Goal: Information Seeking & Learning: Learn about a topic

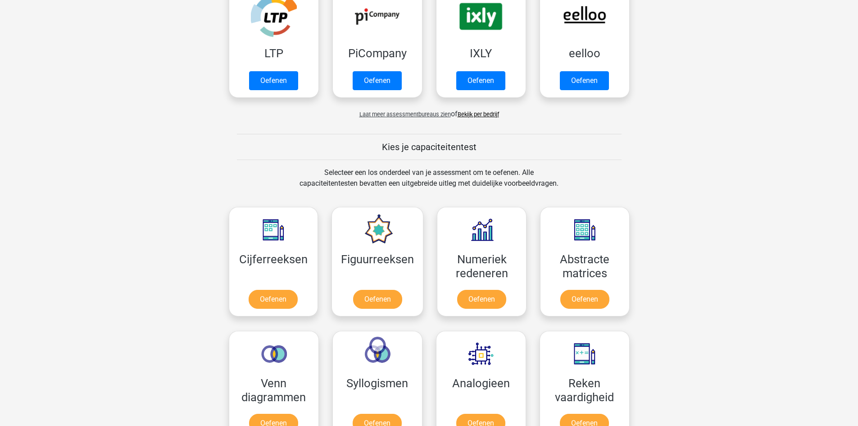
scroll to position [315, 0]
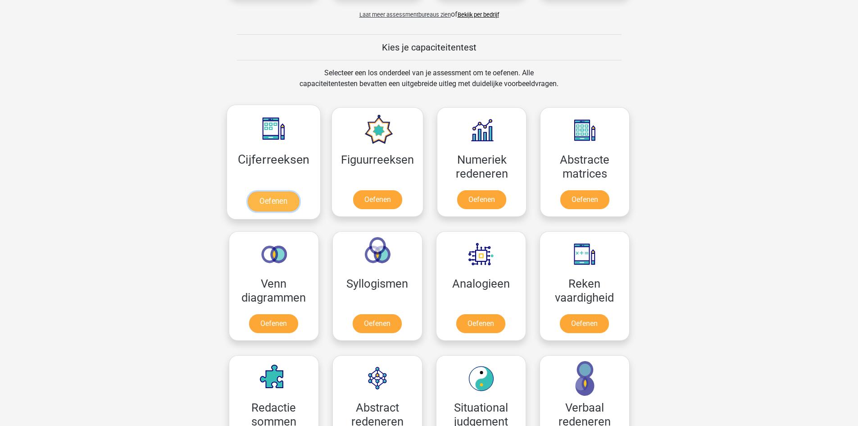
click at [281, 200] on link "Oefenen" at bounding box center [273, 201] width 51 height 20
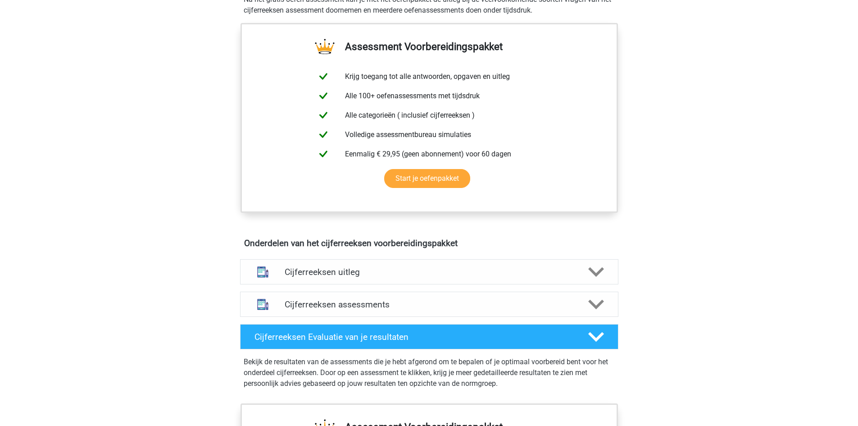
scroll to position [315, 0]
click at [531, 284] on div "Cijferreeksen uitleg" at bounding box center [429, 271] width 378 height 25
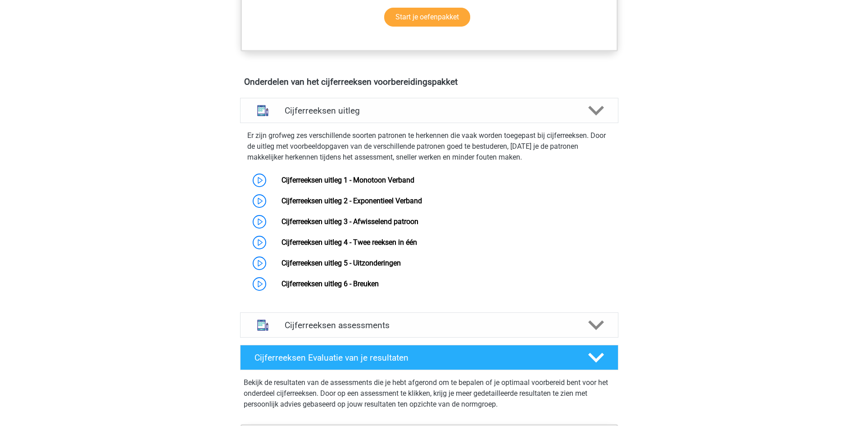
scroll to position [450, 0]
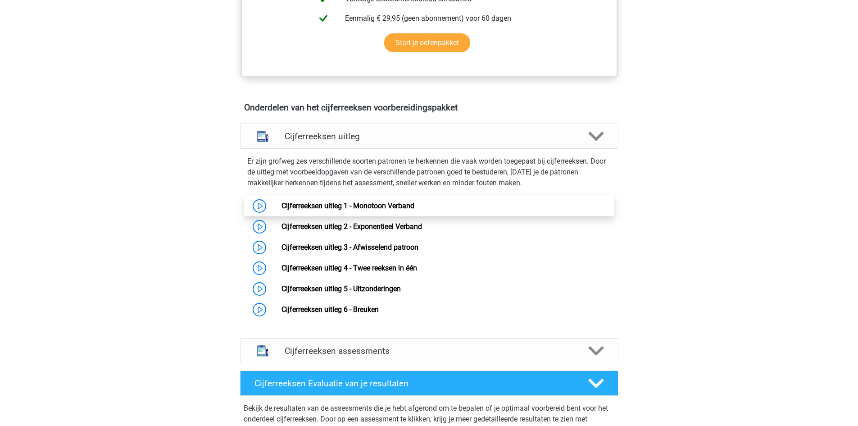
click at [281, 210] on link "Cijferreeksen uitleg 1 - Monotoon Verband" at bounding box center [347, 205] width 133 height 9
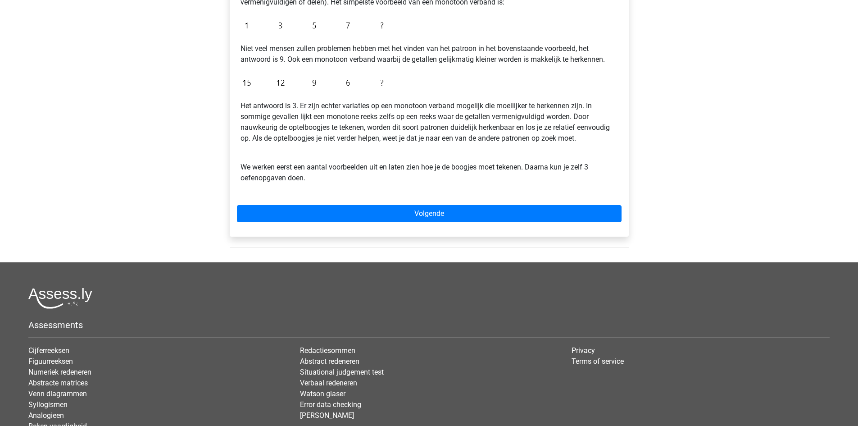
scroll to position [225, 0]
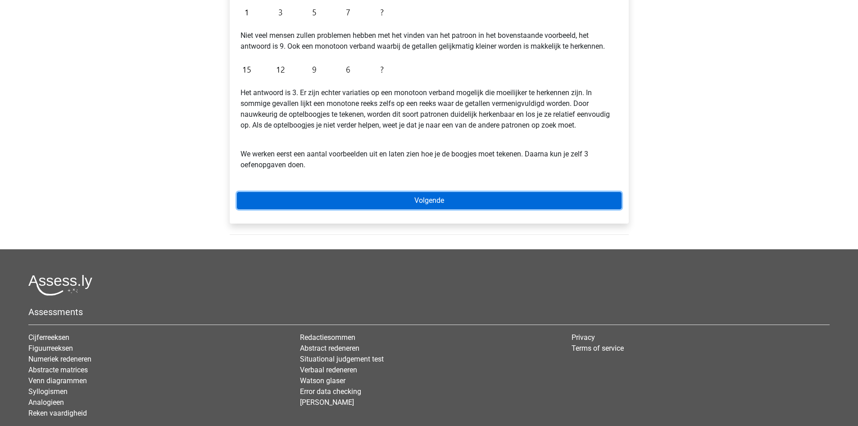
click at [364, 204] on link "Volgende" at bounding box center [429, 200] width 385 height 17
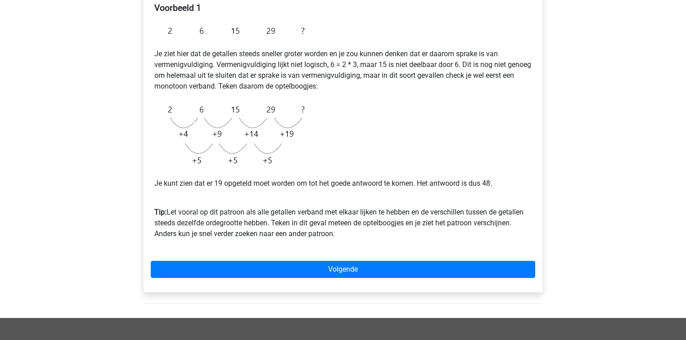
scroll to position [180, 0]
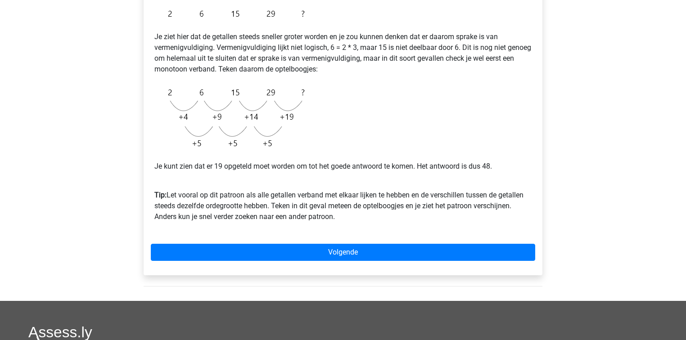
click at [265, 243] on div "Voorbeeld 1 Je ziet hier dat de getallen steeds sneller groter worden en je zou…" at bounding box center [343, 125] width 399 height 301
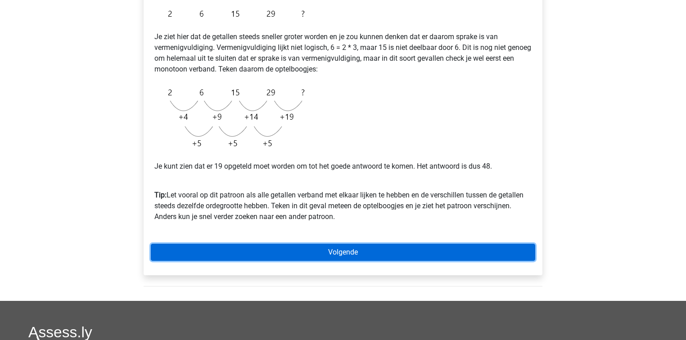
click at [270, 247] on link "Volgende" at bounding box center [343, 252] width 385 height 17
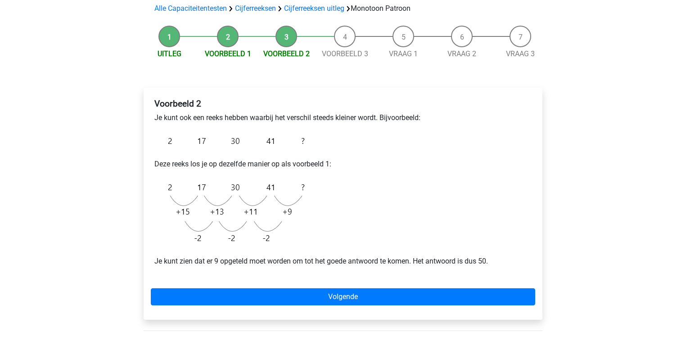
scroll to position [72, 0]
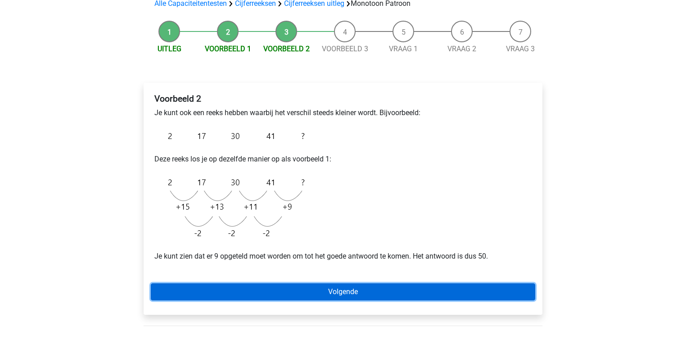
click at [447, 295] on link "Volgende" at bounding box center [343, 292] width 385 height 17
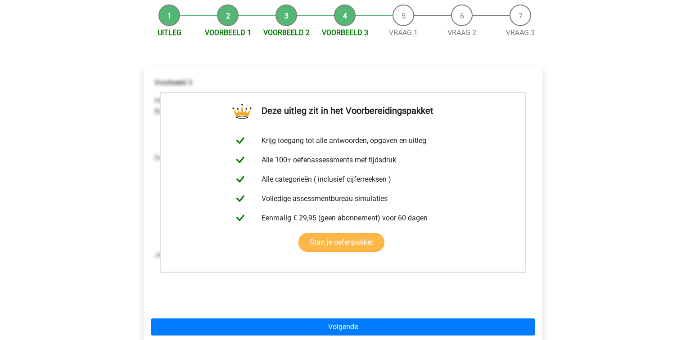
scroll to position [108, 0]
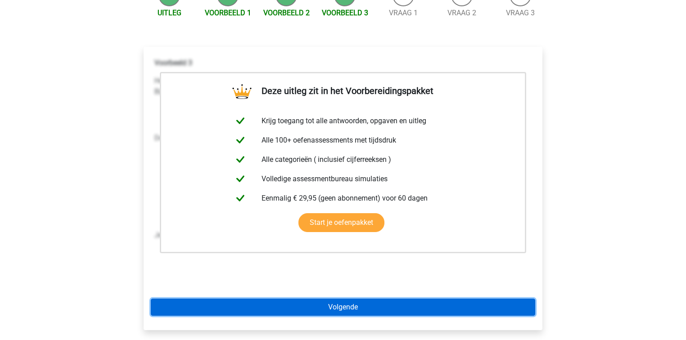
click at [362, 316] on link "Volgende" at bounding box center [343, 307] width 385 height 17
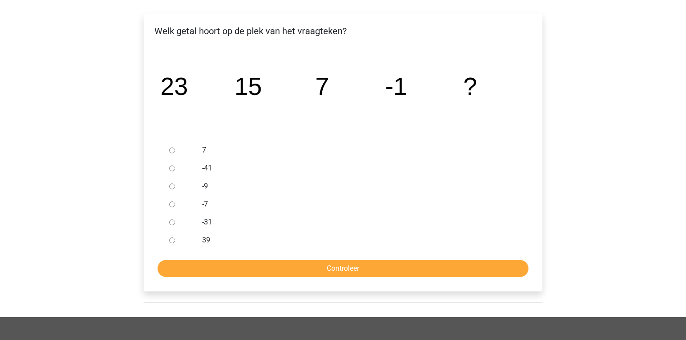
scroll to position [144, 0]
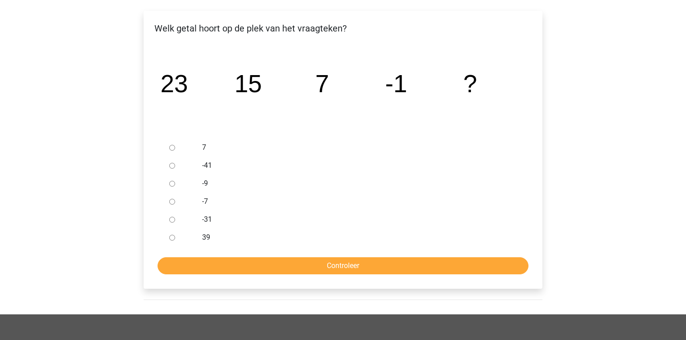
click at [172, 182] on input "-9" at bounding box center [172, 184] width 6 height 6
radio input "true"
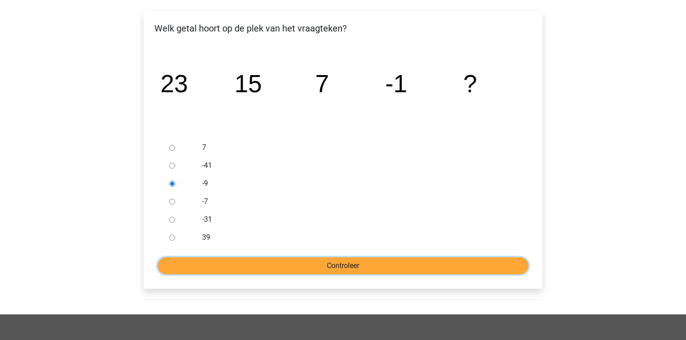
click at [337, 265] on input "Controleer" at bounding box center [343, 266] width 371 height 17
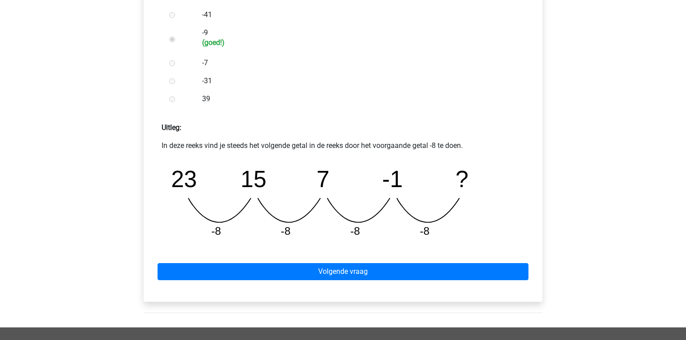
scroll to position [324, 0]
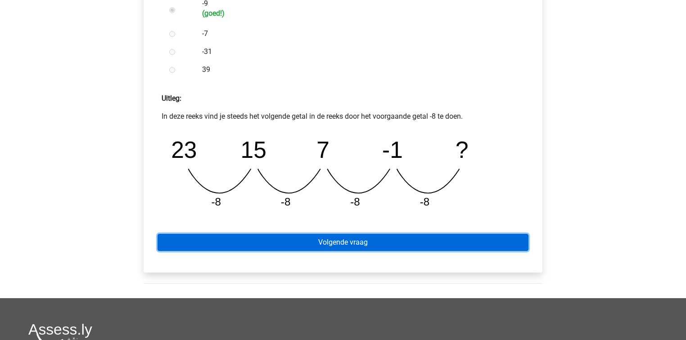
click at [412, 245] on link "Volgende vraag" at bounding box center [343, 242] width 371 height 17
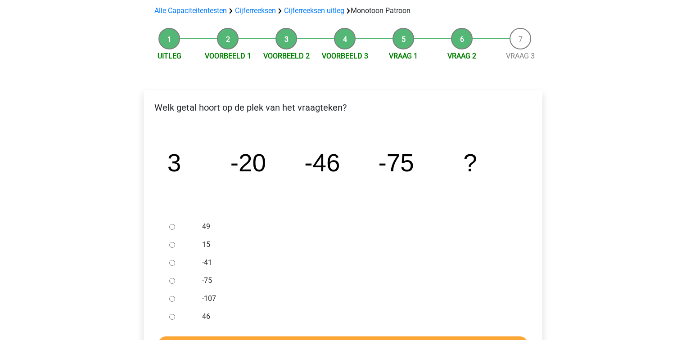
scroll to position [72, 0]
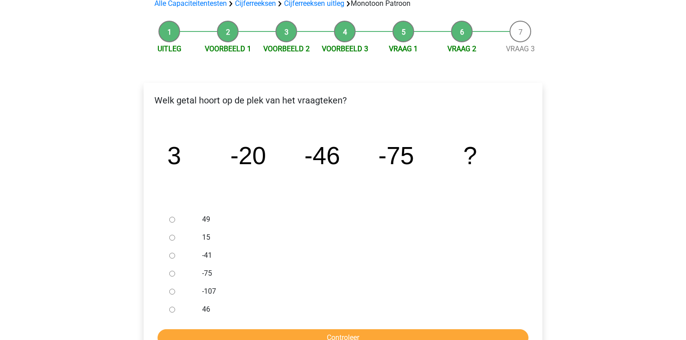
click at [173, 294] on input "-107" at bounding box center [172, 292] width 6 height 6
radio input "true"
click at [228, 335] on input "Controleer" at bounding box center [343, 338] width 371 height 17
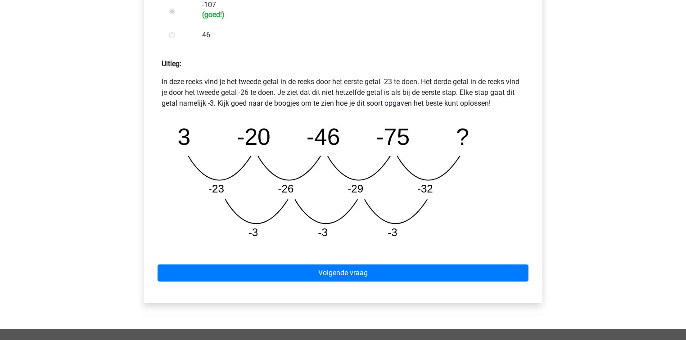
scroll to position [360, 0]
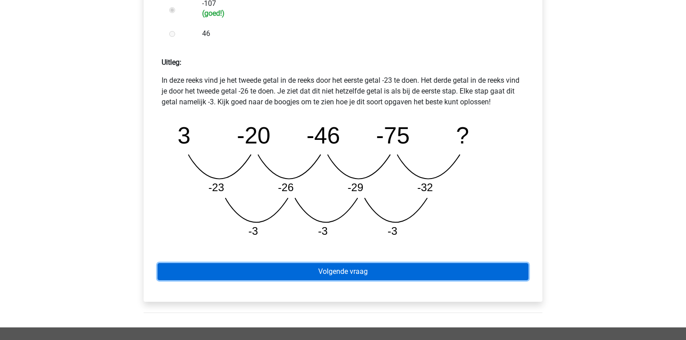
click at [348, 273] on link "Volgende vraag" at bounding box center [343, 271] width 371 height 17
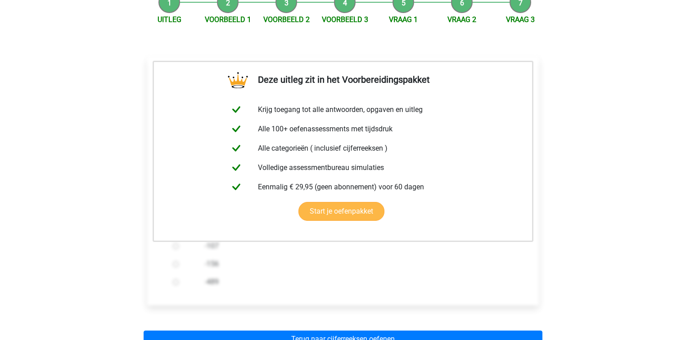
scroll to position [108, 0]
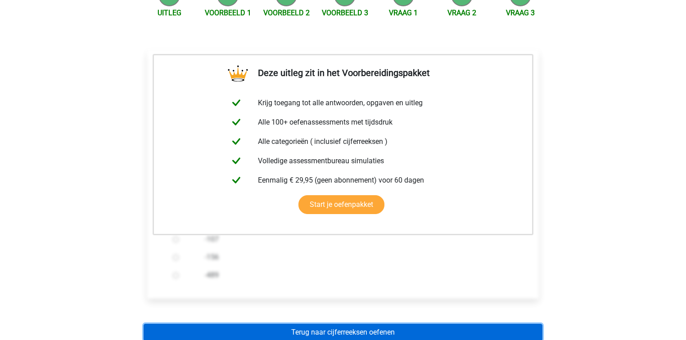
click at [367, 332] on link "Terug naar cijferreeksen oefenen" at bounding box center [343, 332] width 399 height 17
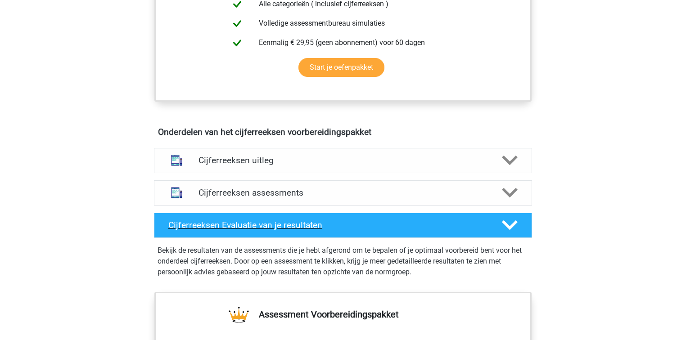
scroll to position [432, 0]
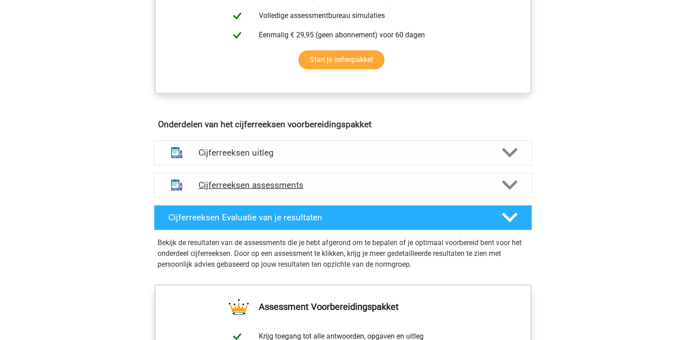
click at [270, 191] on h4 "Cijferreeksen assessments" at bounding box center [343, 185] width 289 height 10
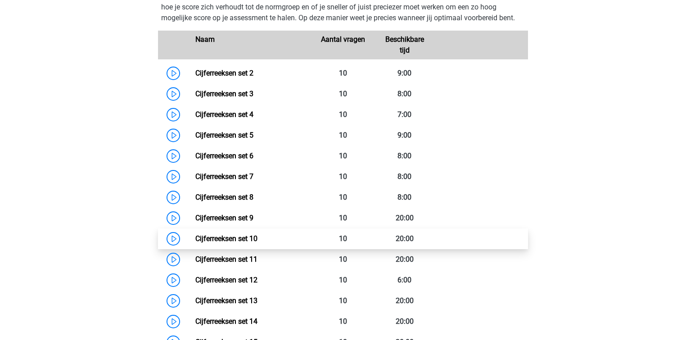
scroll to position [576, 0]
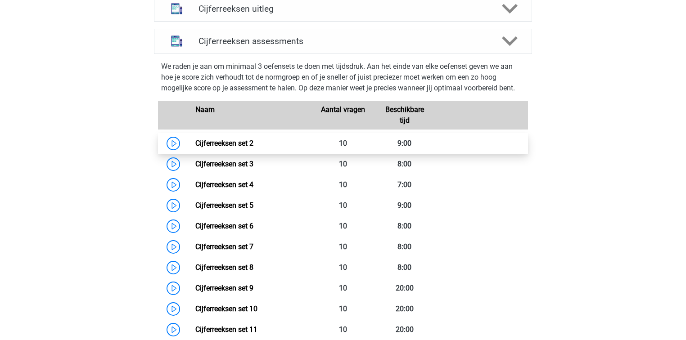
click at [195, 148] on link "Cijferreeksen set 2" at bounding box center [224, 143] width 58 height 9
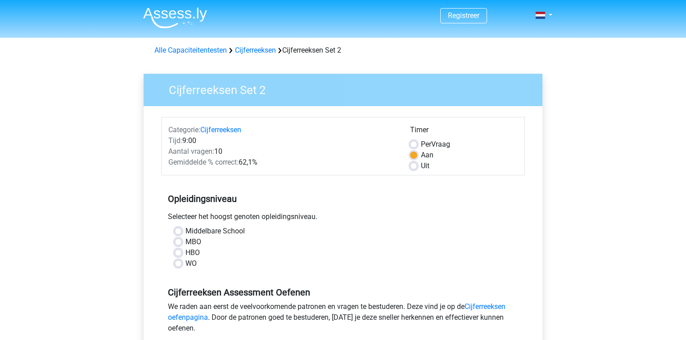
click at [186, 265] on label "WO" at bounding box center [191, 264] width 11 height 11
click at [178, 265] on input "WO" at bounding box center [178, 263] width 7 height 9
radio input "true"
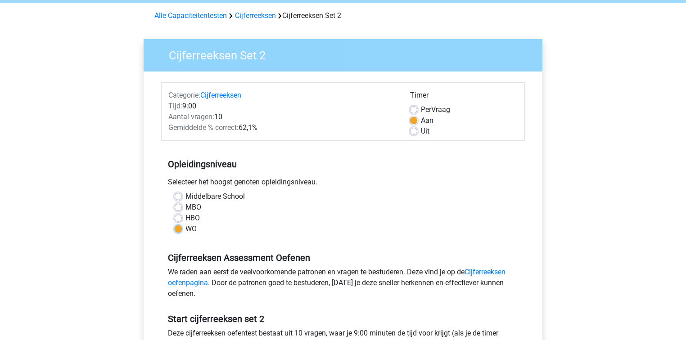
scroll to position [36, 0]
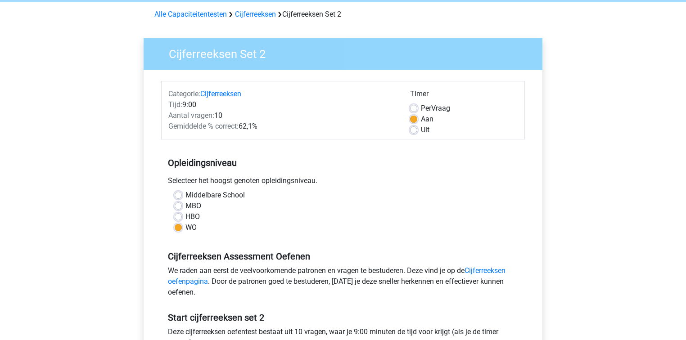
click at [421, 130] on label "Uit" at bounding box center [425, 130] width 9 height 11
click at [416, 130] on input "Uit" at bounding box center [413, 129] width 7 height 9
radio input "true"
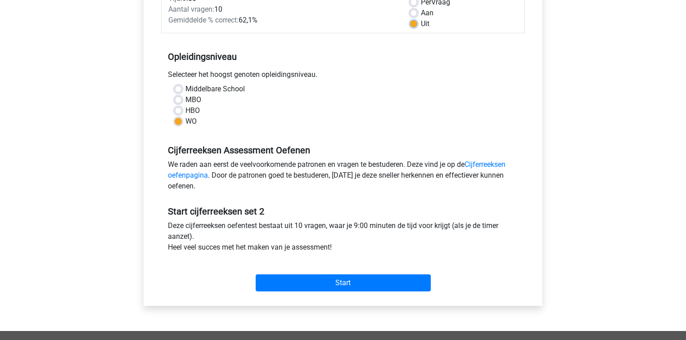
scroll to position [144, 0]
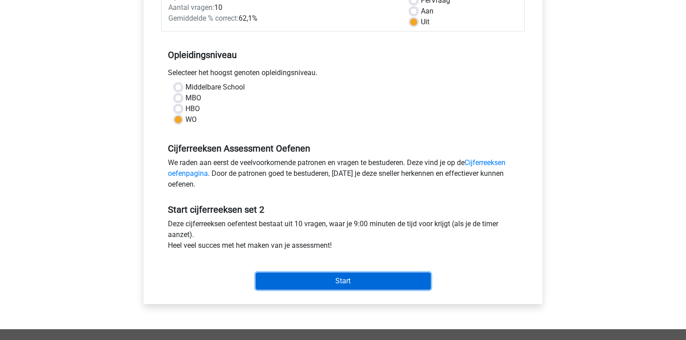
click at [368, 284] on input "Start" at bounding box center [343, 281] width 175 height 17
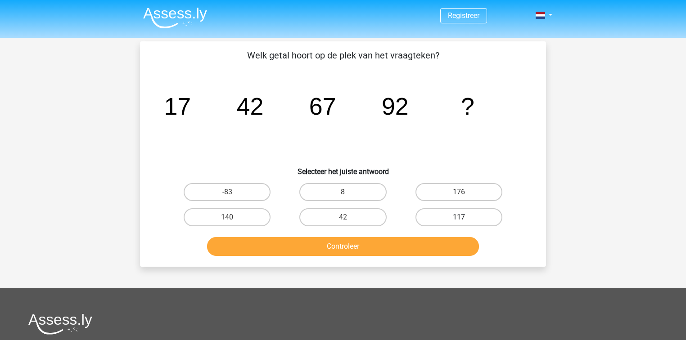
click at [452, 220] on label "117" at bounding box center [459, 218] width 87 height 18
click at [459, 220] on input "117" at bounding box center [462, 221] width 6 height 6
radio input "true"
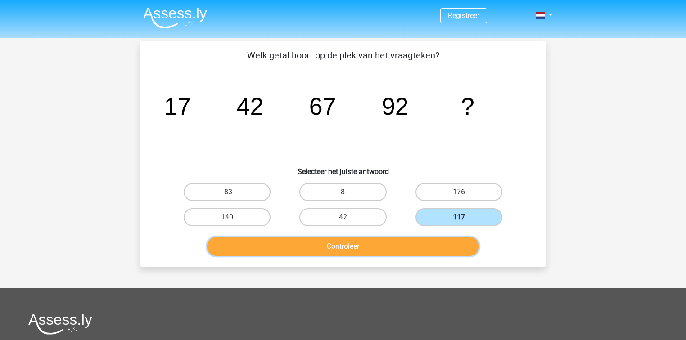
click at [393, 249] on button "Controleer" at bounding box center [343, 246] width 272 height 19
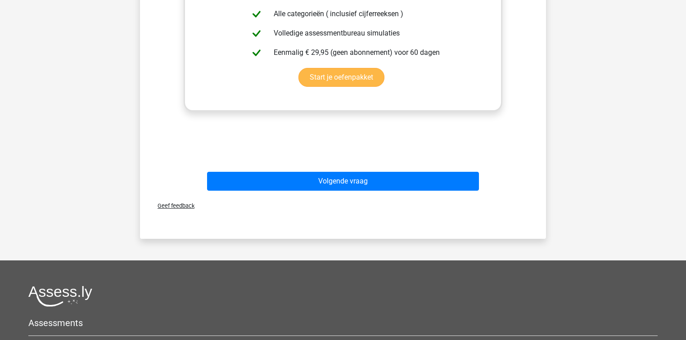
scroll to position [360, 0]
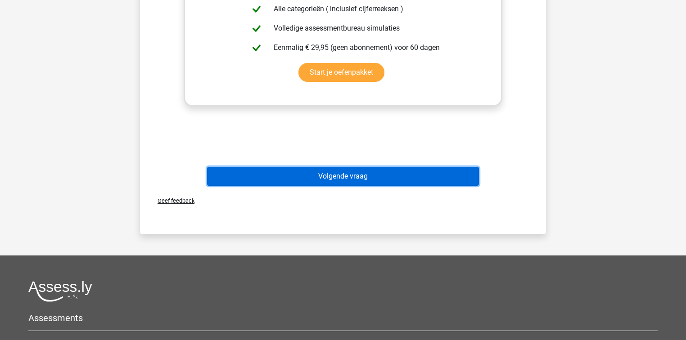
click at [354, 177] on button "Volgende vraag" at bounding box center [343, 176] width 272 height 19
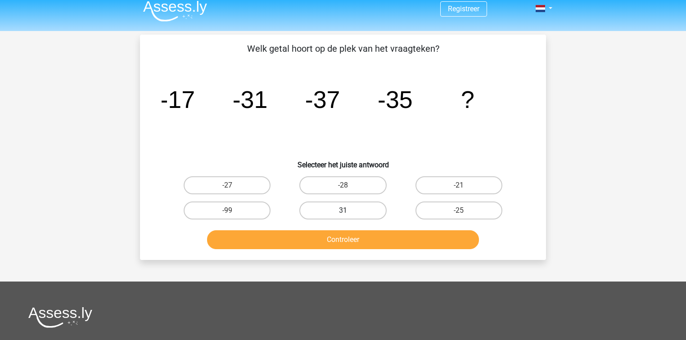
scroll to position [0, 0]
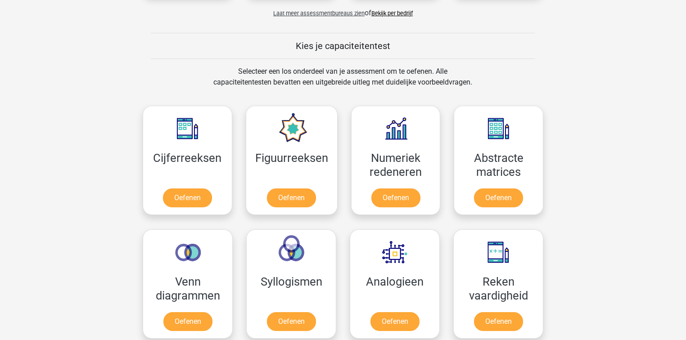
scroll to position [324, 0]
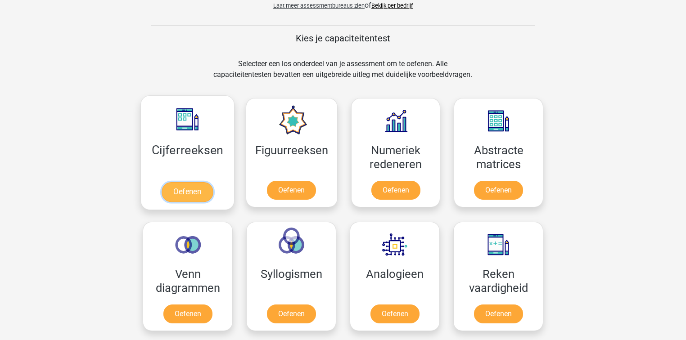
click at [183, 186] on link "Oefenen" at bounding box center [187, 192] width 51 height 20
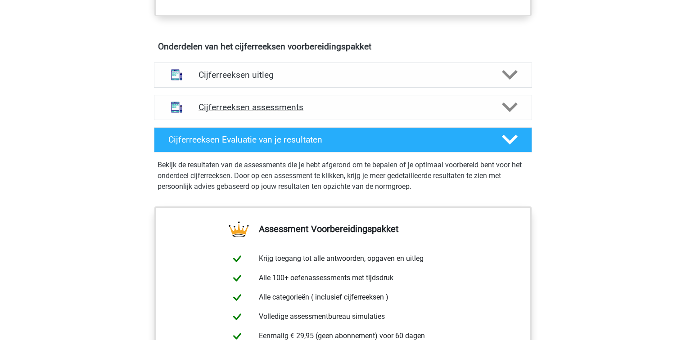
scroll to position [473, 0]
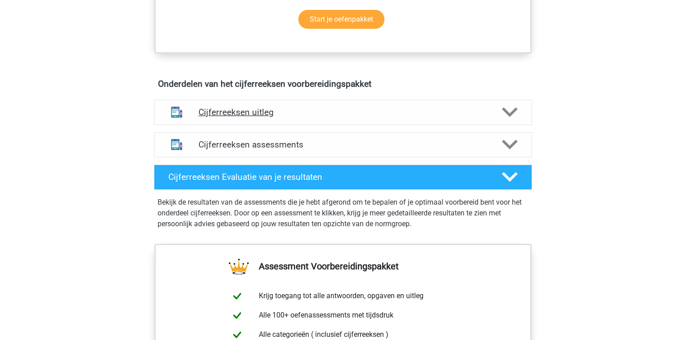
click at [262, 125] on div "Cijferreeksen uitleg" at bounding box center [343, 112] width 378 height 25
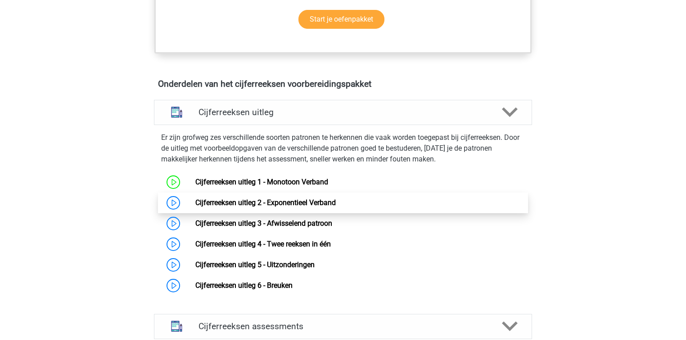
click at [195, 207] on link "Cijferreeksen uitleg 2 - Exponentieel Verband" at bounding box center [265, 203] width 141 height 9
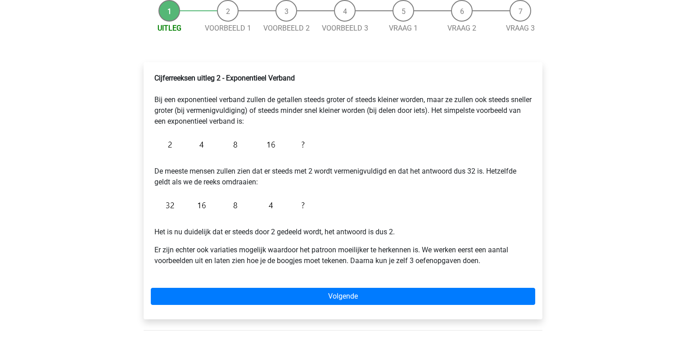
scroll to position [144, 0]
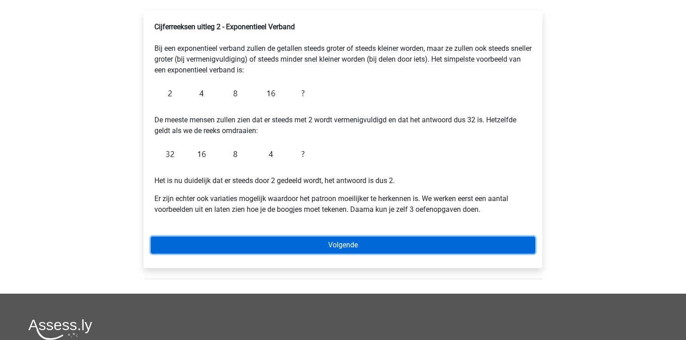
click at [386, 241] on link "Volgende" at bounding box center [343, 245] width 385 height 17
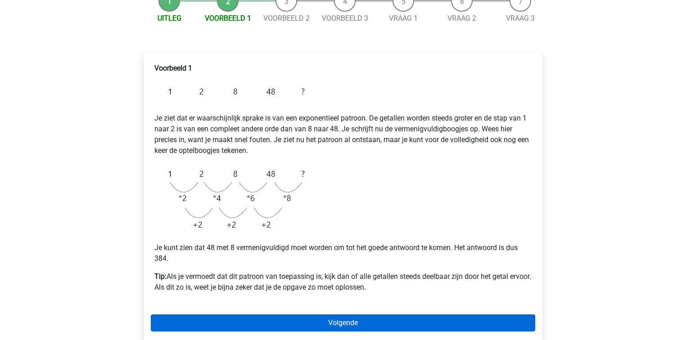
scroll to position [180, 0]
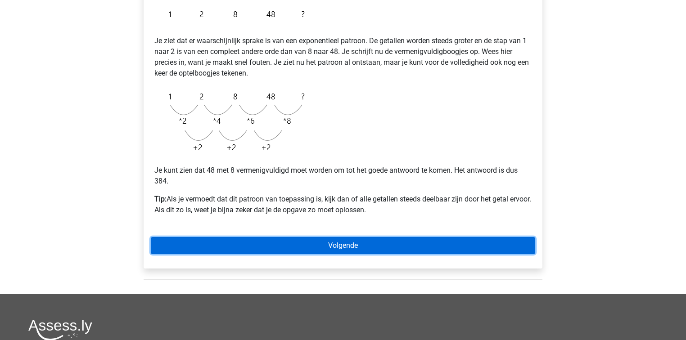
click at [371, 239] on link "Volgende" at bounding box center [343, 245] width 385 height 17
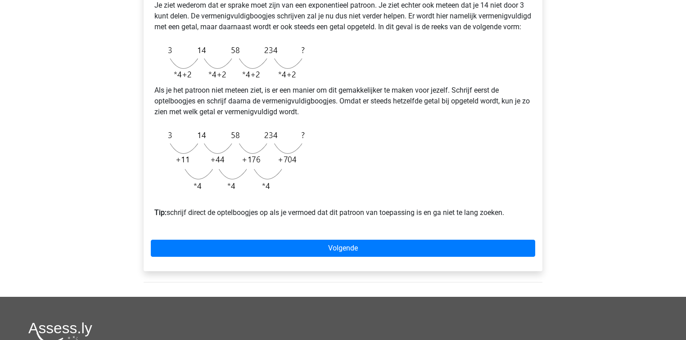
scroll to position [216, 0]
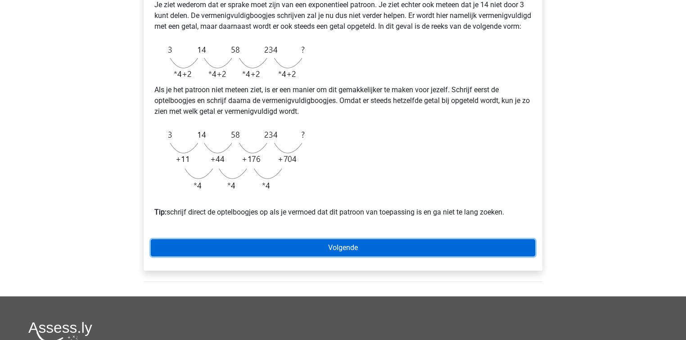
click at [216, 256] on link "Volgende" at bounding box center [343, 248] width 385 height 17
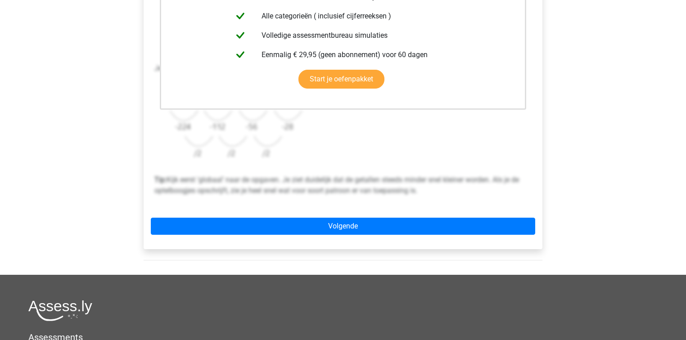
scroll to position [252, 0]
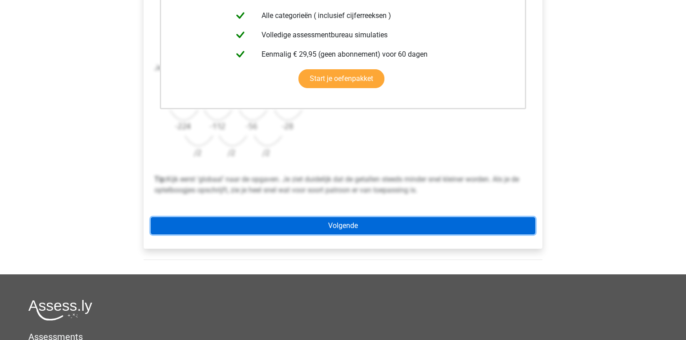
click at [337, 222] on link "Volgende" at bounding box center [343, 226] width 385 height 17
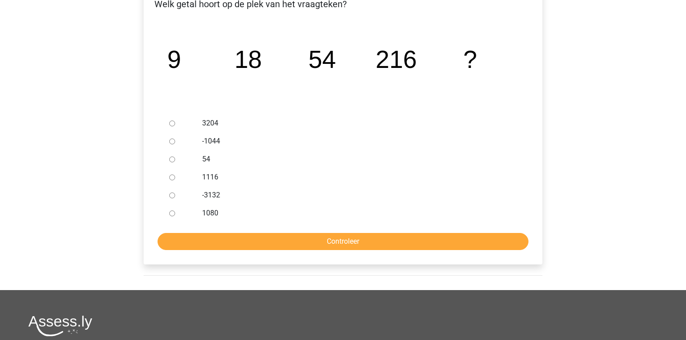
scroll to position [180, 0]
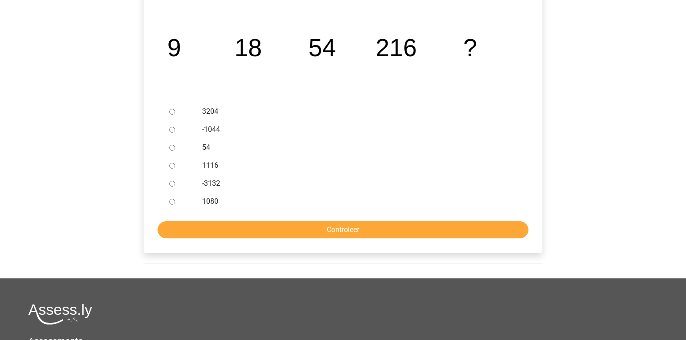
click at [170, 202] on input "1080" at bounding box center [172, 202] width 6 height 6
radio input "true"
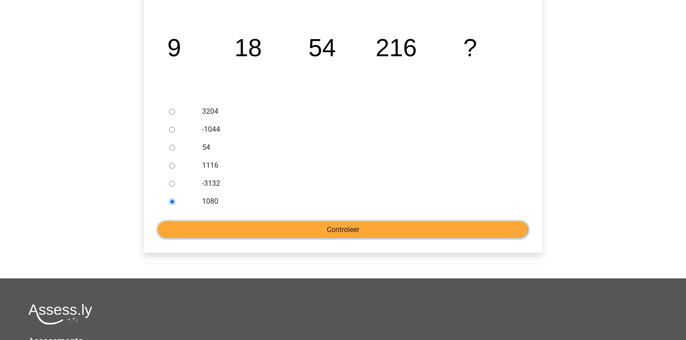
click at [203, 223] on input "Controleer" at bounding box center [343, 230] width 371 height 17
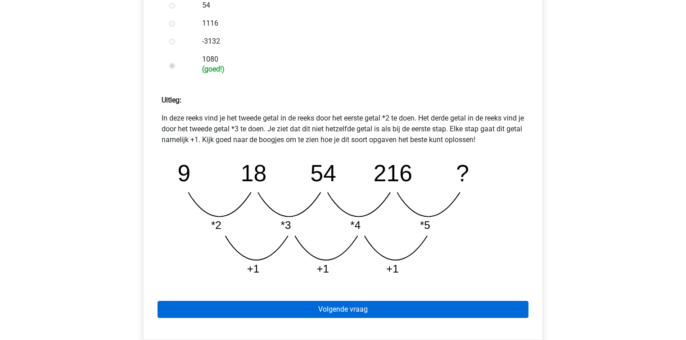
scroll to position [396, 0]
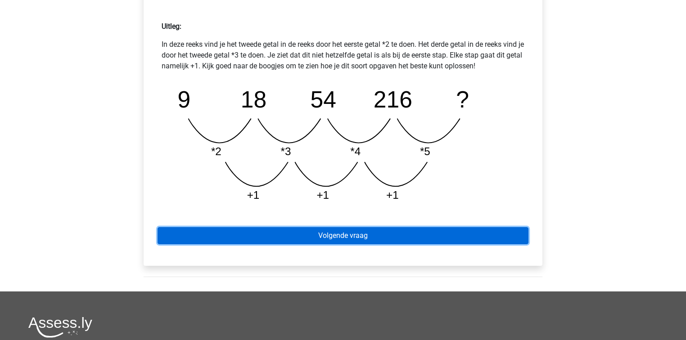
click at [378, 238] on link "Volgende vraag" at bounding box center [343, 235] width 371 height 17
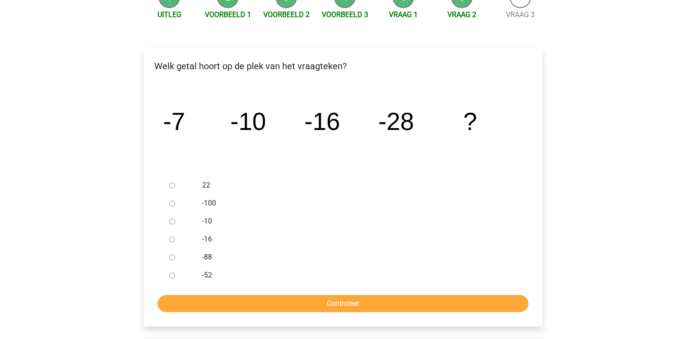
scroll to position [108, 0]
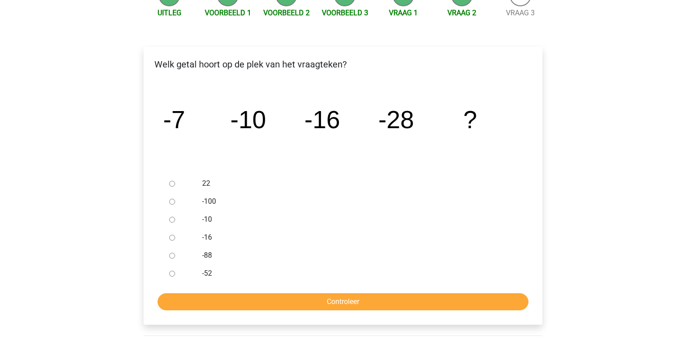
click at [170, 272] on input "-52" at bounding box center [172, 274] width 6 height 6
radio input "true"
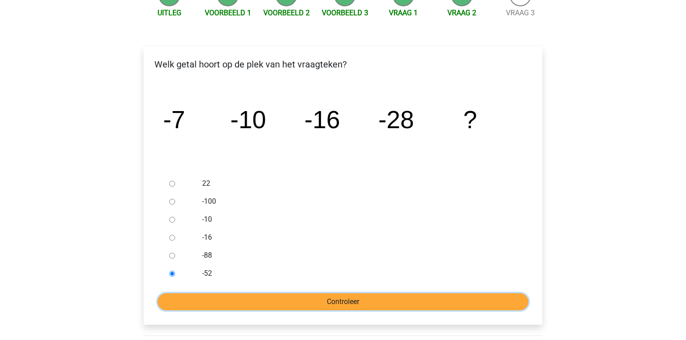
click at [190, 295] on input "Controleer" at bounding box center [343, 302] width 371 height 17
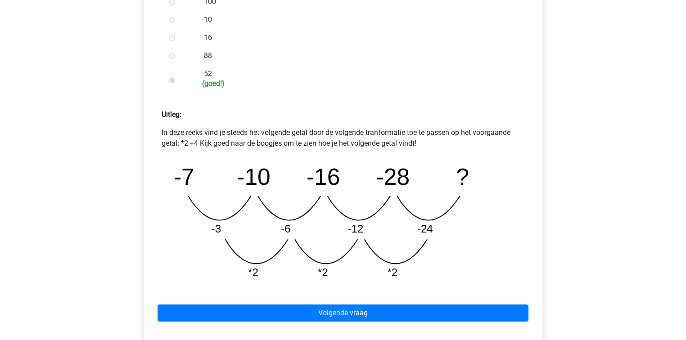
scroll to position [396, 0]
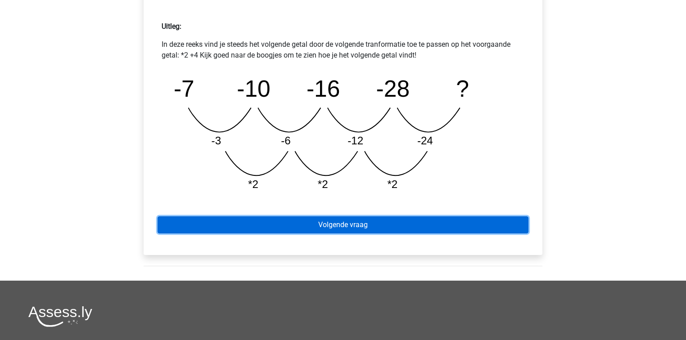
click at [363, 230] on link "Volgende vraag" at bounding box center [343, 225] width 371 height 17
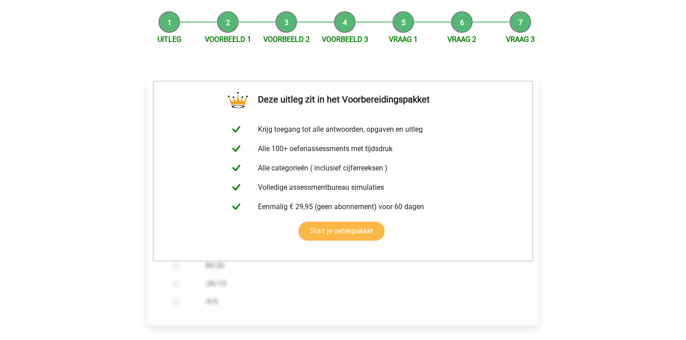
scroll to position [180, 0]
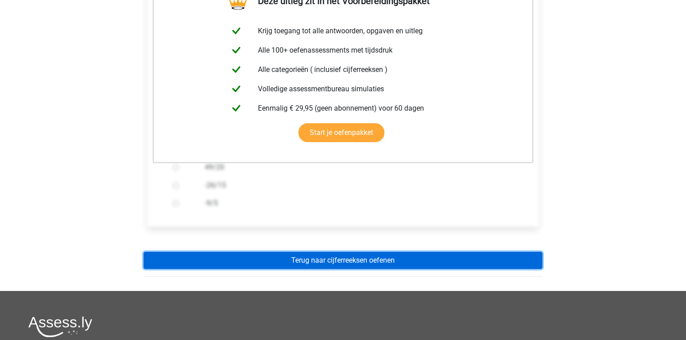
click at [304, 266] on link "Terug naar cijferreeksen oefenen" at bounding box center [343, 260] width 399 height 17
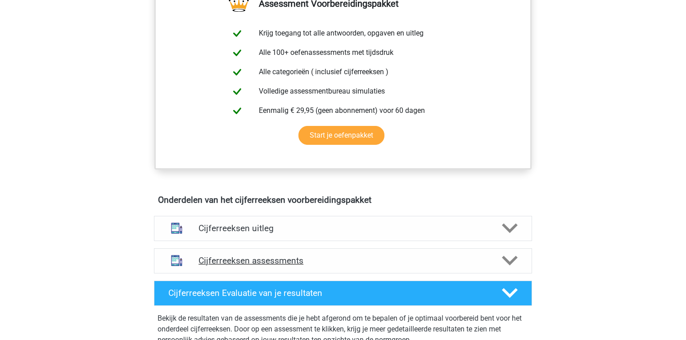
scroll to position [360, 0]
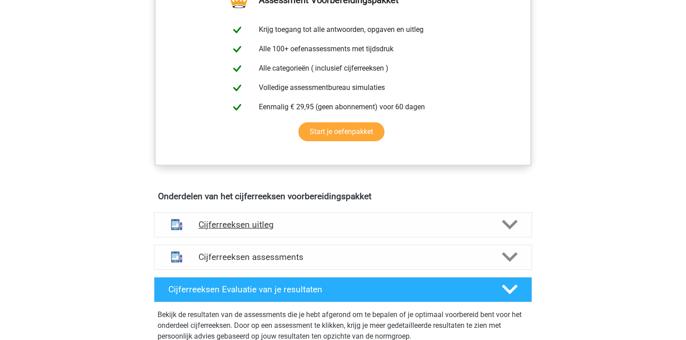
click at [302, 238] on div "Cijferreeksen uitleg" at bounding box center [343, 225] width 378 height 25
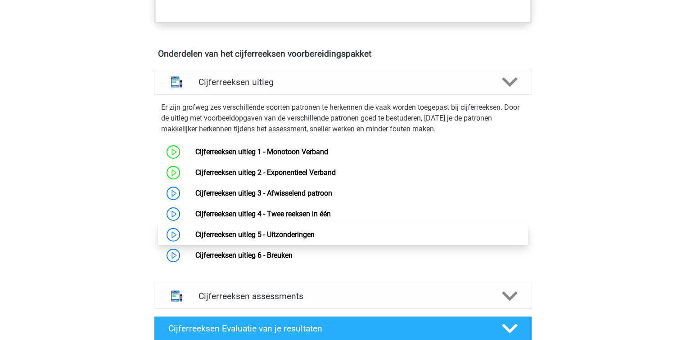
scroll to position [504, 0]
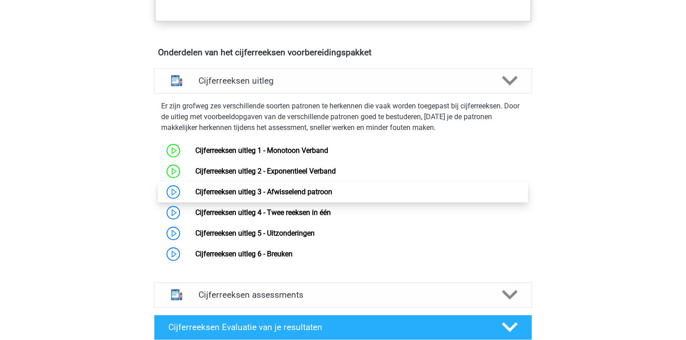
click at [195, 196] on link "Cijferreeksen uitleg 3 - Afwisselend patroon" at bounding box center [263, 192] width 137 height 9
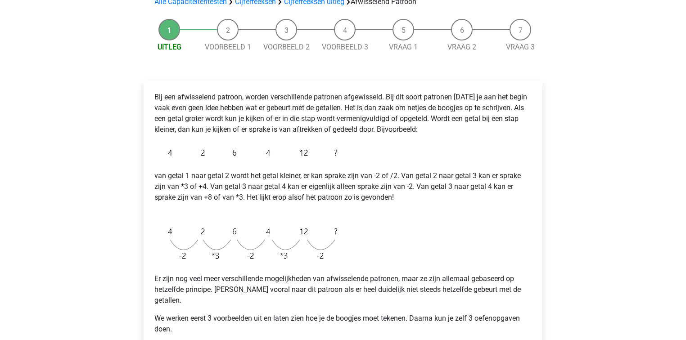
scroll to position [108, 0]
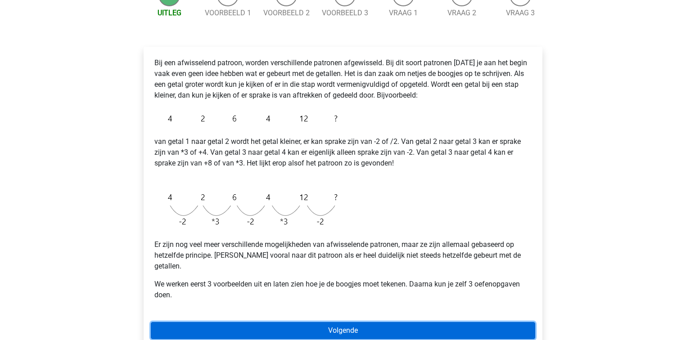
click at [408, 322] on link "Volgende" at bounding box center [343, 330] width 385 height 17
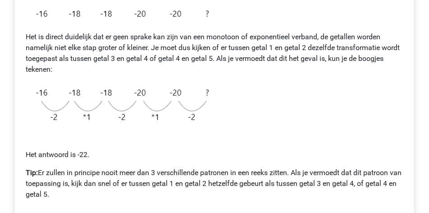
scroll to position [203, 0]
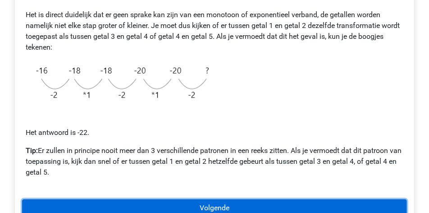
click at [217, 200] on link "Volgende" at bounding box center [214, 207] width 385 height 17
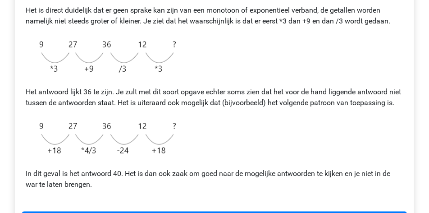
scroll to position [338, 0]
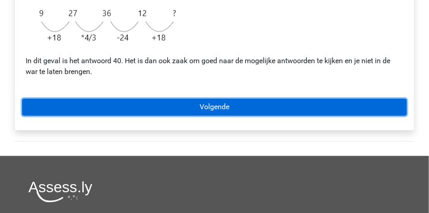
click at [195, 116] on link "Volgende" at bounding box center [214, 107] width 385 height 17
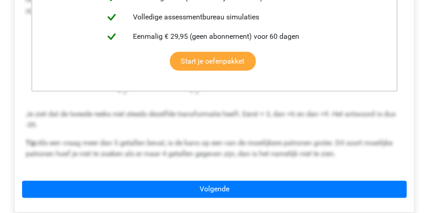
scroll to position [270, 0]
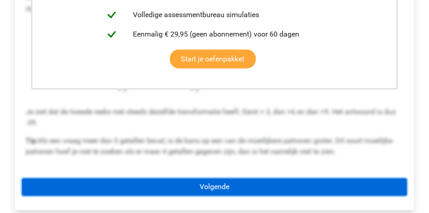
click at [206, 180] on link "Volgende" at bounding box center [214, 186] width 385 height 17
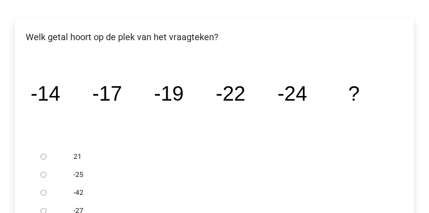
scroll to position [135, 0]
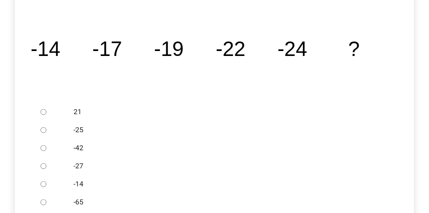
click at [45, 165] on input "-27" at bounding box center [44, 166] width 6 height 6
radio input "true"
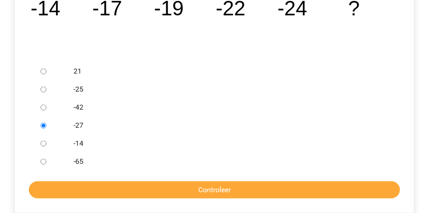
scroll to position [293, 0]
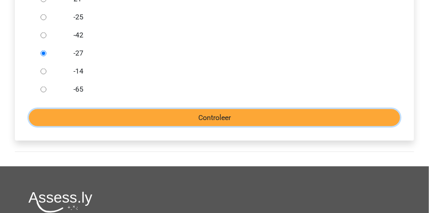
click at [211, 122] on input "Controleer" at bounding box center [214, 117] width 371 height 17
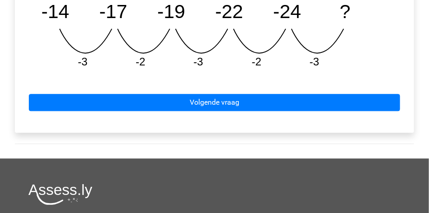
scroll to position [495, 0]
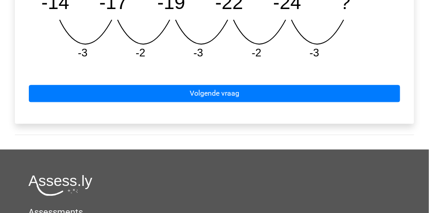
click at [210, 83] on div "Volgende vraag" at bounding box center [214, 92] width 385 height 50
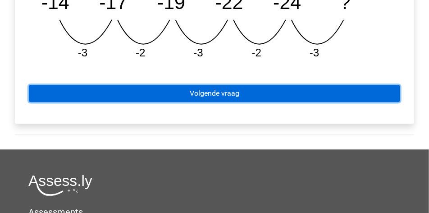
click at [210, 91] on link "Volgende vraag" at bounding box center [214, 93] width 371 height 17
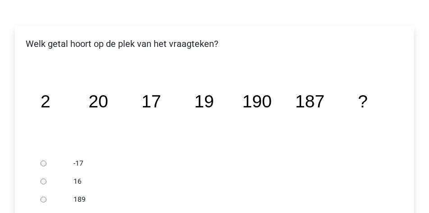
scroll to position [180, 0]
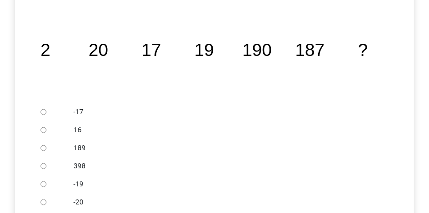
click at [46, 147] on input "189" at bounding box center [44, 148] width 6 height 6
radio input "true"
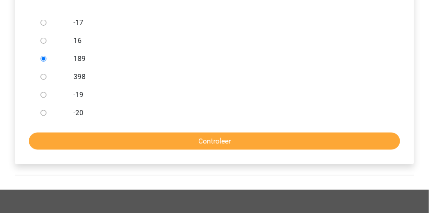
scroll to position [270, 0]
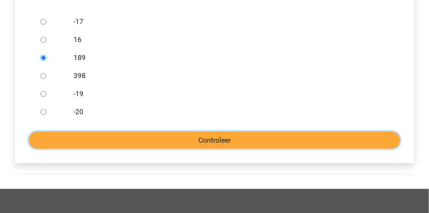
click at [160, 145] on input "Controleer" at bounding box center [214, 140] width 371 height 17
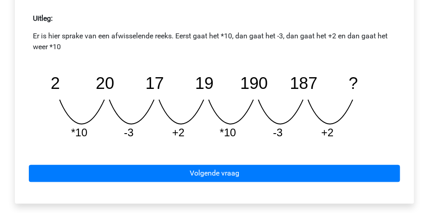
scroll to position [405, 0]
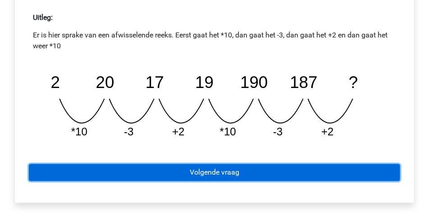
click at [229, 172] on link "Volgende vraag" at bounding box center [214, 172] width 371 height 17
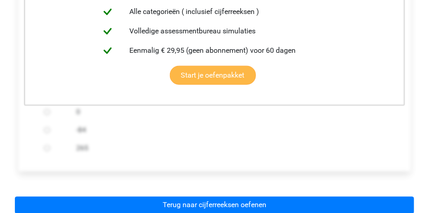
scroll to position [248, 0]
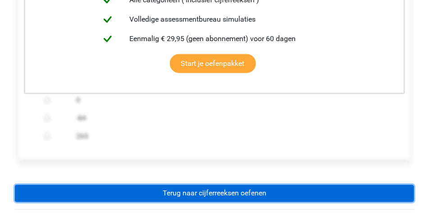
click at [239, 185] on link "Terug naar cijferreeksen oefenen" at bounding box center [214, 193] width 399 height 17
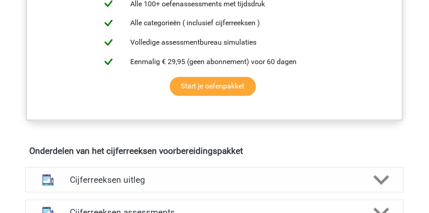
scroll to position [495, 0]
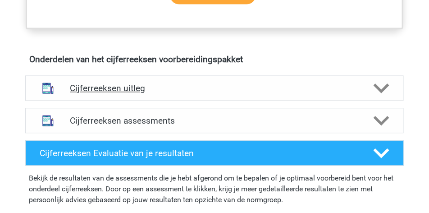
click at [259, 93] on h4 "Cijferreeksen uitleg" at bounding box center [214, 88] width 289 height 10
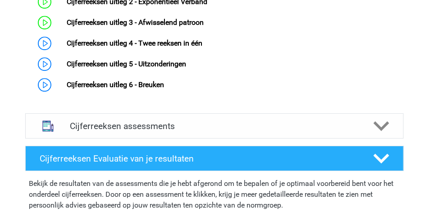
scroll to position [676, 0]
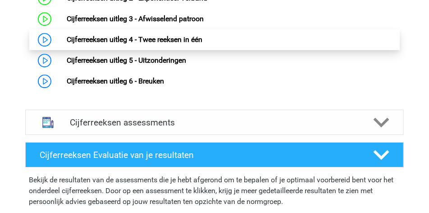
click at [152, 44] on link "Cijferreeksen uitleg 4 - Twee reeksen in één" at bounding box center [135, 39] width 136 height 9
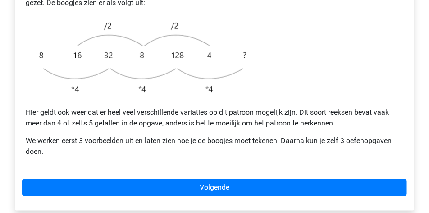
scroll to position [338, 0]
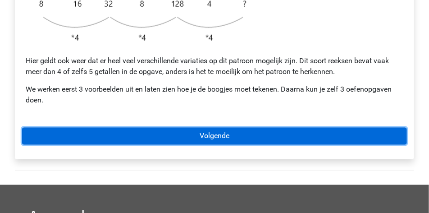
click at [96, 127] on link "Volgende" at bounding box center [214, 135] width 385 height 17
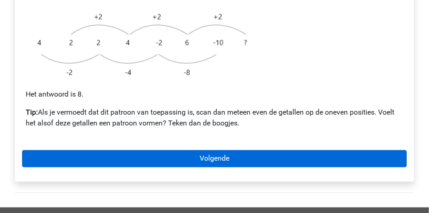
scroll to position [315, 0]
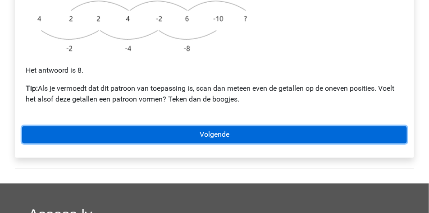
click at [157, 126] on link "Volgende" at bounding box center [214, 134] width 385 height 17
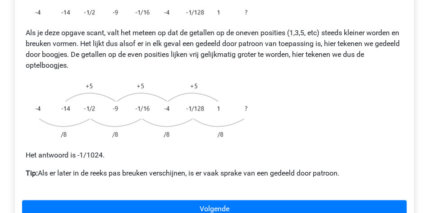
scroll to position [203, 0]
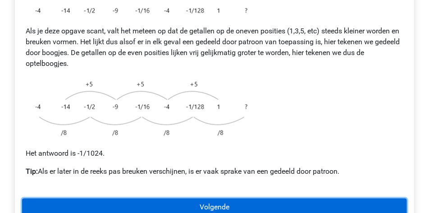
click at [184, 198] on link "Volgende" at bounding box center [214, 206] width 385 height 17
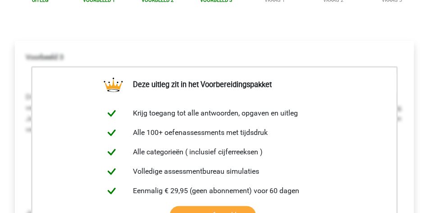
scroll to position [248, 0]
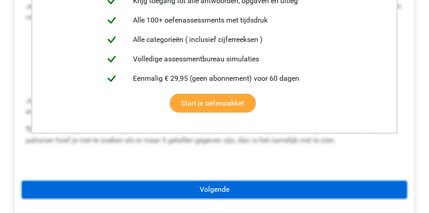
click at [205, 181] on link "Volgende" at bounding box center [214, 189] width 385 height 17
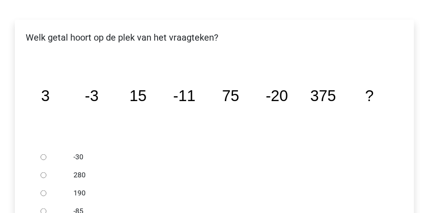
scroll to position [158, 0]
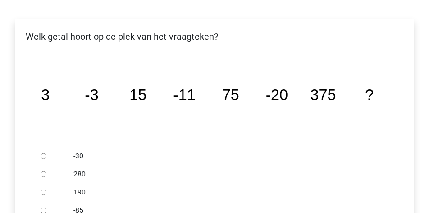
click at [43, 153] on input "-30" at bounding box center [44, 156] width 6 height 6
radio input "true"
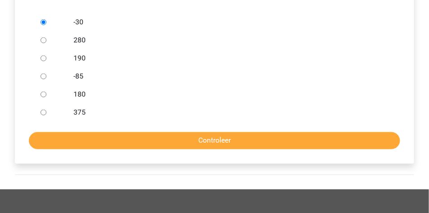
scroll to position [293, 0]
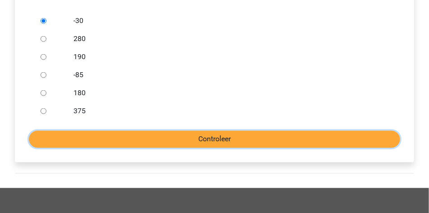
click at [174, 131] on input "Controleer" at bounding box center [214, 139] width 371 height 17
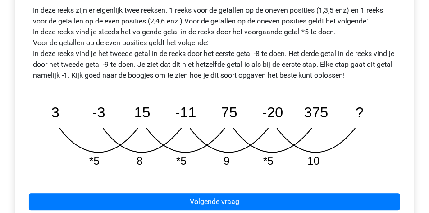
scroll to position [473, 0]
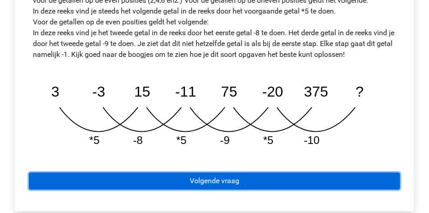
click at [236, 172] on link "Volgende vraag" at bounding box center [214, 180] width 371 height 17
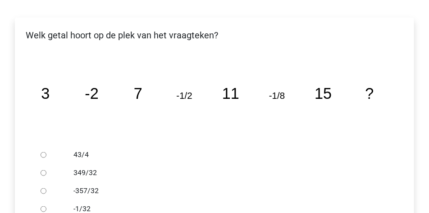
scroll to position [158, 0]
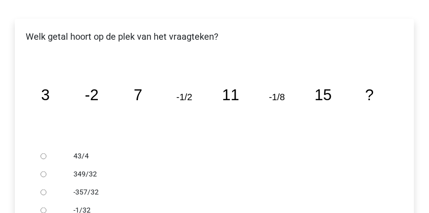
click at [44, 207] on input "-1/32" at bounding box center [44, 210] width 6 height 6
radio input "true"
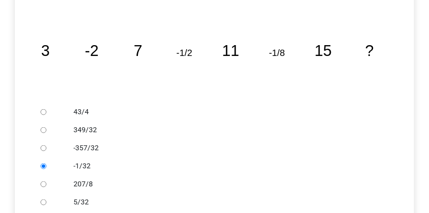
scroll to position [203, 0]
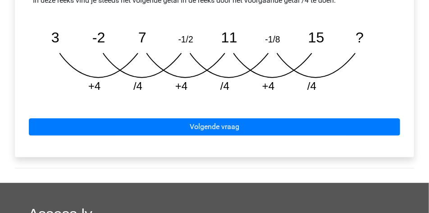
scroll to position [540, 0]
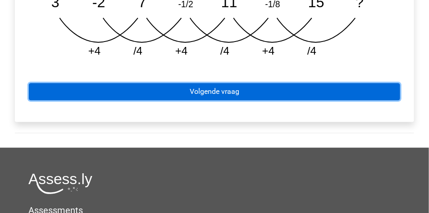
click at [210, 83] on link "Volgende vraag" at bounding box center [214, 91] width 371 height 17
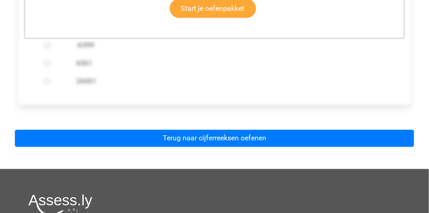
scroll to position [338, 0]
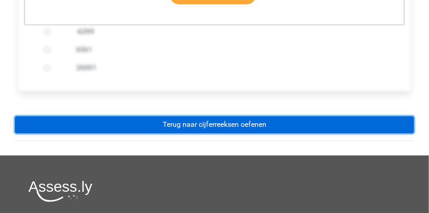
click at [222, 116] on link "Terug naar cijferreeksen oefenen" at bounding box center [214, 124] width 399 height 17
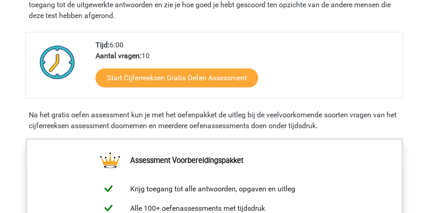
scroll to position [180, 0]
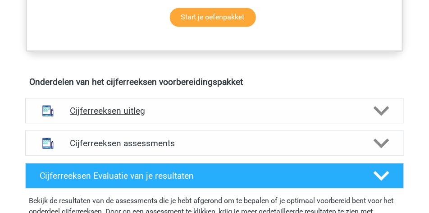
click at [162, 116] on h4 "Cijferreeksen uitleg" at bounding box center [214, 110] width 289 height 10
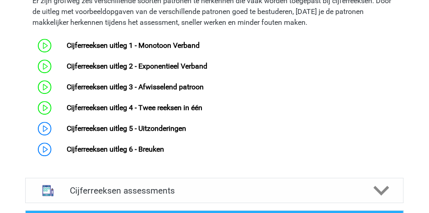
scroll to position [608, 0]
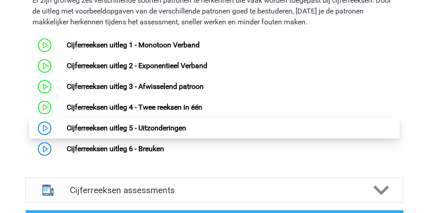
click at [67, 132] on link "Cijferreeksen uitleg 5 - Uitzonderingen" at bounding box center [126, 127] width 119 height 9
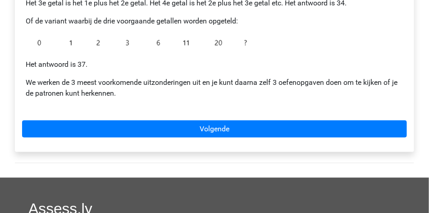
scroll to position [270, 0]
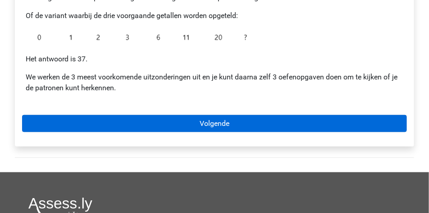
drag, startPoint x: 132, startPoint y: 114, endPoint x: 135, endPoint y: 118, distance: 5.5
click at [132, 113] on div "Cijferreeksen uitleg - Uitzonderingen Om je op het verkeerde been te zetten zit…" at bounding box center [214, 16] width 399 height 262
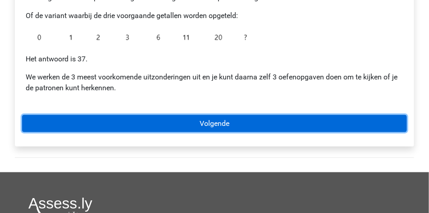
click at [135, 120] on link "Volgende" at bounding box center [214, 123] width 385 height 17
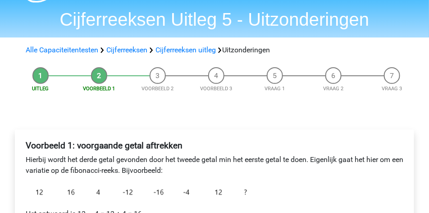
scroll to position [68, 0]
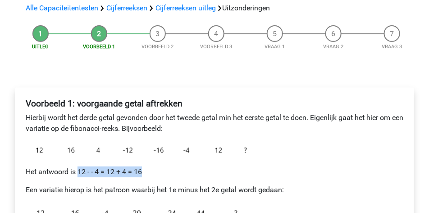
drag, startPoint x: 78, startPoint y: 170, endPoint x: 147, endPoint y: 168, distance: 69.4
click at [146, 168] on p "Het antwoord is 12 - - 4 = 12 + 4 = 16" at bounding box center [214, 171] width 377 height 11
click at [156, 168] on p "Het antwoord is 12 - - 4 = 12 + 4 = 16" at bounding box center [214, 171] width 377 height 11
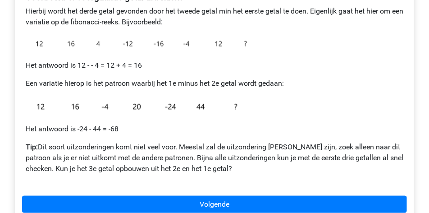
scroll to position [180, 0]
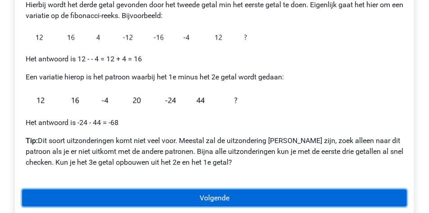
click at [222, 200] on link "Volgende" at bounding box center [214, 197] width 385 height 17
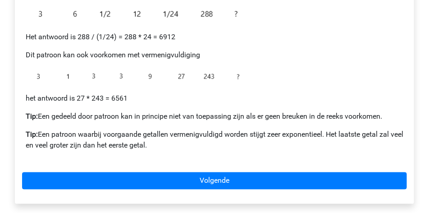
scroll to position [293, 0]
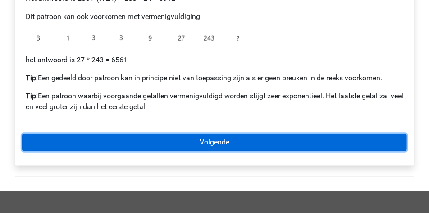
click at [236, 134] on link "Volgende" at bounding box center [214, 142] width 385 height 17
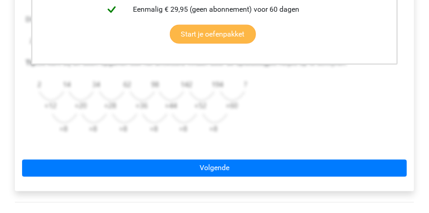
scroll to position [315, 0]
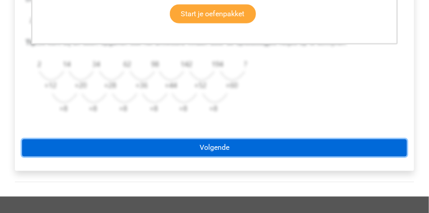
click at [261, 145] on link "Volgende" at bounding box center [214, 147] width 385 height 17
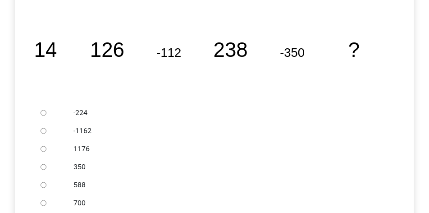
scroll to position [180, 0]
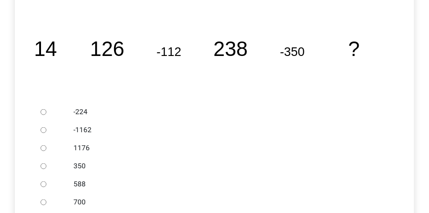
click at [45, 182] on input "588" at bounding box center [44, 184] width 6 height 6
radio input "true"
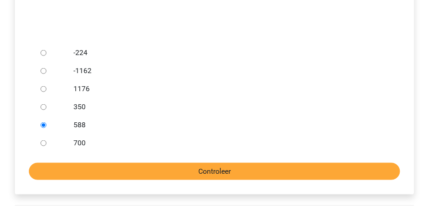
scroll to position [248, 0]
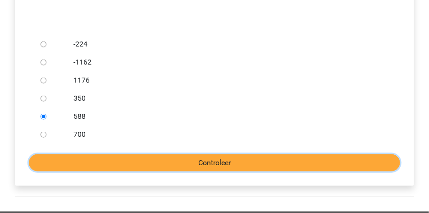
click at [134, 162] on input "Controleer" at bounding box center [214, 162] width 371 height 17
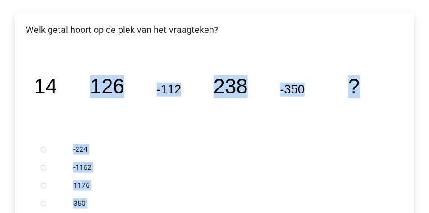
scroll to position [135, 0]
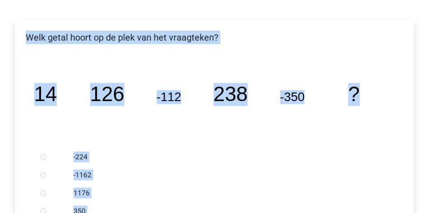
drag, startPoint x: 370, startPoint y: 86, endPoint x: 25, endPoint y: 37, distance: 348.5
copy div "Welk getal hoort op de plek van het vraagteken? image/svg+xml 14 126 -112 238 -…"
click at [311, 171] on label "-1162" at bounding box center [229, 174] width 312 height 11
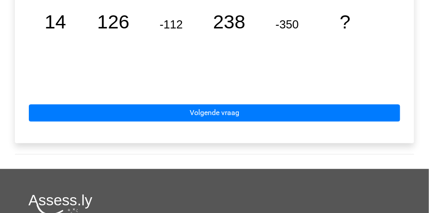
scroll to position [473, 0]
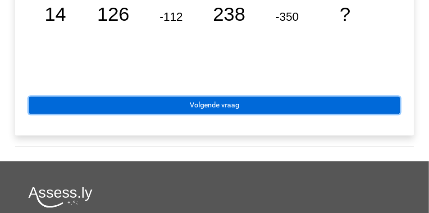
click at [171, 106] on link "Volgende vraag" at bounding box center [214, 104] width 371 height 17
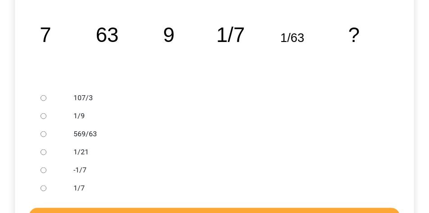
scroll to position [203, 0]
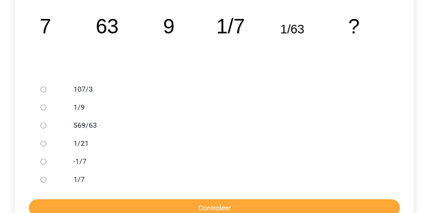
click at [79, 126] on label "569/63" at bounding box center [229, 125] width 312 height 11
click at [46, 126] on input "569/63" at bounding box center [44, 125] width 6 height 6
radio input "true"
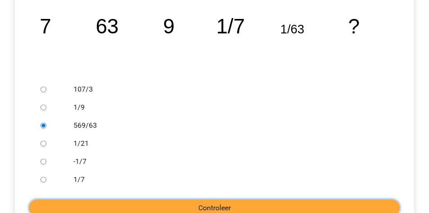
click at [121, 203] on input "Controleer" at bounding box center [214, 207] width 371 height 17
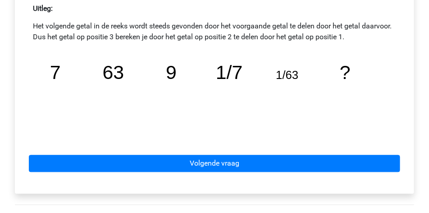
scroll to position [405, 0]
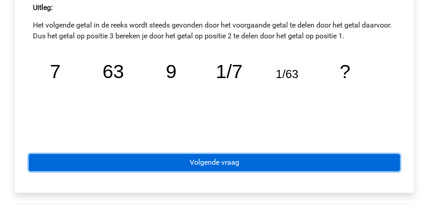
click at [211, 161] on link "Volgende vraag" at bounding box center [214, 162] width 371 height 17
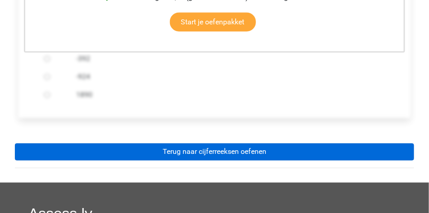
scroll to position [293, 0]
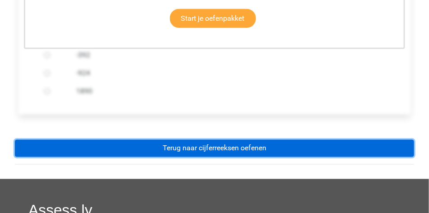
click at [210, 146] on link "Terug naar cijferreeksen oefenen" at bounding box center [214, 148] width 399 height 17
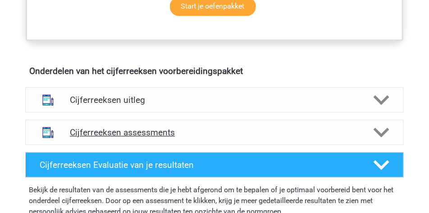
scroll to position [495, 0]
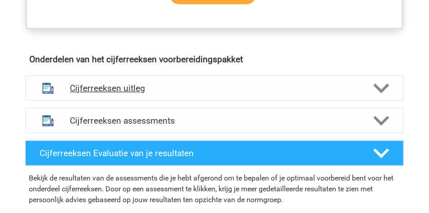
click at [150, 100] on div "Cijferreeksen uitleg" at bounding box center [214, 87] width 378 height 25
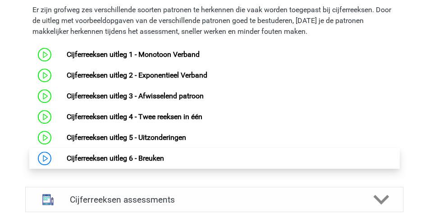
scroll to position [608, 0]
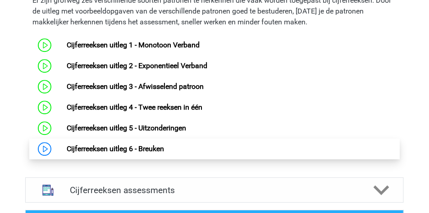
click at [150, 153] on link "Cijferreeksen uitleg 6 - Breuken" at bounding box center [115, 148] width 97 height 9
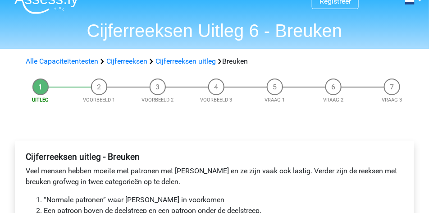
scroll to position [113, 0]
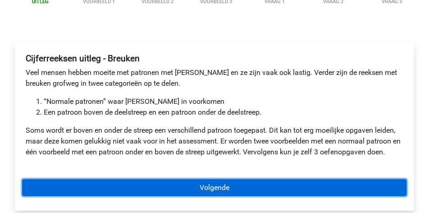
click at [196, 183] on link "Volgende" at bounding box center [214, 187] width 385 height 17
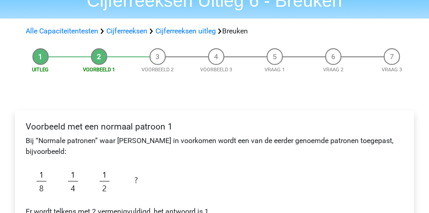
scroll to position [113, 0]
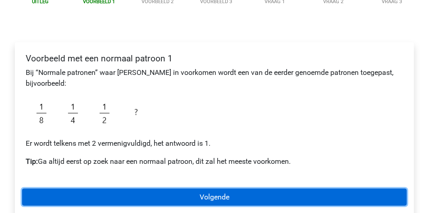
click at [148, 201] on link "Volgende" at bounding box center [214, 196] width 385 height 17
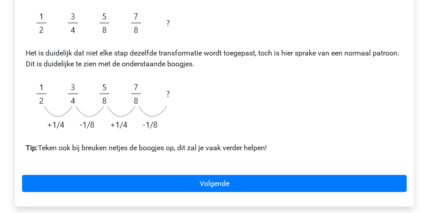
scroll to position [203, 0]
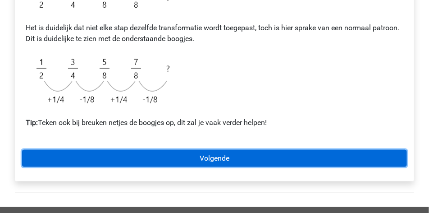
click at [240, 150] on link "Volgende" at bounding box center [214, 158] width 385 height 17
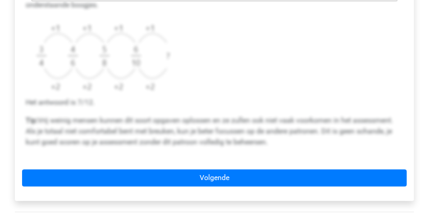
scroll to position [360, 0]
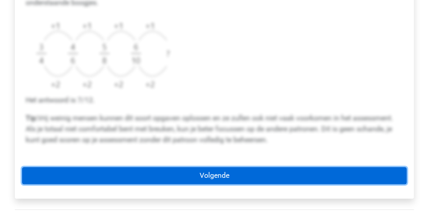
click at [199, 182] on link "Volgende" at bounding box center [214, 175] width 385 height 17
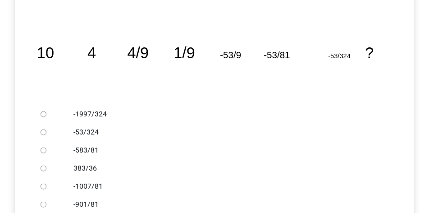
scroll to position [180, 0]
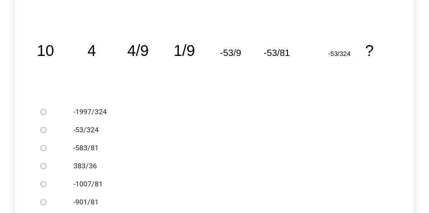
click at [91, 111] on label "-1997/324" at bounding box center [229, 111] width 312 height 11
click at [46, 111] on input "-1997/324" at bounding box center [44, 112] width 6 height 6
radio input "true"
click at [103, 111] on label "-1997/324" at bounding box center [229, 111] width 312 height 11
click at [46, 111] on input "-1997/324" at bounding box center [44, 112] width 6 height 6
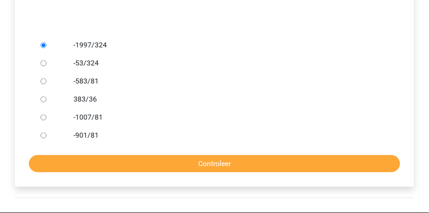
scroll to position [248, 0]
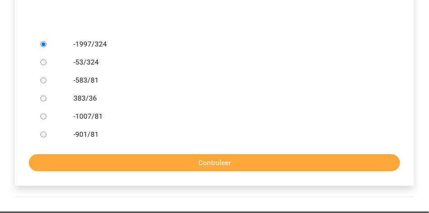
drag, startPoint x: 82, startPoint y: 64, endPoint x: 97, endPoint y: 101, distance: 39.6
click at [83, 66] on label "-53/324" at bounding box center [229, 62] width 312 height 11
click at [46, 65] on input "-53/324" at bounding box center [44, 62] width 6 height 6
radio input "true"
click at [127, 181] on div "Welk getal hoort op de plek van het vraagteken? image/svg+xml 10 4 4/9 1/9 -53/…" at bounding box center [214, 46] width 399 height 278
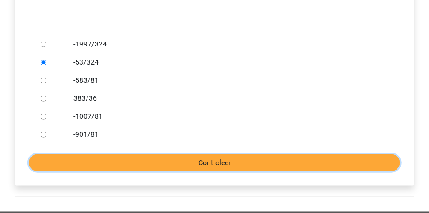
click at [124, 162] on input "Controleer" at bounding box center [214, 162] width 371 height 17
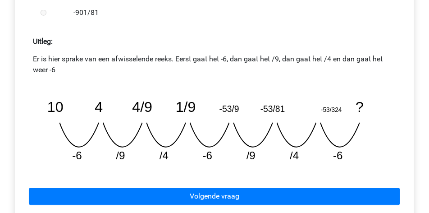
scroll to position [383, 0]
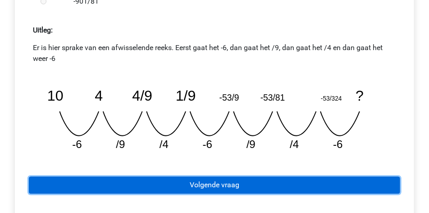
click at [228, 188] on link "Volgende vraag" at bounding box center [214, 185] width 371 height 17
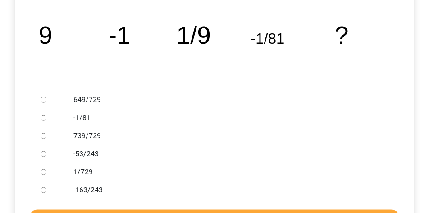
scroll to position [203, 0]
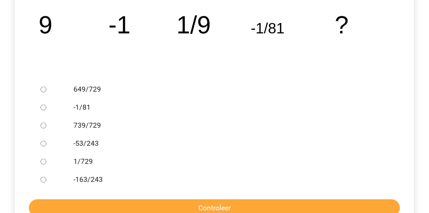
click at [98, 126] on label "739/729" at bounding box center [229, 125] width 312 height 11
click at [46, 126] on input "739/729" at bounding box center [44, 125] width 6 height 6
radio input "true"
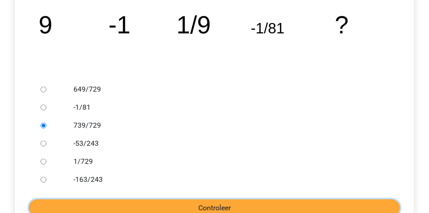
click at [125, 204] on input "Controleer" at bounding box center [214, 207] width 371 height 17
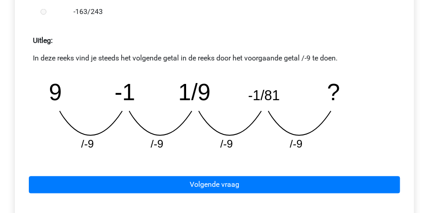
scroll to position [473, 0]
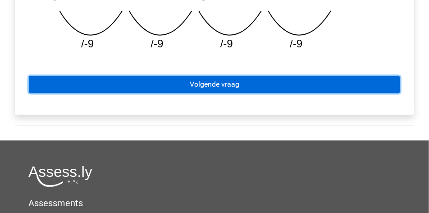
click at [215, 81] on link "Volgende vraag" at bounding box center [214, 84] width 371 height 17
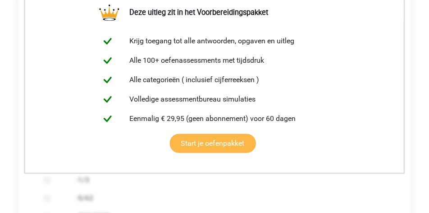
scroll to position [248, 0]
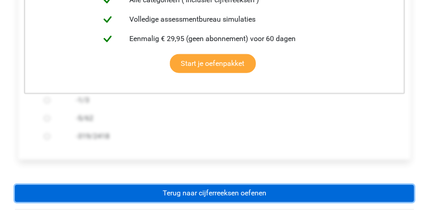
click at [189, 196] on link "Terug naar cijferreeksen oefenen" at bounding box center [214, 193] width 399 height 17
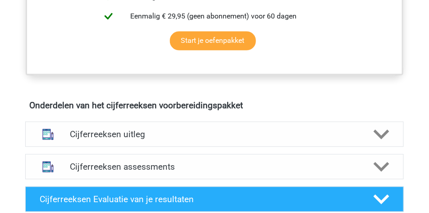
scroll to position [450, 0]
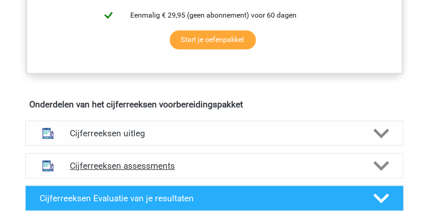
click at [166, 171] on div "Cijferreeksen assessments" at bounding box center [214, 165] width 378 height 25
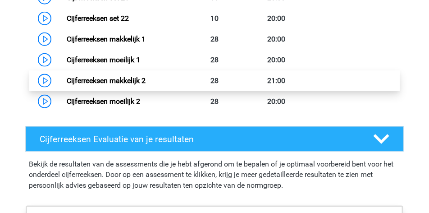
scroll to position [1126, 0]
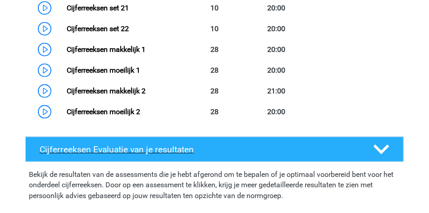
click at [212, 150] on div "Cijferreeksen Evaluatie van je resultaten" at bounding box center [214, 148] width 378 height 25
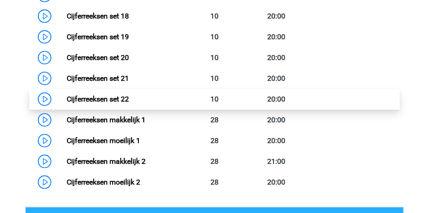
scroll to position [1013, 0]
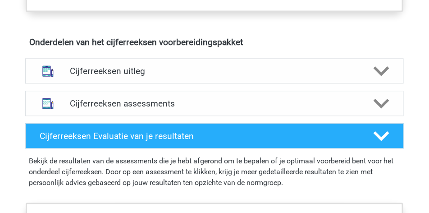
scroll to position [508, 0]
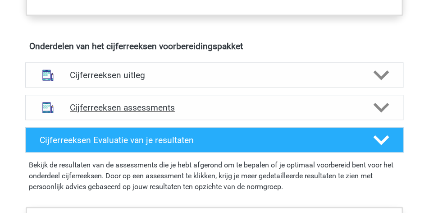
click at [148, 113] on h4 "Cijferreeksen assessments" at bounding box center [214, 107] width 289 height 10
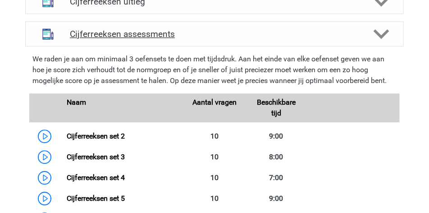
scroll to position [599, 0]
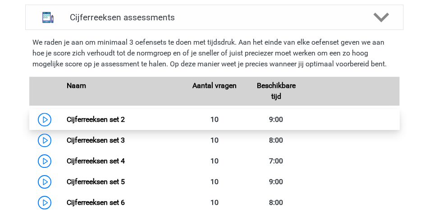
click at [104, 123] on link "Cijferreeksen set 2" at bounding box center [96, 119] width 58 height 9
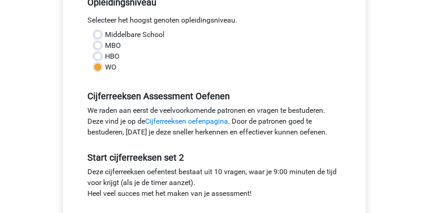
scroll to position [248, 0]
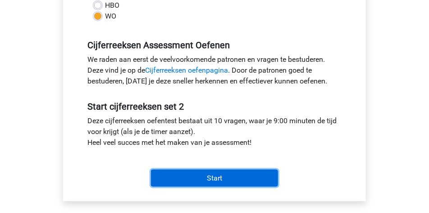
click at [227, 180] on input "Start" at bounding box center [214, 177] width 127 height 17
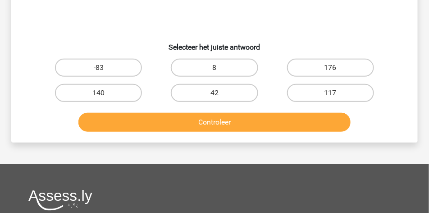
scroll to position [135, 0]
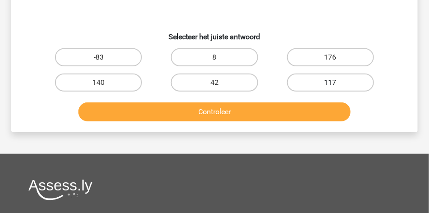
click at [322, 84] on label "117" at bounding box center [330, 82] width 87 height 18
click at [330, 84] on input "117" at bounding box center [333, 85] width 6 height 6
radio input "true"
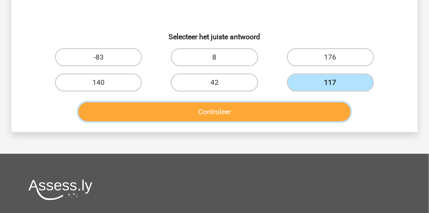
click at [308, 113] on button "Controleer" at bounding box center [214, 111] width 272 height 19
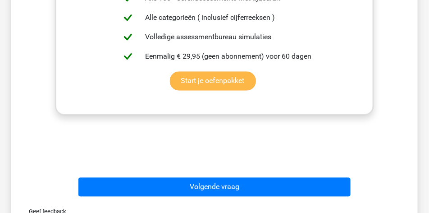
scroll to position [405, 0]
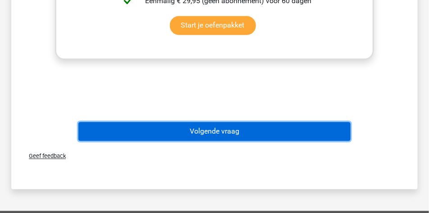
click at [259, 132] on button "Volgende vraag" at bounding box center [214, 131] width 272 height 19
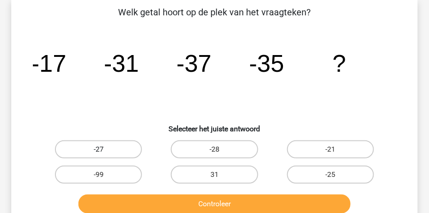
scroll to position [45, 0]
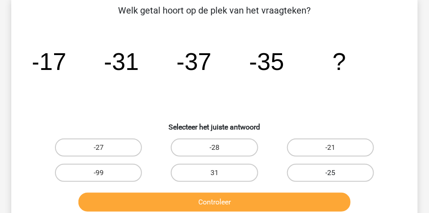
click at [359, 167] on label "-25" at bounding box center [330, 172] width 87 height 18
click at [336, 172] on input "-25" at bounding box center [333, 175] width 6 height 6
radio input "true"
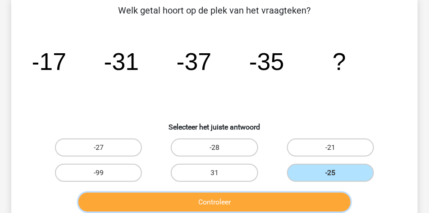
click at [267, 195] on button "Controleer" at bounding box center [214, 201] width 272 height 19
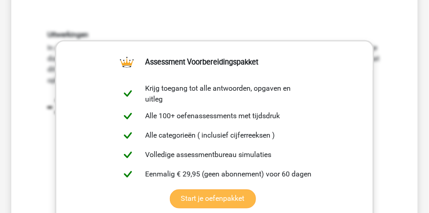
scroll to position [338, 0]
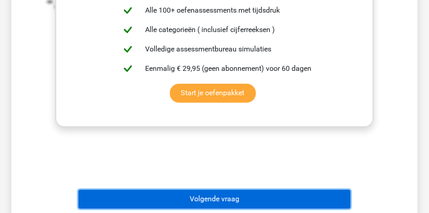
click at [222, 200] on button "Volgende vraag" at bounding box center [214, 199] width 272 height 19
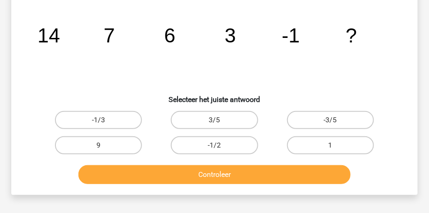
scroll to position [86, 0]
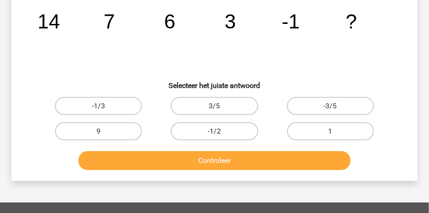
click at [236, 133] on label "-1/2" at bounding box center [214, 131] width 87 height 18
click at [220, 133] on input "-1/2" at bounding box center [217, 134] width 6 height 6
radio input "true"
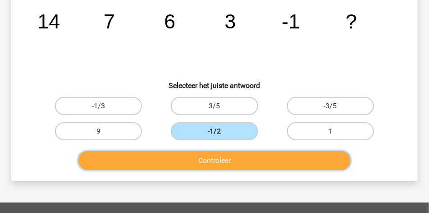
click at [243, 166] on button "Controleer" at bounding box center [214, 160] width 272 height 19
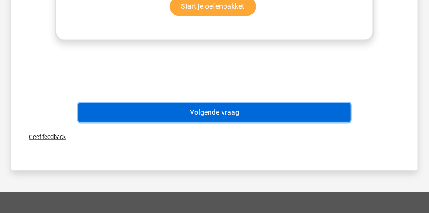
click at [211, 121] on button "Volgende vraag" at bounding box center [214, 112] width 272 height 19
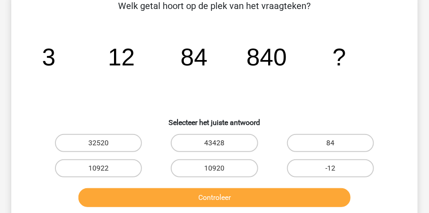
scroll to position [41, 0]
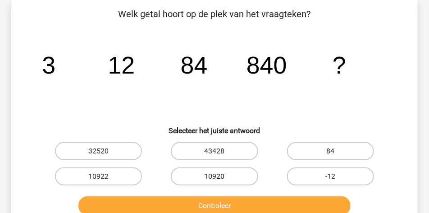
click at [231, 173] on label "10920" at bounding box center [214, 176] width 87 height 18
click at [220, 176] on input "10920" at bounding box center [217, 179] width 6 height 6
radio input "true"
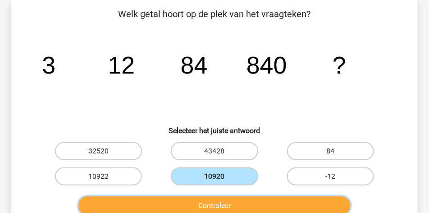
click at [253, 200] on button "Controleer" at bounding box center [214, 205] width 272 height 19
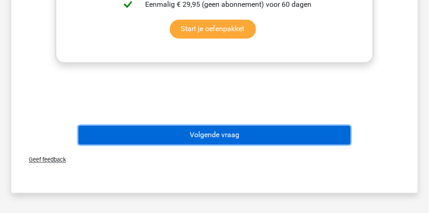
click at [215, 141] on button "Volgende vraag" at bounding box center [214, 135] width 272 height 19
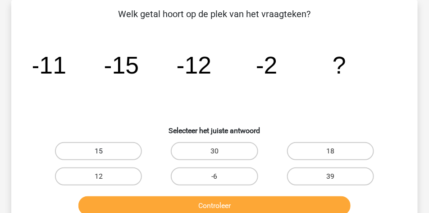
click at [106, 153] on label "15" at bounding box center [98, 151] width 87 height 18
click at [104, 153] on input "15" at bounding box center [102, 154] width 6 height 6
radio input "true"
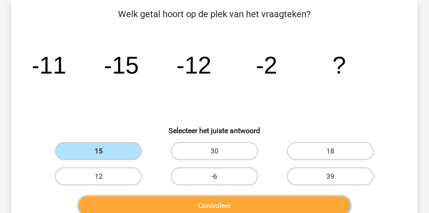
click at [236, 204] on button "Controleer" at bounding box center [214, 205] width 272 height 19
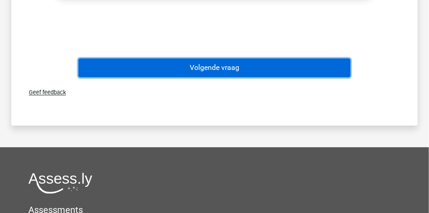
click at [182, 65] on button "Volgende vraag" at bounding box center [214, 67] width 272 height 19
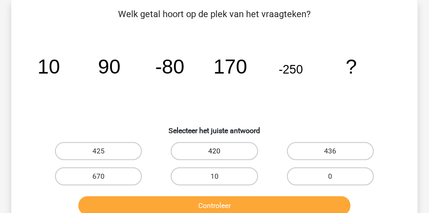
click at [217, 149] on label "420" at bounding box center [214, 151] width 87 height 18
click at [217, 151] on input "420" at bounding box center [217, 154] width 6 height 6
radio input "true"
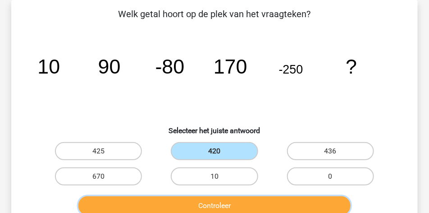
click at [234, 199] on button "Controleer" at bounding box center [214, 205] width 272 height 19
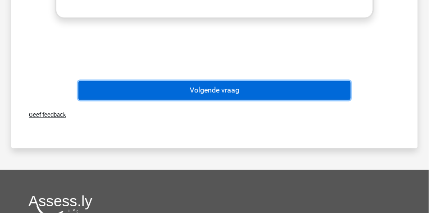
click at [200, 96] on button "Volgende vraag" at bounding box center [214, 90] width 272 height 19
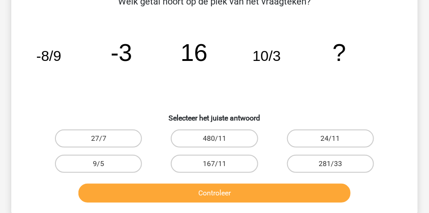
scroll to position [68, 0]
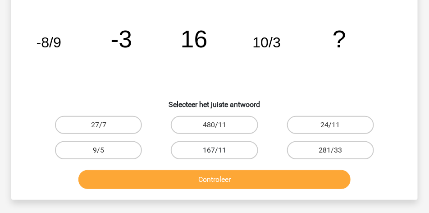
click at [240, 149] on label "167/11" at bounding box center [214, 150] width 87 height 18
click at [220, 150] on input "167/11" at bounding box center [217, 153] width 6 height 6
radio input "true"
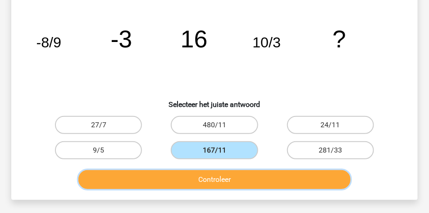
click at [238, 179] on button "Controleer" at bounding box center [214, 179] width 272 height 19
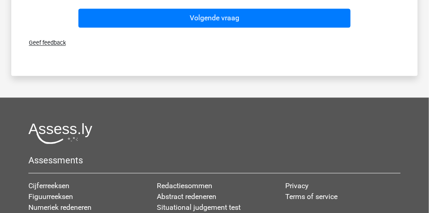
scroll to position [540, 0]
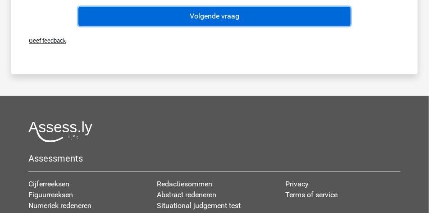
click at [211, 16] on button "Volgende vraag" at bounding box center [214, 16] width 272 height 19
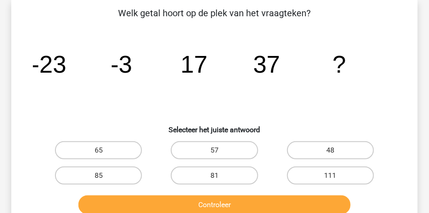
scroll to position [41, 0]
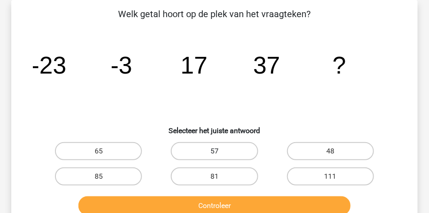
click at [253, 148] on label "57" at bounding box center [214, 151] width 87 height 18
click at [220, 151] on input "57" at bounding box center [217, 154] width 6 height 6
radio input "true"
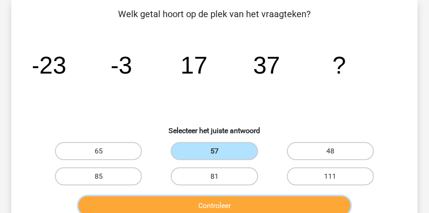
click at [261, 203] on button "Controleer" at bounding box center [214, 205] width 272 height 19
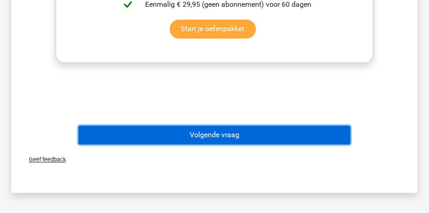
click at [236, 132] on button "Volgende vraag" at bounding box center [214, 135] width 272 height 19
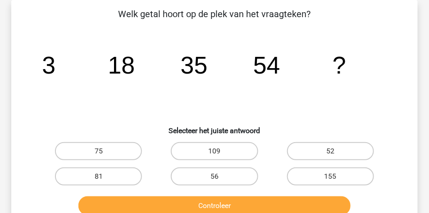
drag, startPoint x: 118, startPoint y: 136, endPoint x: 122, endPoint y: 146, distance: 11.1
click at [118, 136] on div "Welk getal hoort op de plek van het vraagteken? image/svg+xml 3 18 35 54 ? Sele…" at bounding box center [214, 112] width 399 height 211
click at [124, 150] on label "75" at bounding box center [98, 151] width 87 height 18
click at [104, 151] on input "75" at bounding box center [102, 154] width 6 height 6
radio input "true"
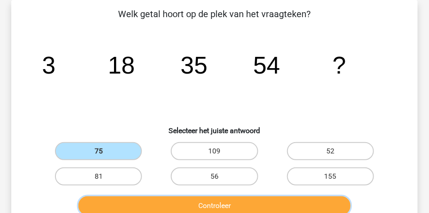
click at [196, 202] on button "Controleer" at bounding box center [214, 205] width 272 height 19
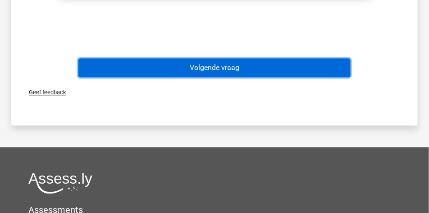
click at [246, 72] on button "Volgende vraag" at bounding box center [214, 67] width 272 height 19
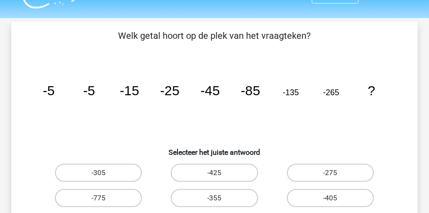
scroll to position [19, 0]
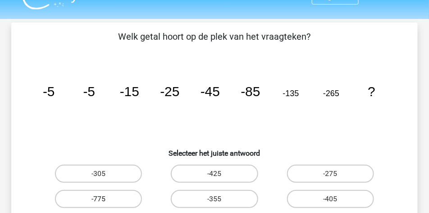
drag, startPoint x: 120, startPoint y: 198, endPoint x: 126, endPoint y: 195, distance: 6.0
click at [120, 198] on label "-775" at bounding box center [98, 199] width 87 height 18
click at [104, 199] on input "-775" at bounding box center [102, 202] width 6 height 6
radio input "true"
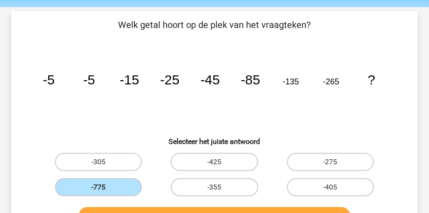
scroll to position [86, 0]
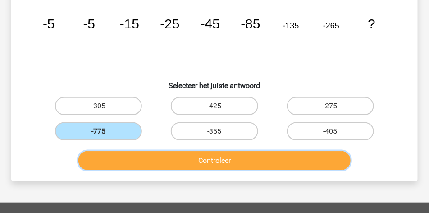
click at [205, 159] on button "Controleer" at bounding box center [214, 160] width 272 height 19
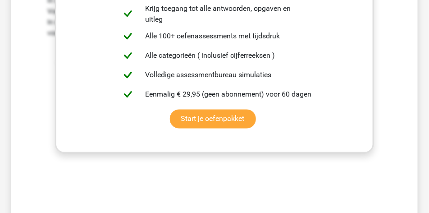
scroll to position [447, 0]
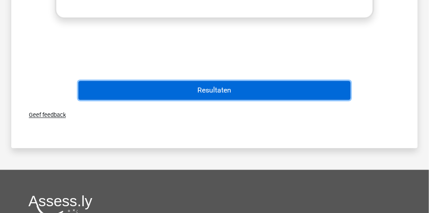
click at [224, 94] on button "Resultaten" at bounding box center [214, 90] width 272 height 19
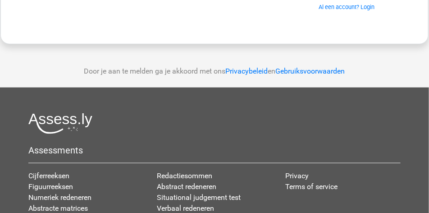
scroll to position [27, 0]
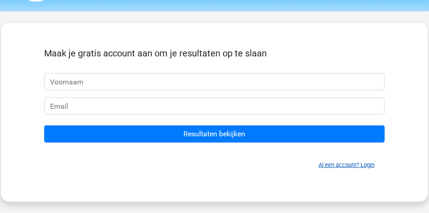
click at [358, 165] on link "Al een account? Login" at bounding box center [346, 164] width 56 height 7
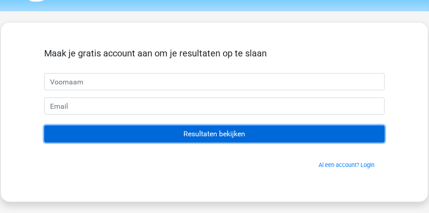
click at [213, 133] on input "Resultaten bekijken" at bounding box center [214, 133] width 340 height 17
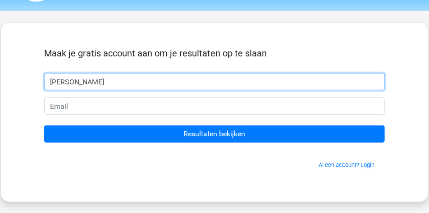
type input "Jordi"
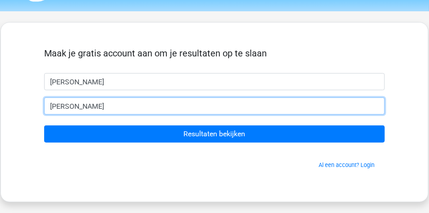
type input "jordikuipers2000@gmail.com"
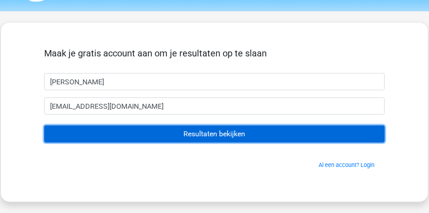
click at [137, 130] on input "Resultaten bekijken" at bounding box center [214, 133] width 340 height 17
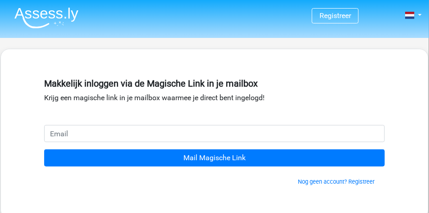
click at [129, 133] on input "email" at bounding box center [214, 133] width 340 height 17
click at [123, 137] on input "email" at bounding box center [214, 133] width 340 height 17
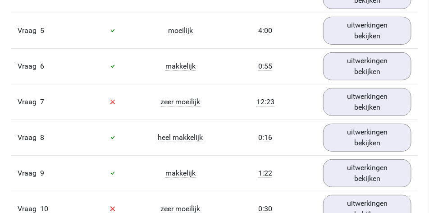
scroll to position [878, 0]
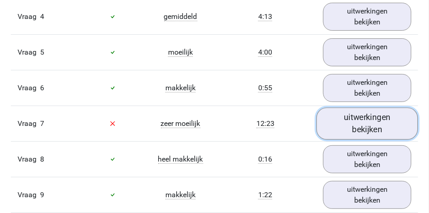
click at [351, 117] on link "uitwerkingen bekijken" at bounding box center [366, 123] width 101 height 32
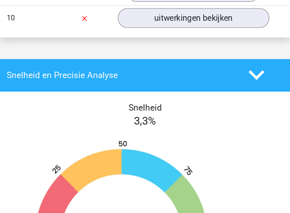
scroll to position [991, 0]
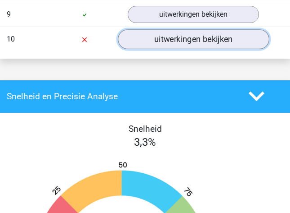
click at [161, 44] on link "uitwerkingen bekijken" at bounding box center [193, 39] width 151 height 20
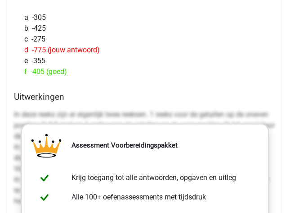
scroll to position [1171, 0]
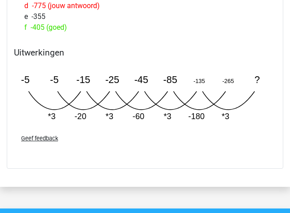
click at [79, 39] on div "Welk getal hoort op de plek van het vraagteken? image/svg+xml -5 -5 -15 -25 -45…" at bounding box center [145, 25] width 277 height 286
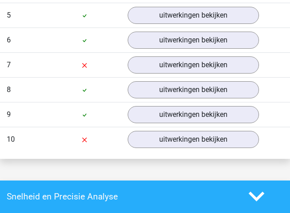
scroll to position [878, 0]
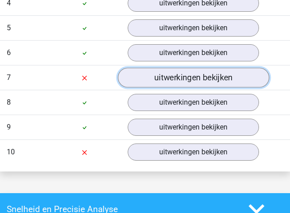
click at [165, 80] on link "uitwerkingen bekijken" at bounding box center [193, 78] width 151 height 20
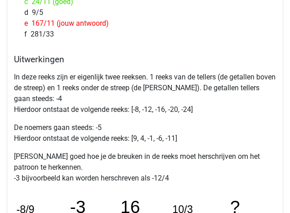
scroll to position [1081, 0]
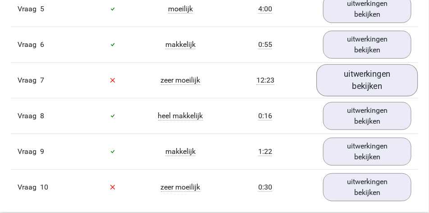
scroll to position [923, 0]
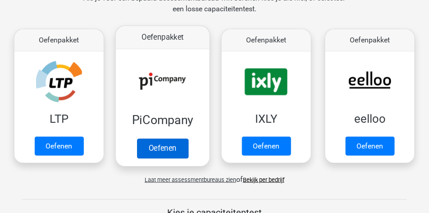
scroll to position [158, 0]
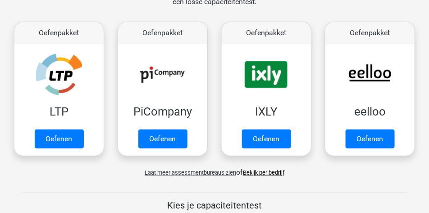
click at [265, 174] on link "Bekijk per bedrijf" at bounding box center [263, 172] width 41 height 7
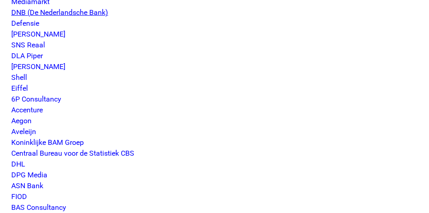
scroll to position [991, 0]
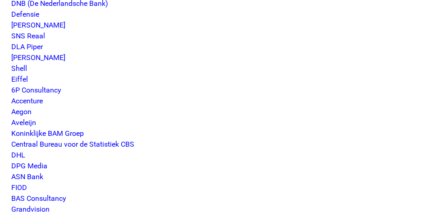
click at [180, 125] on p "Exact Gemeente Utrecht AVOP Amphia Ziekenhuis Dura Vermeer Erasmus MC KNAB Simm…" at bounding box center [214, 47] width 406 height 1870
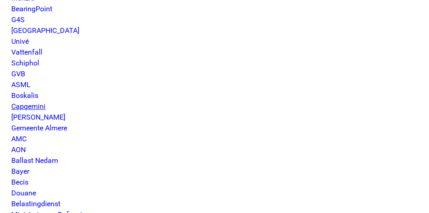
click at [32, 106] on link "Capgemini" at bounding box center [28, 106] width 34 height 9
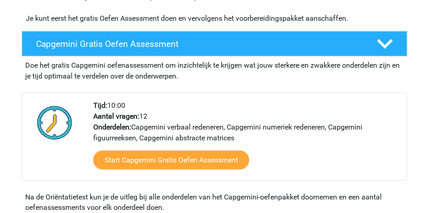
scroll to position [225, 0]
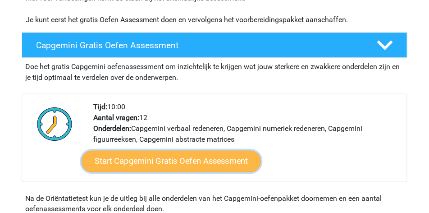
click at [139, 164] on link "Start Capgemini Gratis Oefen Assessment" at bounding box center [171, 161] width 179 height 22
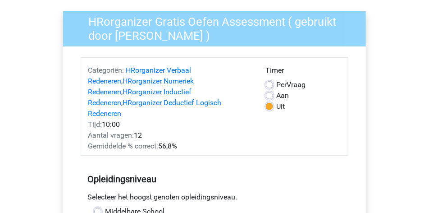
scroll to position [45, 0]
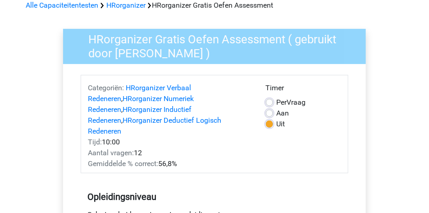
click at [277, 113] on label "Aan" at bounding box center [283, 113] width 13 height 11
click at [272, 113] on input "Aan" at bounding box center [269, 112] width 7 height 9
radio input "true"
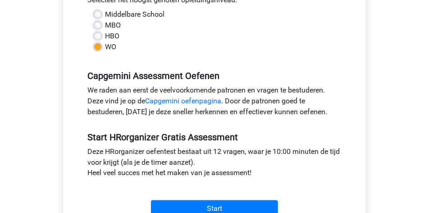
scroll to position [270, 0]
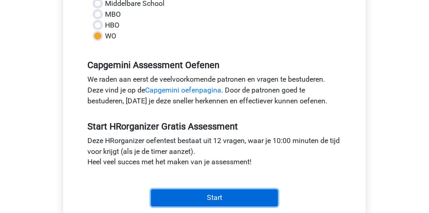
click at [192, 189] on input "Start" at bounding box center [214, 197] width 127 height 17
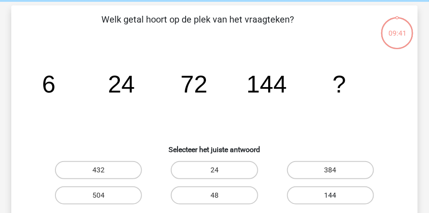
scroll to position [68, 0]
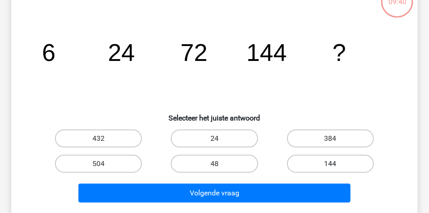
click at [345, 168] on label "144" at bounding box center [330, 163] width 87 height 18
click at [336, 168] on input "144" at bounding box center [333, 166] width 6 height 6
radio input "true"
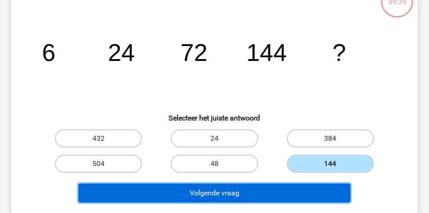
click at [328, 189] on button "Volgende vraag" at bounding box center [214, 192] width 272 height 19
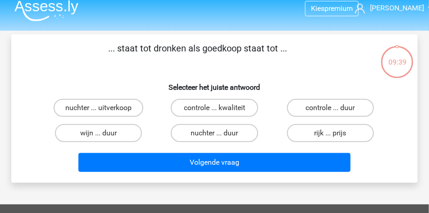
scroll to position [0, 0]
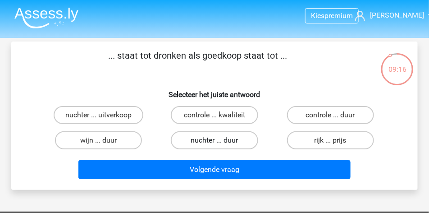
click at [243, 139] on label "nuchter ... duur" at bounding box center [214, 140] width 87 height 18
click at [220, 140] on input "nuchter ... duur" at bounding box center [217, 143] width 6 height 6
radio input "true"
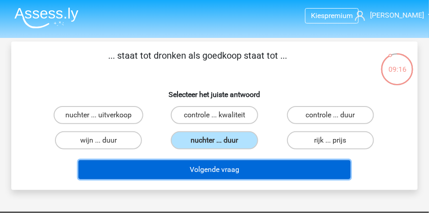
click at [246, 167] on button "Volgende vraag" at bounding box center [214, 169] width 272 height 19
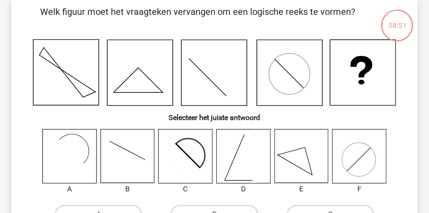
scroll to position [45, 0]
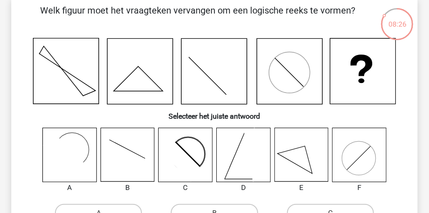
click at [181, 152] on icon at bounding box center [181, 160] width 44 height 44
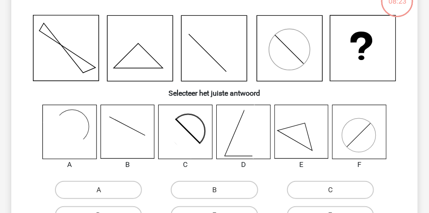
scroll to position [68, 0]
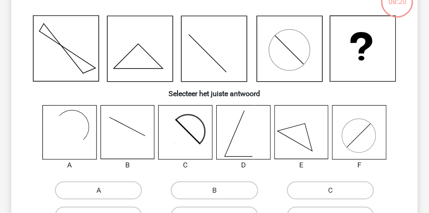
click at [99, 186] on label "A" at bounding box center [98, 190] width 87 height 18
click at [99, 190] on input "A" at bounding box center [102, 193] width 6 height 6
radio input "true"
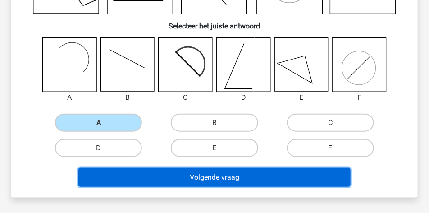
click at [251, 178] on button "Volgende vraag" at bounding box center [214, 177] width 272 height 19
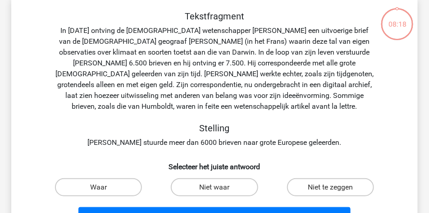
scroll to position [41, 0]
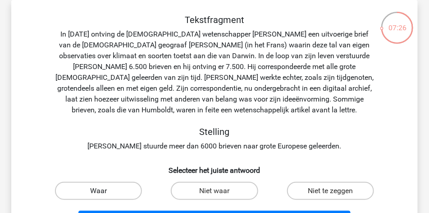
click at [128, 191] on label "Waar" at bounding box center [98, 190] width 87 height 18
click at [104, 191] on input "Waar" at bounding box center [102, 194] width 6 height 6
radio input "true"
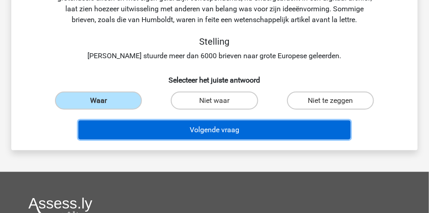
click at [186, 126] on button "Volgende vraag" at bounding box center [214, 129] width 272 height 19
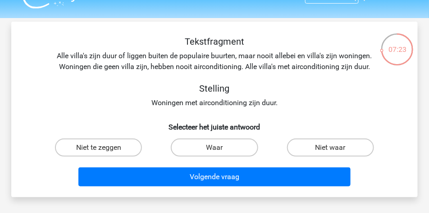
scroll to position [19, 0]
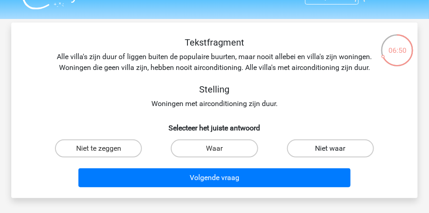
drag, startPoint x: 313, startPoint y: 149, endPoint x: 308, endPoint y: 154, distance: 8.3
click at [313, 149] on label "Niet waar" at bounding box center [330, 148] width 87 height 18
click at [330, 149] on input "Niet waar" at bounding box center [333, 151] width 6 height 6
radio input "true"
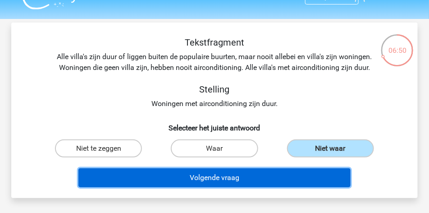
click at [290, 173] on button "Volgende vraag" at bounding box center [214, 177] width 272 height 19
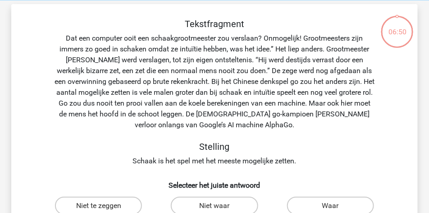
scroll to position [41, 0]
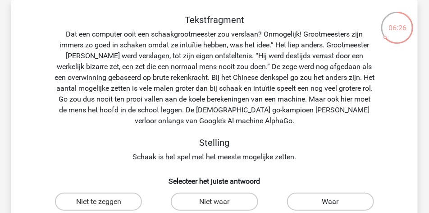
click at [349, 204] on label "Waar" at bounding box center [330, 201] width 87 height 18
click at [336, 204] on input "Waar" at bounding box center [333, 204] width 6 height 6
radio input "true"
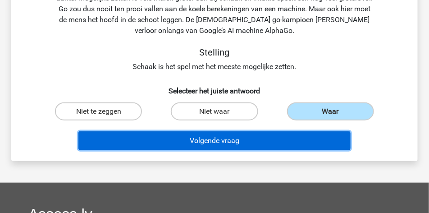
click at [246, 140] on button "Volgende vraag" at bounding box center [214, 140] width 272 height 19
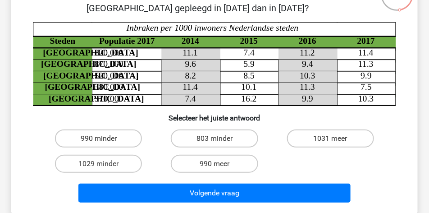
scroll to position [90, 0]
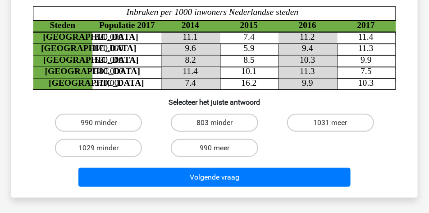
click at [232, 120] on label "803 minder" at bounding box center [214, 122] width 87 height 18
click at [220, 122] on input "803 minder" at bounding box center [217, 125] width 6 height 6
radio input "true"
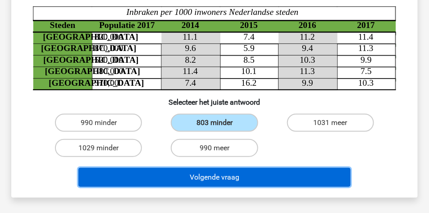
click at [247, 177] on button "Volgende vraag" at bounding box center [214, 177] width 272 height 19
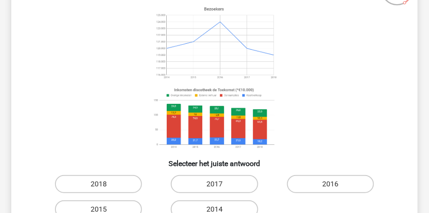
scroll to position [132, 0]
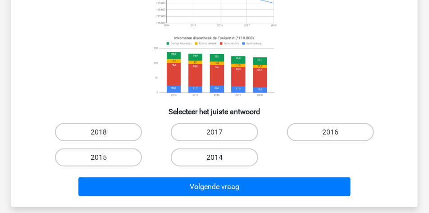
click at [230, 159] on label "2014" at bounding box center [214, 157] width 87 height 18
click at [220, 159] on input "2014" at bounding box center [217, 160] width 6 height 6
radio input "true"
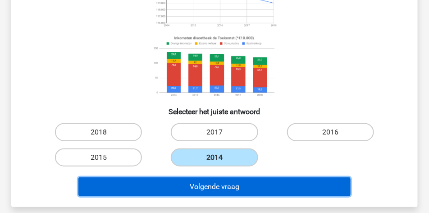
click at [236, 185] on button "Volgende vraag" at bounding box center [214, 186] width 272 height 19
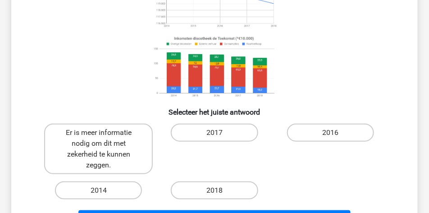
scroll to position [177, 0]
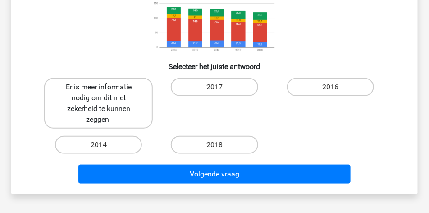
click at [107, 89] on label "Er is meer informatie nodig om dit met zekerheid te kunnen zeggen." at bounding box center [98, 103] width 109 height 50
click at [104, 89] on input "Er is meer informatie nodig om dit met zekerheid te kunnen zeggen." at bounding box center [102, 90] width 6 height 6
radio input "true"
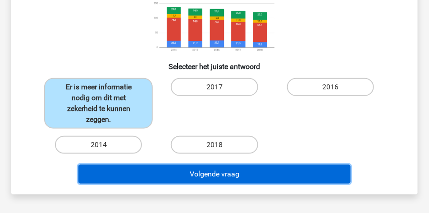
click at [185, 180] on button "Volgende vraag" at bounding box center [214, 173] width 272 height 19
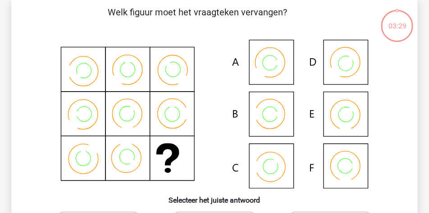
scroll to position [41, 0]
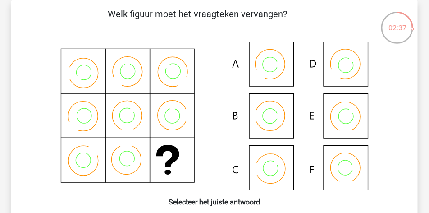
click at [277, 167] on icon at bounding box center [214, 115] width 363 height 149
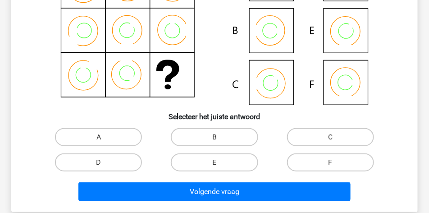
scroll to position [132, 0]
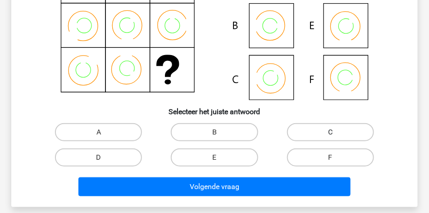
click at [321, 138] on label "C" at bounding box center [330, 132] width 87 height 18
click at [330, 138] on input "C" at bounding box center [333, 135] width 6 height 6
radio input "true"
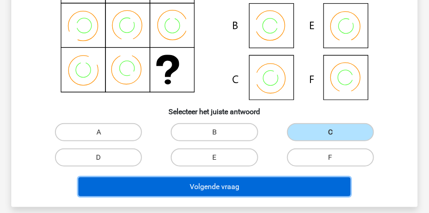
click at [292, 181] on button "Volgende vraag" at bounding box center [214, 186] width 272 height 19
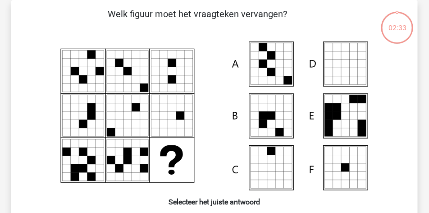
scroll to position [41, 0]
click at [275, 130] on icon at bounding box center [214, 115] width 363 height 149
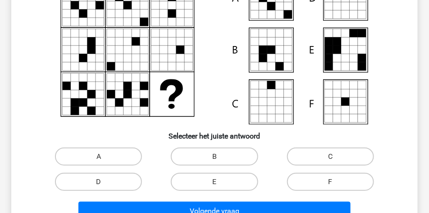
scroll to position [109, 0]
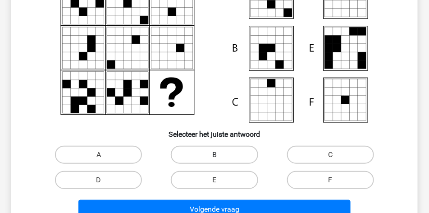
click at [204, 155] on label "B" at bounding box center [214, 154] width 87 height 18
click at [214, 155] on input "B" at bounding box center [217, 157] width 6 height 6
radio input "true"
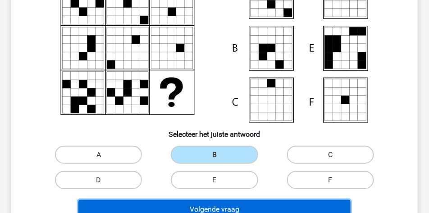
click at [228, 203] on button "Volgende vraag" at bounding box center [214, 209] width 272 height 19
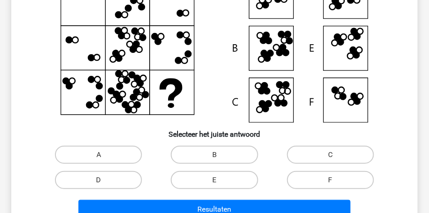
drag, startPoint x: 125, startPoint y: 177, endPoint x: 164, endPoint y: 192, distance: 42.7
click at [126, 177] on label "D" at bounding box center [98, 180] width 87 height 18
click at [104, 180] on input "D" at bounding box center [102, 183] width 6 height 6
radio input "true"
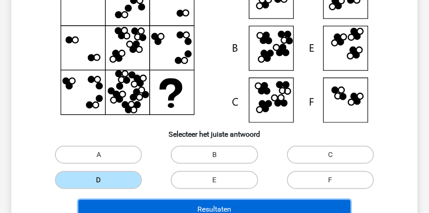
click at [180, 202] on button "Resultaten" at bounding box center [214, 209] width 272 height 19
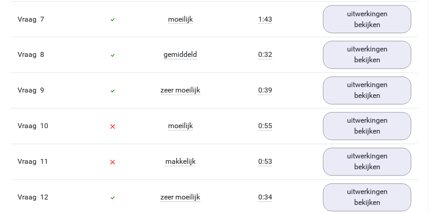
scroll to position [1261, 0]
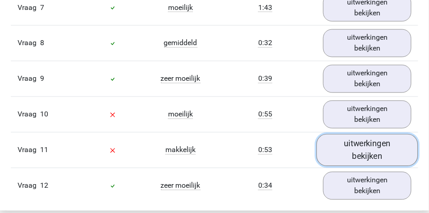
click at [374, 158] on link "uitwerkingen bekijken" at bounding box center [366, 150] width 101 height 32
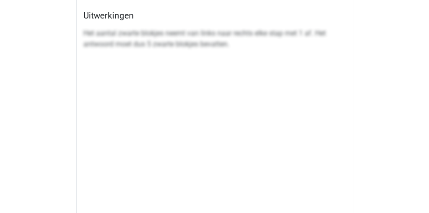
scroll to position [0, 0]
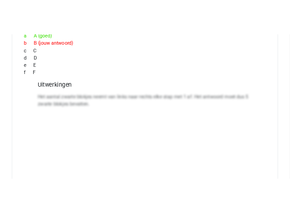
scroll to position [1621, 0]
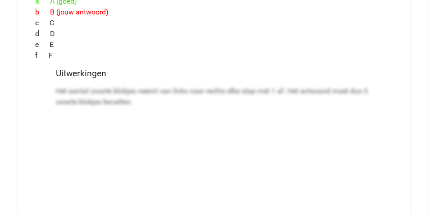
drag, startPoint x: 173, startPoint y: 94, endPoint x: 200, endPoint y: 205, distance: 114.7
click at [200, 206] on div "Het aantal zwarte blokjes neemt van links naar rechts elke stap met 1 af. Het a…" at bounding box center [214, 217] width 317 height 270
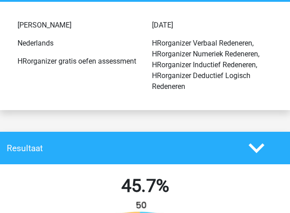
scroll to position [0, 0]
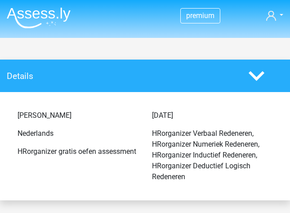
click at [32, 16] on img at bounding box center [39, 17] width 64 height 21
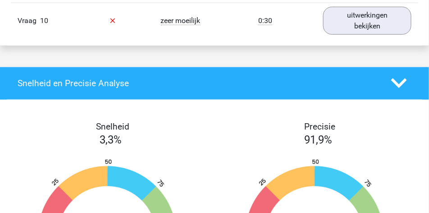
scroll to position [1058, 0]
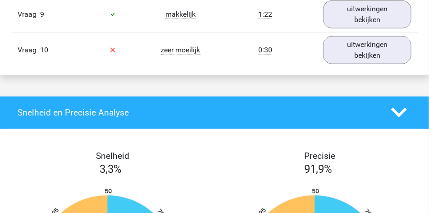
click at [392, 109] on polygon at bounding box center [399, 113] width 16 height 10
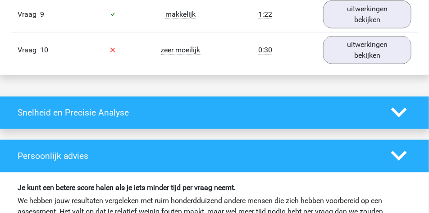
click at [404, 154] on polygon at bounding box center [399, 156] width 16 height 10
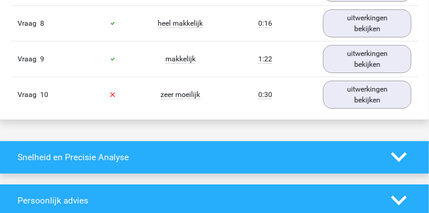
scroll to position [1013, 0]
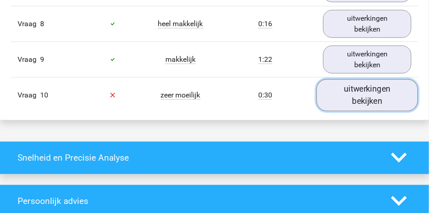
click at [359, 106] on link "uitwerkingen bekijken" at bounding box center [366, 95] width 101 height 32
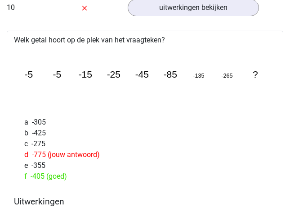
scroll to position [1036, 0]
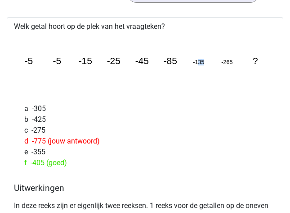
drag, startPoint x: 203, startPoint y: 62, endPoint x: 195, endPoint y: 61, distance: 7.2
click at [195, 61] on tspan "-135" at bounding box center [198, 62] width 11 height 6
click at [197, 69] on icon "image/svg+xml -5 -5 -15 -25 -45 -85 -135 -265 ?" at bounding box center [145, 64] width 255 height 64
click at [227, 106] on div "a -305" at bounding box center [145, 108] width 255 height 11
drag, startPoint x: 223, startPoint y: 60, endPoint x: 234, endPoint y: 61, distance: 10.8
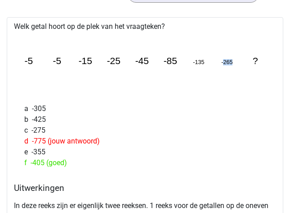
click at [234, 61] on icon "image/svg+xml -5 -5 -15 -25 -45 -85 -135 -265 ?" at bounding box center [145, 64] width 255 height 64
drag, startPoint x: 44, startPoint y: 141, endPoint x: 33, endPoint y: 137, distance: 11.4
click at [33, 137] on div "d -775 (jouw antwoord)" at bounding box center [145, 141] width 255 height 11
drag, startPoint x: 55, startPoint y: 142, endPoint x: 155, endPoint y: 144, distance: 100.0
click at [57, 142] on div "d -775 (jouw antwoord)" at bounding box center [145, 141] width 255 height 11
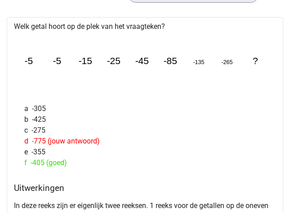
drag, startPoint x: 59, startPoint y: 59, endPoint x: 104, endPoint y: 61, distance: 45.5
click at [75, 59] on icon "image/svg+xml -5 -5 -15 -25 -45 -85 -135 -265 ?" at bounding box center [145, 64] width 255 height 64
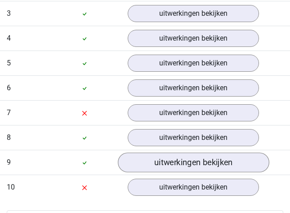
scroll to position [856, 0]
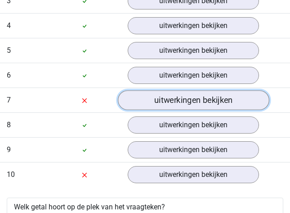
click at [191, 104] on link "uitwerkingen bekijken" at bounding box center [193, 100] width 151 height 20
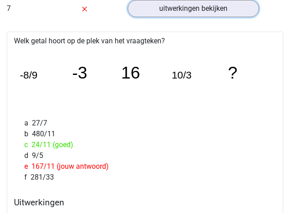
scroll to position [946, 0]
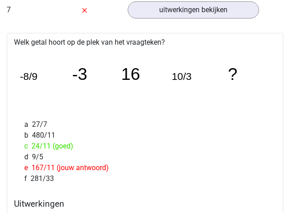
drag, startPoint x: 80, startPoint y: 147, endPoint x: 32, endPoint y: 139, distance: 48.0
click at [33, 142] on div "c 24/11 (goed)" at bounding box center [145, 146] width 255 height 11
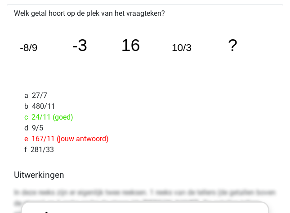
scroll to position [923, 0]
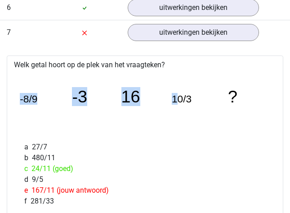
drag, startPoint x: 20, startPoint y: 100, endPoint x: 238, endPoint y: 70, distance: 220.5
click at [190, 77] on icon "image/svg+xml -8/9 -3 16 10/3 ?" at bounding box center [145, 102] width 255 height 64
click at [198, 131] on icon "image/svg+xml -8/9 -3 16 10/3 ?" at bounding box center [145, 102] width 255 height 64
drag, startPoint x: 68, startPoint y: 121, endPoint x: 77, endPoint y: 130, distance: 12.1
click at [68, 121] on icon "image/svg+xml -8/9 -3 16 10/3 ?" at bounding box center [145, 102] width 255 height 64
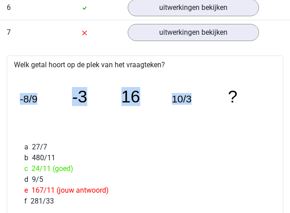
click at [32, 99] on tspan "-8/9" at bounding box center [29, 99] width 18 height 12
click at [41, 121] on icon "image/svg+xml -8/9 -3 16 10/3 ?" at bounding box center [145, 102] width 255 height 64
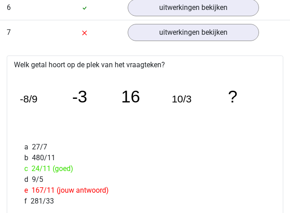
click at [41, 121] on icon "image/svg+xml -8/9 -3 16 10/3 ?" at bounding box center [145, 102] width 255 height 64
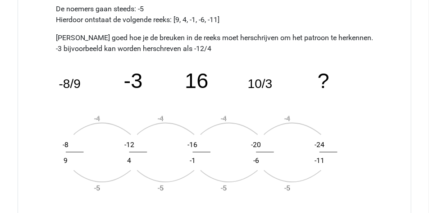
scroll to position [1284, 0]
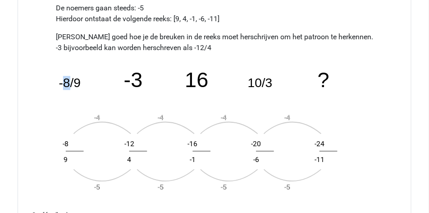
drag, startPoint x: 64, startPoint y: 82, endPoint x: 79, endPoint y: 84, distance: 15.5
click at [72, 82] on tspan "-8/9" at bounding box center [70, 83] width 22 height 14
click at [82, 85] on icon "image/svg+xml -8/9 -3 16 10/3 ? -4 -5 -8 9 -4 -5 -12 4 -4 -5 -16 -1 -4 -5 -20 -…" at bounding box center [214, 130] width 317 height 139
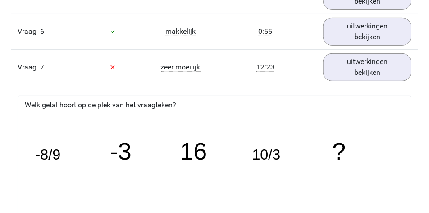
scroll to position [923, 0]
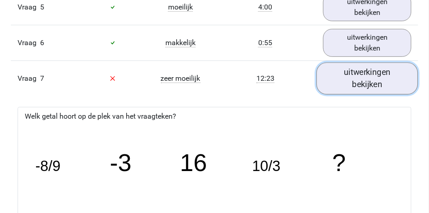
click at [368, 87] on link "uitwerkingen bekijken" at bounding box center [366, 78] width 101 height 32
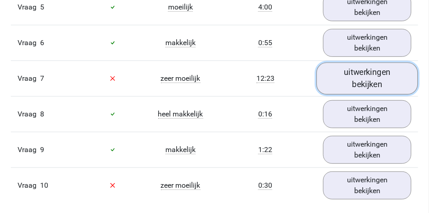
click at [336, 73] on link "uitwerkingen bekijken" at bounding box center [366, 78] width 101 height 32
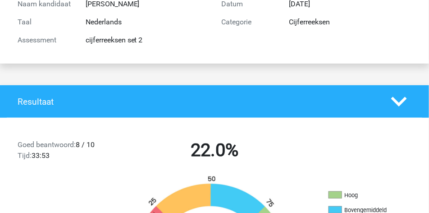
scroll to position [0, 0]
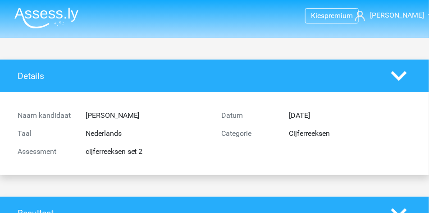
drag, startPoint x: 145, startPoint y: 152, endPoint x: 235, endPoint y: 185, distance: 95.3
click at [86, 154] on div "cijferreeksen set 2" at bounding box center [147, 151] width 136 height 11
click at [70, 14] on img at bounding box center [46, 17] width 64 height 21
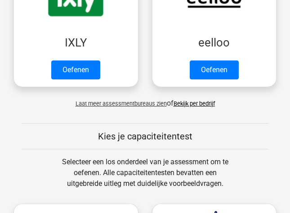
scroll to position [428, 0]
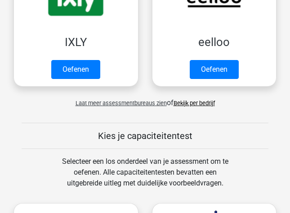
click at [197, 102] on link "Bekijk per bedrijf" at bounding box center [194, 103] width 41 height 7
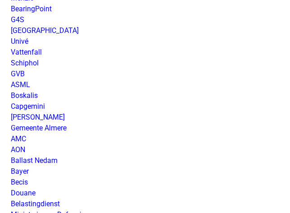
drag, startPoint x: 38, startPoint y: 105, endPoint x: 74, endPoint y: 99, distance: 36.6
click at [38, 105] on link "Capgemini" at bounding box center [28, 106] width 34 height 9
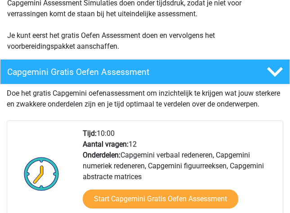
scroll to position [293, 0]
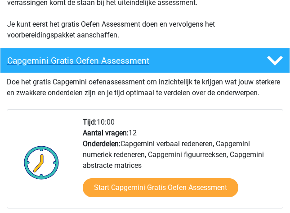
click at [274, 59] on icon at bounding box center [276, 61] width 16 height 16
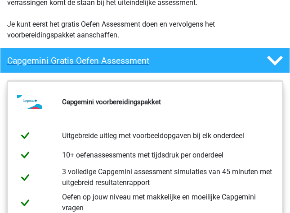
click at [274, 59] on icon at bounding box center [276, 61] width 16 height 16
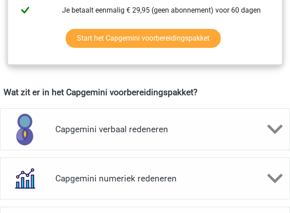
scroll to position [698, 0]
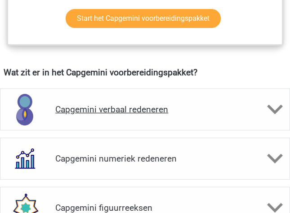
click at [275, 106] on icon at bounding box center [276, 109] width 16 height 16
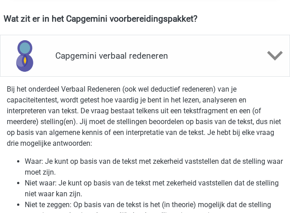
scroll to position [743, 0]
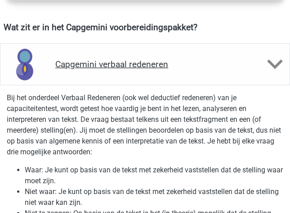
click at [273, 69] on icon at bounding box center [276, 64] width 16 height 16
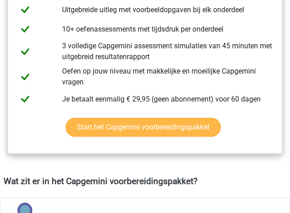
scroll to position [585, 0]
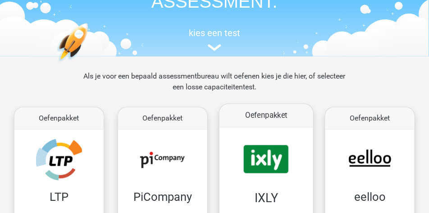
scroll to position [113, 0]
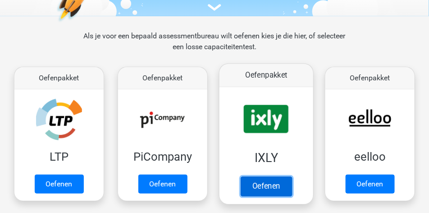
click at [271, 176] on link "Oefenen" at bounding box center [265, 186] width 51 height 20
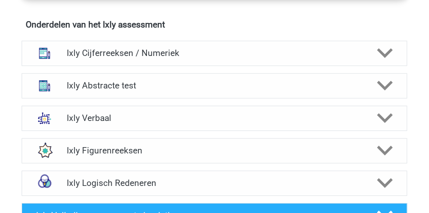
scroll to position [585, 0]
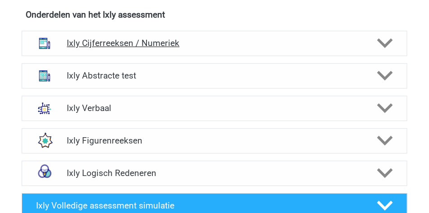
click at [384, 39] on icon at bounding box center [385, 43] width 16 height 16
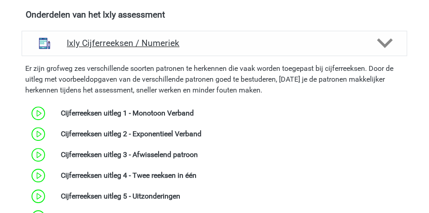
click at [312, 48] on h4 "Ixly Cijferreeksen / Numeriek" at bounding box center [214, 43] width 295 height 10
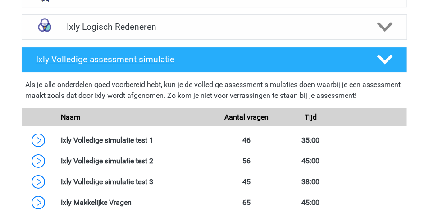
scroll to position [721, 0]
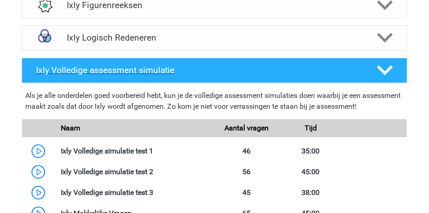
click at [335, 73] on h4 "Ixly Volledige assessment simulatie" at bounding box center [199, 70] width 326 height 10
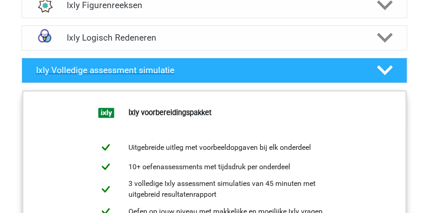
click at [336, 73] on h4 "Ixly Volledige assessment simulatie" at bounding box center [199, 70] width 326 height 10
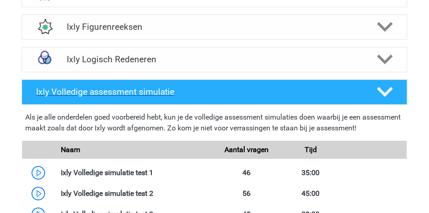
scroll to position [698, 0]
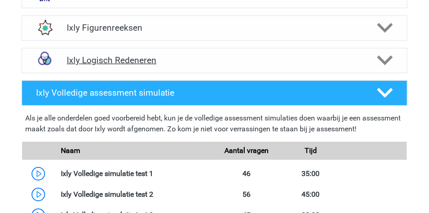
click at [258, 55] on h4 "Ixly Logisch Redeneren" at bounding box center [214, 60] width 295 height 10
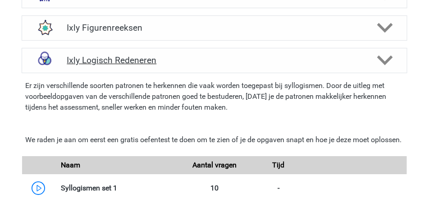
click at [258, 55] on h4 "Ixly Logisch Redeneren" at bounding box center [214, 60] width 295 height 10
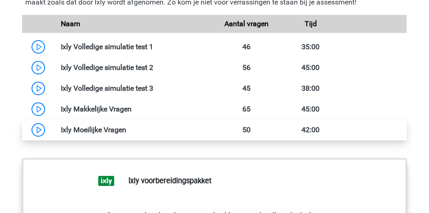
scroll to position [811, 0]
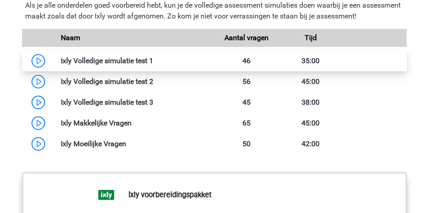
click at [153, 59] on link at bounding box center [153, 60] width 0 height 9
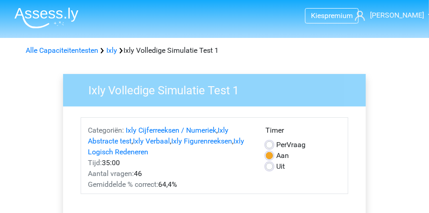
click at [277, 165] on label "Uit" at bounding box center [281, 166] width 9 height 11
click at [268, 165] on input "Uit" at bounding box center [269, 165] width 7 height 9
radio input "true"
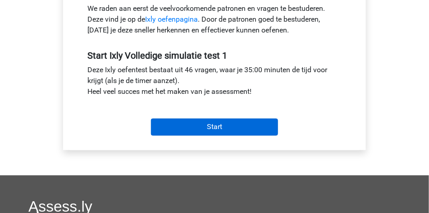
scroll to position [338, 0]
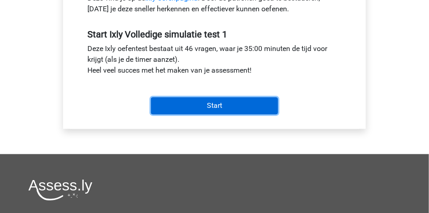
drag, startPoint x: 225, startPoint y: 102, endPoint x: 232, endPoint y: 98, distance: 7.7
click at [225, 102] on input "Start" at bounding box center [214, 105] width 127 height 17
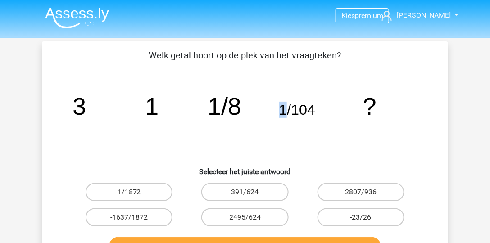
click at [281, 105] on tspan "1/104" at bounding box center [297, 110] width 36 height 16
drag, startPoint x: 216, startPoint y: 101, endPoint x: 204, endPoint y: 98, distance: 12.3
click at [204, 98] on icon "image/svg+xml 3 1 1/8 1/104 ?" at bounding box center [245, 114] width 363 height 91
click at [154, 106] on tspan "1" at bounding box center [152, 106] width 14 height 27
click at [121, 191] on label "1/1872" at bounding box center [129, 192] width 87 height 18
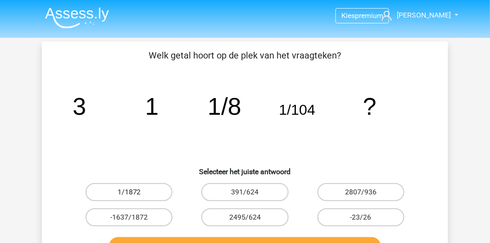
click at [129, 192] on input "1/1872" at bounding box center [132, 195] width 6 height 6
radio input "true"
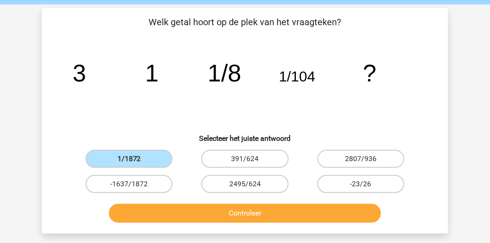
scroll to position [51, 0]
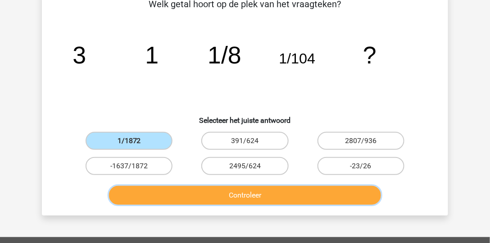
click at [261, 195] on button "Controleer" at bounding box center [245, 195] width 272 height 19
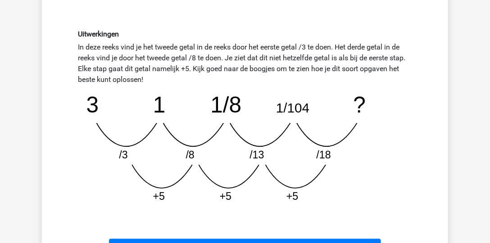
scroll to position [231, 0]
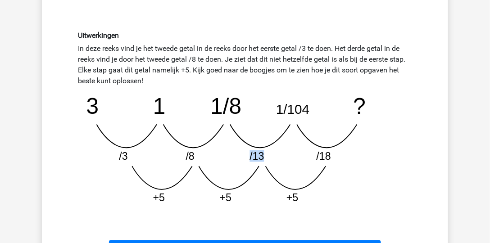
drag, startPoint x: 263, startPoint y: 155, endPoint x: 241, endPoint y: 148, distance: 23.1
click at [241, 148] on icon "image/svg+xml 3 1 1/8 1/104 ? /3 /8 /13 /18 +5 +5 +5" at bounding box center [245, 148] width 334 height 125
click at [267, 159] on icon "image/svg+xml 3 1 1/8 1/104 ? /3 /8 /13 /18 +5 +5 +5" at bounding box center [245, 148] width 334 height 125
drag, startPoint x: 333, startPoint y: 154, endPoint x: 238, endPoint y: 172, distance: 97.0
click at [318, 154] on icon "image/svg+xml 3 1 1/8 1/104 ? /3 /8 /13 /18 +5 +5 +5" at bounding box center [245, 148] width 334 height 125
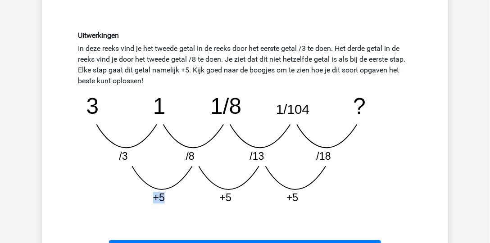
drag, startPoint x: 147, startPoint y: 192, endPoint x: 180, endPoint y: 203, distance: 34.9
click at [170, 200] on icon "image/svg+xml 3 1 1/8 1/104 ? /3 /8 /13 /18 +5 +5 +5" at bounding box center [245, 148] width 334 height 125
drag, startPoint x: 231, startPoint y: 195, endPoint x: 241, endPoint y: 197, distance: 10.0
click at [233, 195] on icon "image/svg+xml 3 1 1/8 1/104 ? /3 /8 /13 /18 +5 +5 +5" at bounding box center [245, 148] width 334 height 125
drag, startPoint x: 293, startPoint y: 193, endPoint x: 486, endPoint y: 192, distance: 193.7
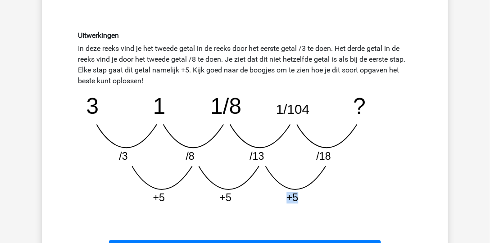
click at [424, 194] on div "Uitwerkingen In deze reeks vind je het tweede getal in de reeks door het eerste…" at bounding box center [244, 121] width 377 height 224
drag, startPoint x: 292, startPoint y: 196, endPoint x: 300, endPoint y: 198, distance: 8.3
click at [294, 196] on tspan "+5" at bounding box center [293, 198] width 12 height 12
drag, startPoint x: 368, startPoint y: 105, endPoint x: 351, endPoint y: 102, distance: 17.0
click at [363, 104] on icon "image/svg+xml 3 1 1/8 1/104 ? /3 /8 /13 /18 +5 +5 +5" at bounding box center [245, 148] width 334 height 125
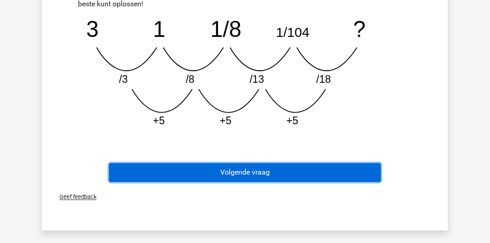
click at [250, 170] on button "Volgende vraag" at bounding box center [245, 172] width 272 height 19
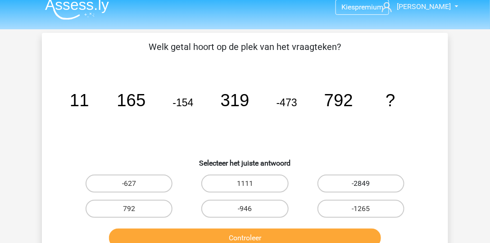
scroll to position [0, 0]
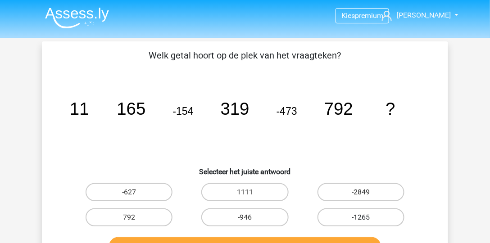
click at [380, 212] on label "-1265" at bounding box center [361, 218] width 87 height 18
click at [367, 212] on input "-1265" at bounding box center [364, 221] width 6 height 6
radio input "true"
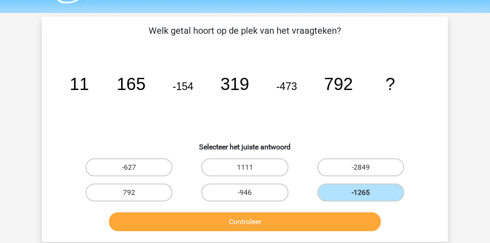
scroll to position [26, 0]
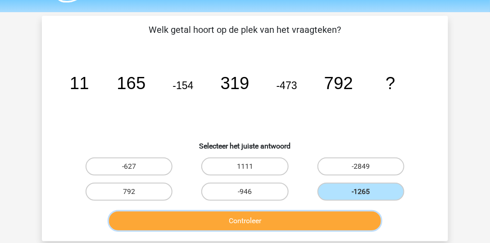
click at [350, 212] on button "Controleer" at bounding box center [245, 221] width 272 height 19
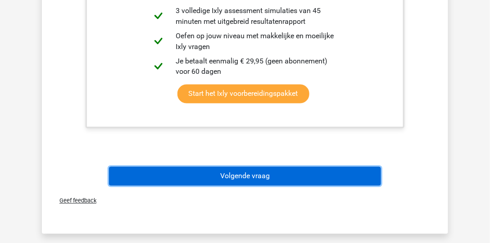
click at [272, 176] on button "Volgende vraag" at bounding box center [245, 176] width 272 height 19
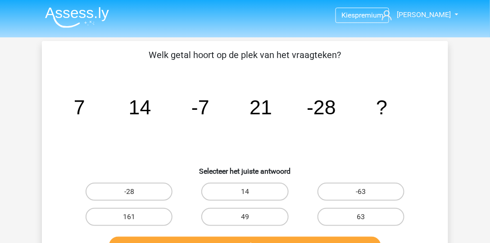
scroll to position [0, 0]
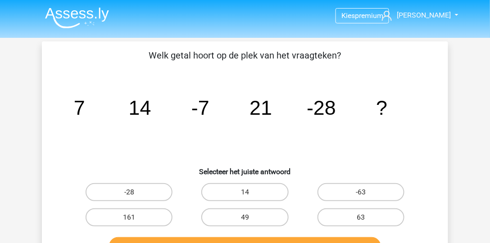
click at [334, 113] on icon "image/svg+xml 7 14 -7 21 -28 ?" at bounding box center [245, 114] width 363 height 91
click at [358, 212] on label "63" at bounding box center [361, 218] width 87 height 18
click at [361, 212] on input "63" at bounding box center [364, 221] width 6 height 6
radio input "true"
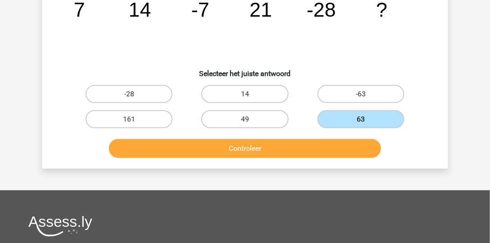
scroll to position [103, 0]
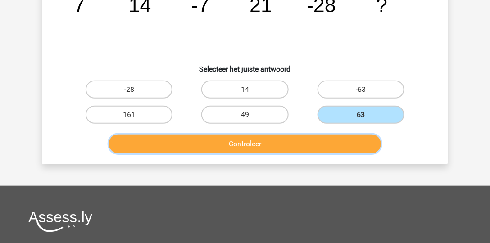
click at [270, 141] on button "Controleer" at bounding box center [245, 144] width 272 height 19
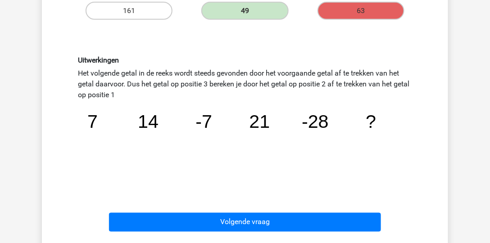
scroll to position [206, 0]
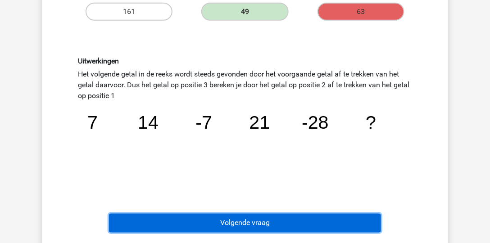
click at [208, 212] on button "Volgende vraag" at bounding box center [245, 223] width 272 height 19
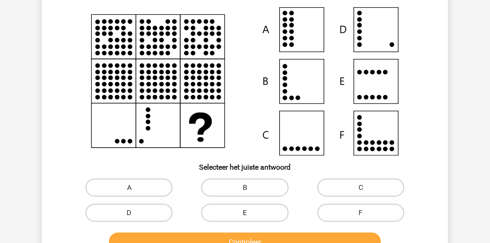
scroll to position [144, 0]
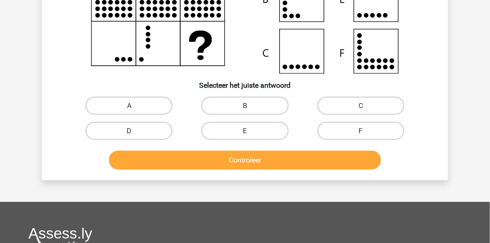
drag, startPoint x: 379, startPoint y: 105, endPoint x: 346, endPoint y: 142, distance: 49.7
click at [379, 106] on label "C" at bounding box center [361, 106] width 87 height 18
click at [367, 106] on input "C" at bounding box center [364, 109] width 6 height 6
radio input "true"
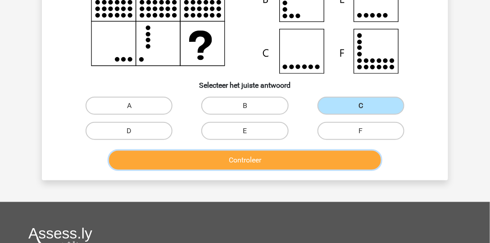
click at [268, 159] on button "Controleer" at bounding box center [245, 160] width 272 height 19
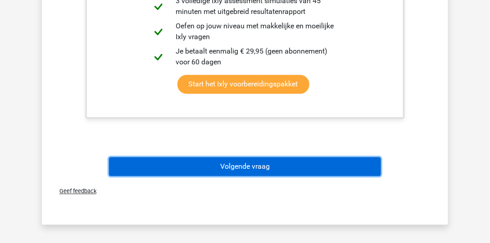
click at [250, 169] on button "Volgende vraag" at bounding box center [245, 167] width 272 height 19
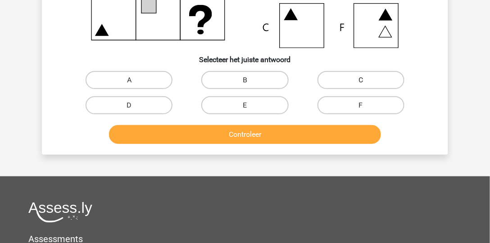
click at [346, 82] on label "C" at bounding box center [361, 80] width 87 height 18
click at [361, 82] on input "C" at bounding box center [364, 83] width 6 height 6
radio input "true"
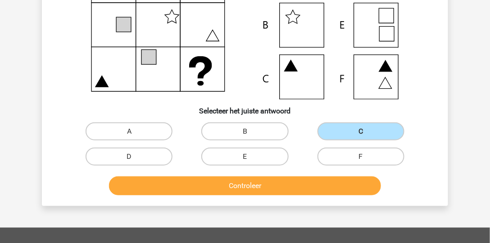
scroll to position [0, 0]
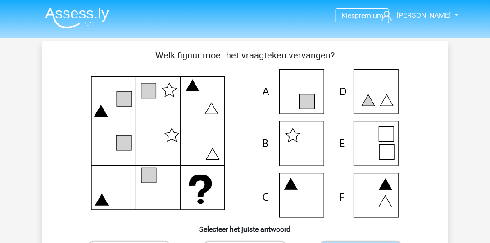
click at [92, 15] on img at bounding box center [77, 17] width 64 height 21
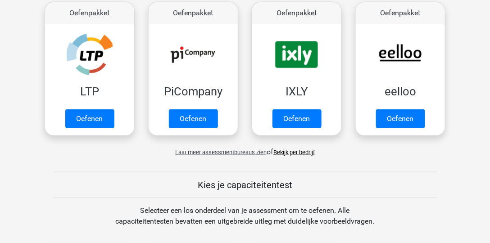
scroll to position [308, 0]
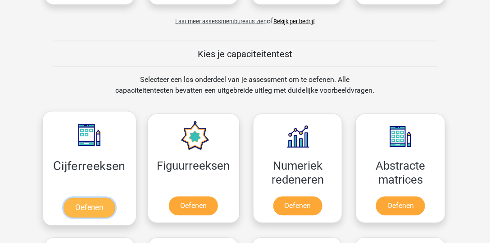
click at [82, 209] on link "Oefenen" at bounding box center [89, 208] width 51 height 20
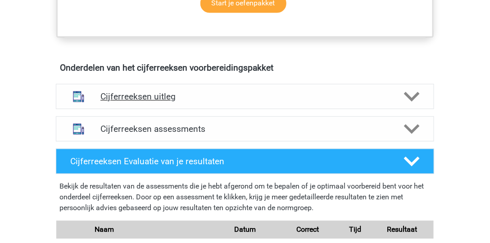
scroll to position [489, 0]
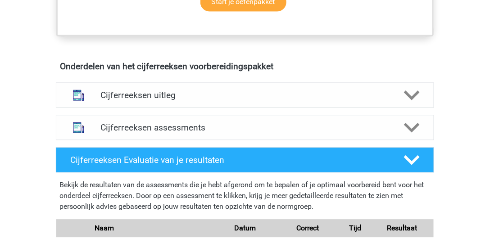
drag, startPoint x: 371, startPoint y: 137, endPoint x: 352, endPoint y: 173, distance: 40.3
click at [372, 133] on h4 "Cijferreeksen assessments" at bounding box center [244, 127] width 289 height 10
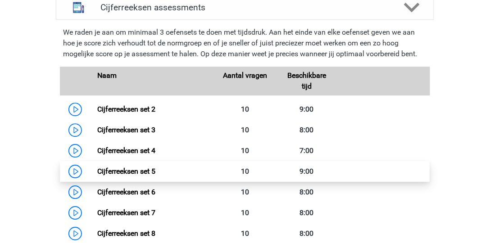
scroll to position [617, 0]
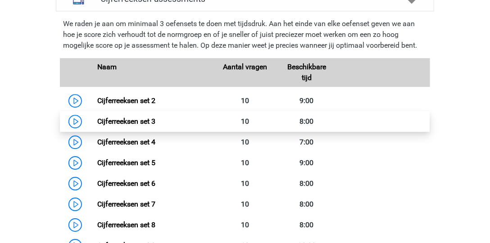
click at [97, 126] on link "Cijferreeksen set 3" at bounding box center [126, 121] width 58 height 9
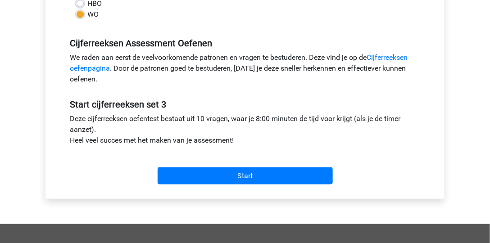
scroll to position [283, 0]
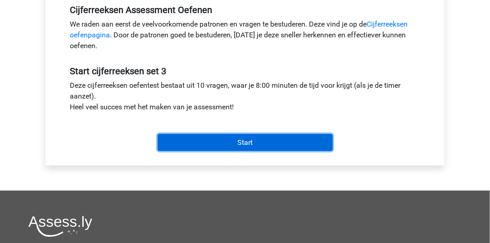
click at [236, 144] on input "Start" at bounding box center [245, 142] width 175 height 17
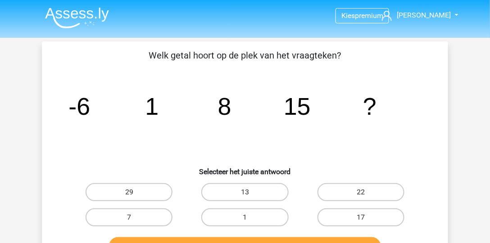
click at [366, 195] on input "22" at bounding box center [364, 195] width 6 height 6
radio input "true"
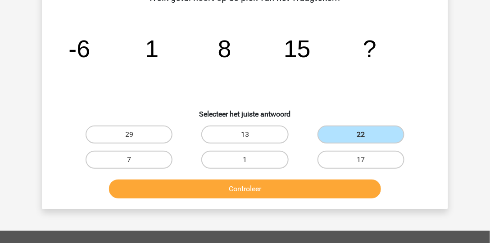
scroll to position [77, 0]
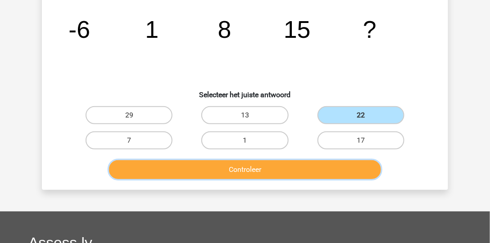
click at [330, 167] on button "Controleer" at bounding box center [245, 169] width 272 height 19
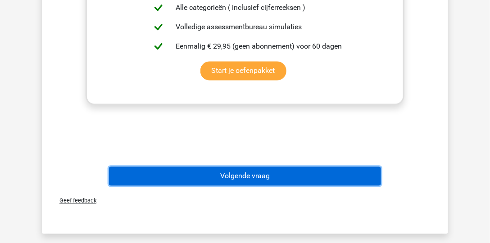
click at [267, 176] on button "Volgende vraag" at bounding box center [245, 176] width 272 height 19
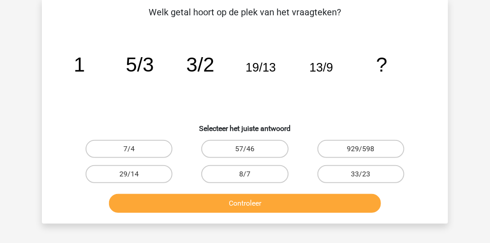
scroll to position [41, 0]
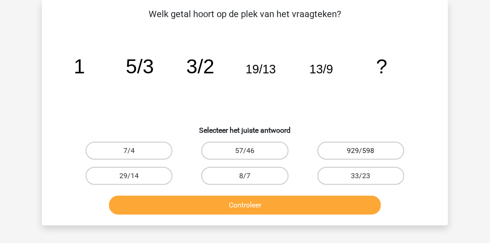
click at [358, 152] on label "929/598" at bounding box center [361, 151] width 87 height 18
click at [361, 152] on input "929/598" at bounding box center [364, 154] width 6 height 6
radio input "true"
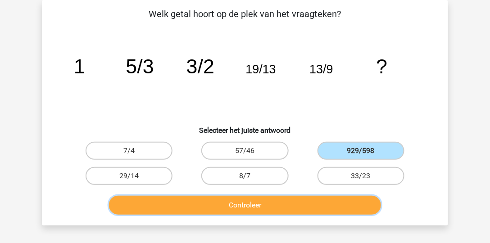
click at [328, 209] on button "Controleer" at bounding box center [245, 205] width 272 height 19
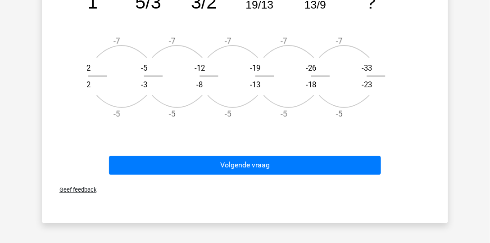
scroll to position [453, 0]
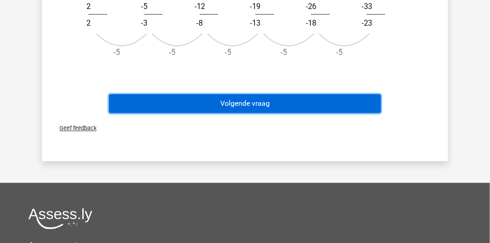
click at [348, 103] on button "Volgende vraag" at bounding box center [245, 103] width 272 height 19
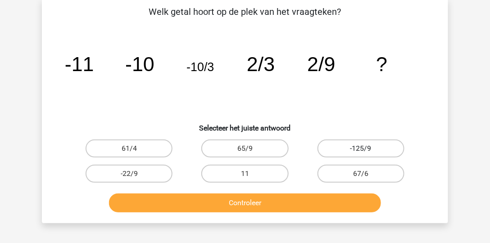
scroll to position [41, 0]
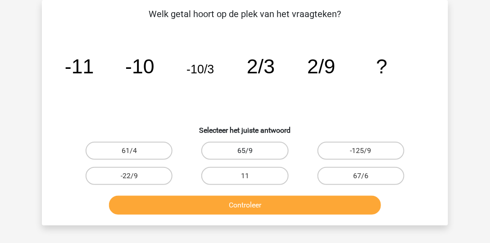
click at [283, 151] on label "65/9" at bounding box center [244, 151] width 87 height 18
click at [251, 151] on input "65/9" at bounding box center [248, 154] width 6 height 6
radio input "true"
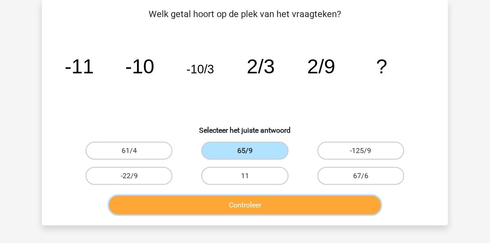
click at [280, 201] on button "Controleer" at bounding box center [245, 205] width 272 height 19
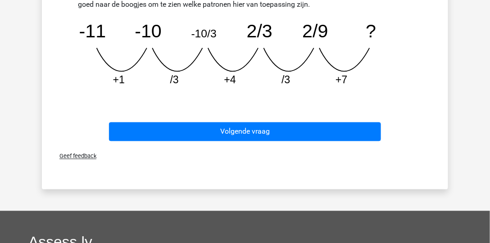
scroll to position [299, 0]
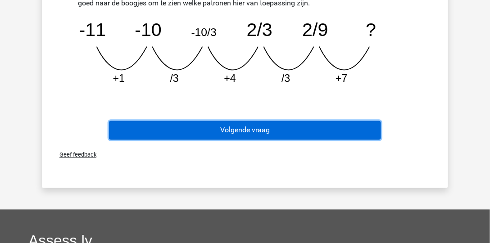
click at [345, 130] on button "Volgende vraag" at bounding box center [245, 130] width 272 height 19
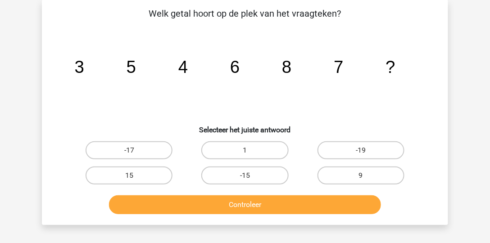
scroll to position [41, 0]
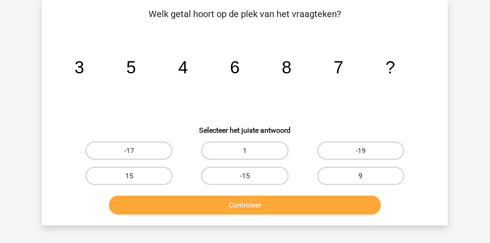
click at [373, 178] on label "9" at bounding box center [361, 176] width 87 height 18
click at [367, 178] on input "9" at bounding box center [364, 179] width 6 height 6
radio input "true"
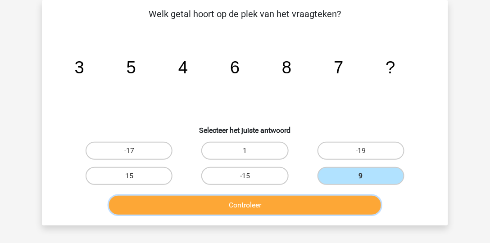
click at [340, 213] on button "Controleer" at bounding box center [245, 205] width 272 height 19
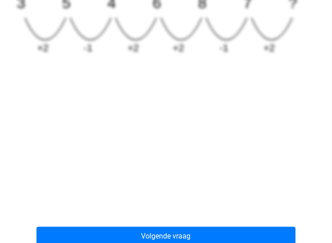
scroll to position [350, 0]
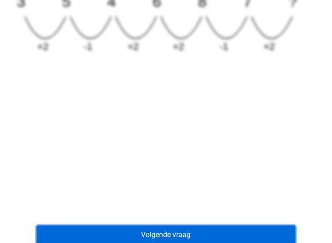
click at [204, 227] on button "Volgende vraag" at bounding box center [165, 235] width 259 height 19
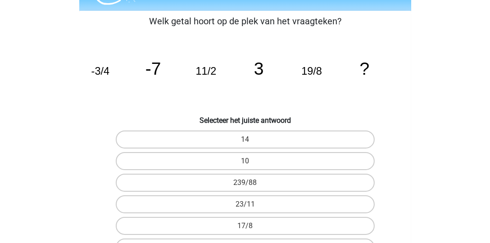
scroll to position [8, 0]
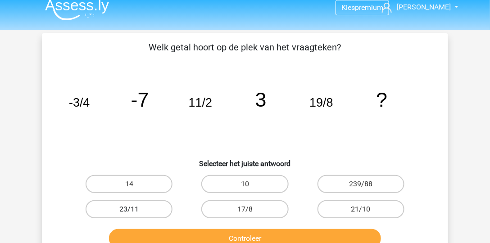
click at [152, 207] on label "23/11" at bounding box center [129, 209] width 87 height 18
click at [135, 209] on input "23/11" at bounding box center [132, 212] width 6 height 6
radio input "true"
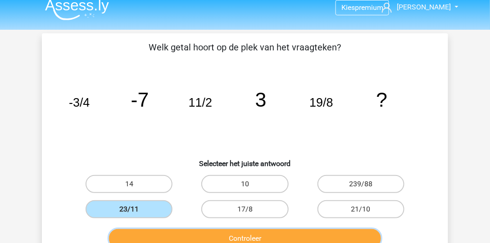
click at [197, 240] on button "Controleer" at bounding box center [245, 238] width 272 height 19
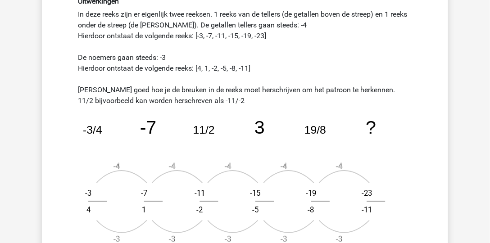
scroll to position [268, 0]
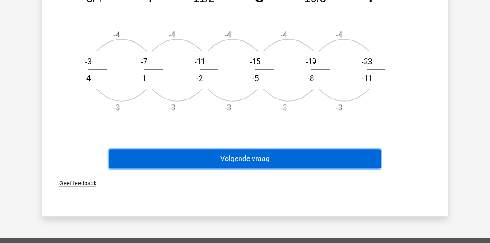
click at [338, 161] on button "Volgende vraag" at bounding box center [245, 159] width 272 height 19
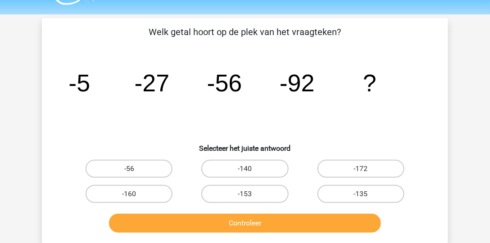
scroll to position [0, 0]
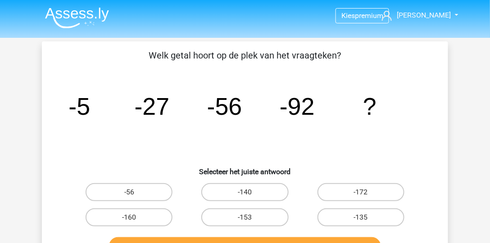
click at [363, 218] on input "-135" at bounding box center [364, 221] width 6 height 6
radio input "true"
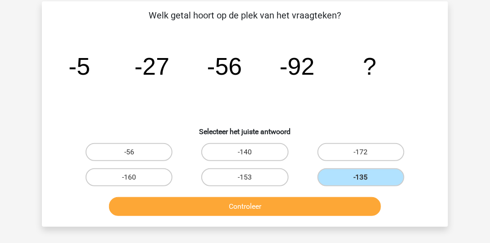
scroll to position [51, 0]
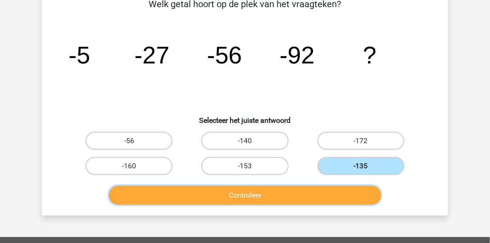
click at [321, 198] on button "Controleer" at bounding box center [245, 195] width 272 height 19
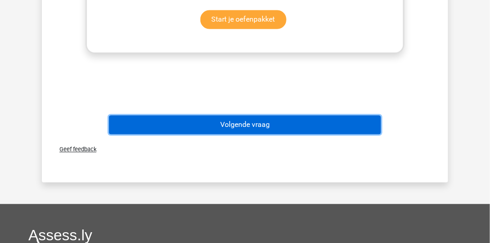
click at [303, 121] on button "Volgende vraag" at bounding box center [245, 125] width 272 height 19
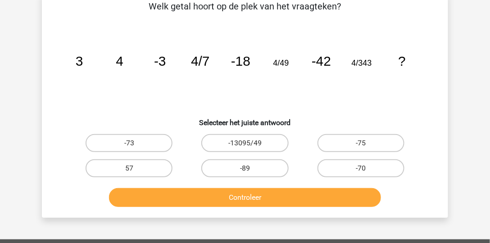
scroll to position [41, 0]
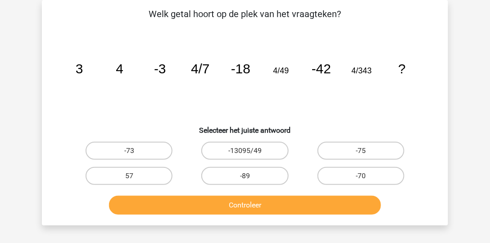
click at [248, 179] on input "-89" at bounding box center [248, 179] width 6 height 6
radio input "true"
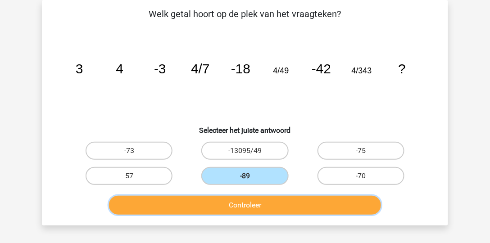
click at [257, 200] on button "Controleer" at bounding box center [245, 205] width 272 height 19
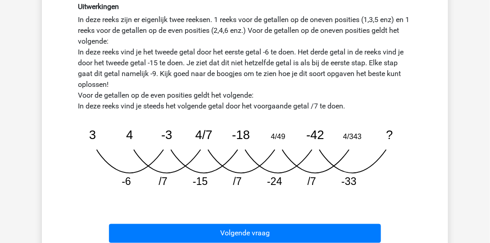
scroll to position [299, 0]
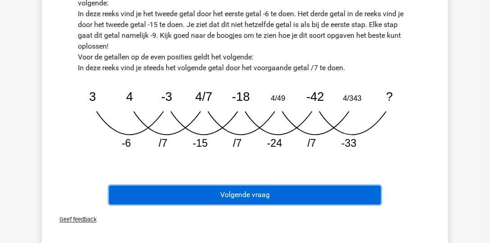
click at [359, 186] on button "Volgende vraag" at bounding box center [245, 195] width 272 height 19
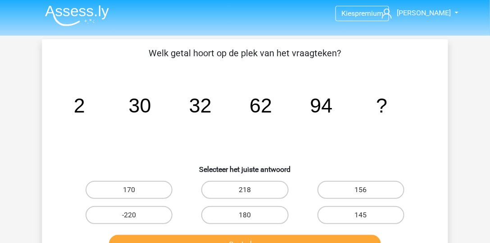
scroll to position [0, 0]
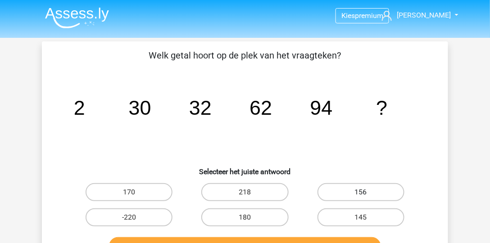
click at [373, 195] on label "156" at bounding box center [361, 192] width 87 height 18
click at [367, 195] on input "156" at bounding box center [364, 195] width 6 height 6
radio input "true"
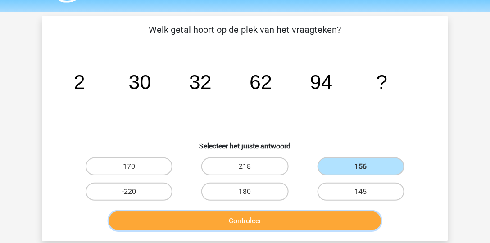
click at [366, 222] on button "Controleer" at bounding box center [245, 221] width 272 height 19
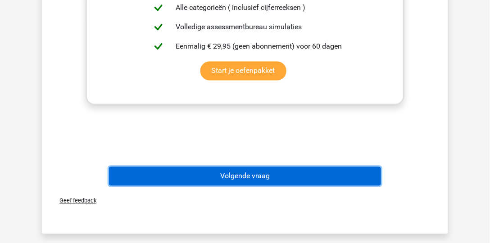
click at [264, 176] on button "Volgende vraag" at bounding box center [245, 176] width 272 height 19
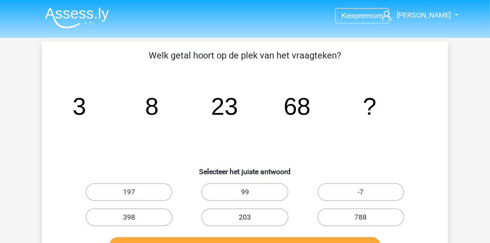
click at [258, 211] on label "203" at bounding box center [244, 218] width 87 height 18
click at [251, 218] on input "203" at bounding box center [248, 221] width 6 height 6
radio input "true"
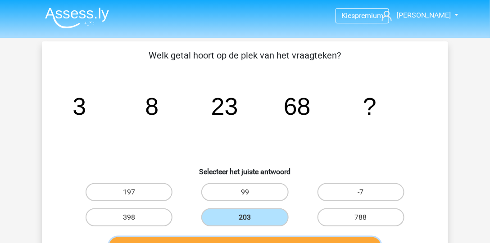
click at [266, 239] on button "Controleer" at bounding box center [245, 246] width 272 height 19
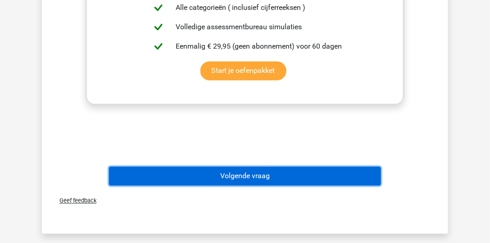
click at [263, 177] on button "Volgende vraag" at bounding box center [245, 176] width 272 height 19
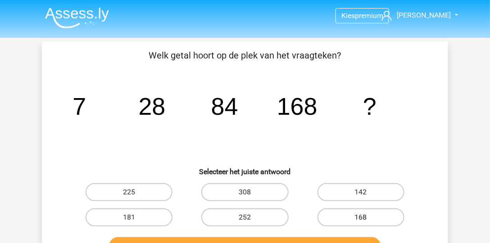
drag, startPoint x: 364, startPoint y: 220, endPoint x: 368, endPoint y: 219, distance: 4.6
click at [366, 218] on input "168" at bounding box center [364, 221] width 6 height 6
radio input "true"
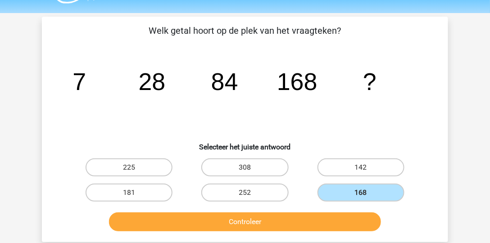
scroll to position [26, 0]
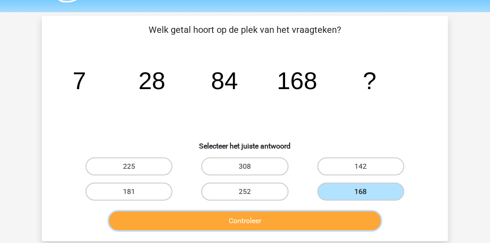
click at [304, 215] on button "Controleer" at bounding box center [245, 221] width 272 height 19
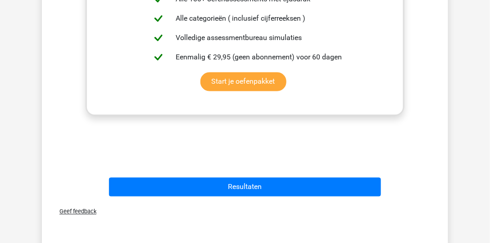
scroll to position [360, 0]
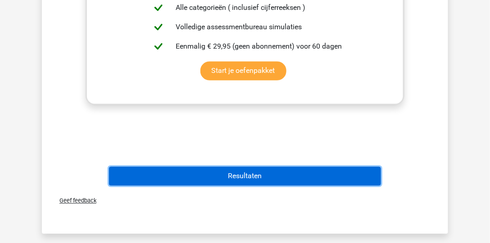
drag, startPoint x: 341, startPoint y: 177, endPoint x: 341, endPoint y: 172, distance: 5.0
click at [341, 177] on button "Resultaten" at bounding box center [245, 176] width 272 height 19
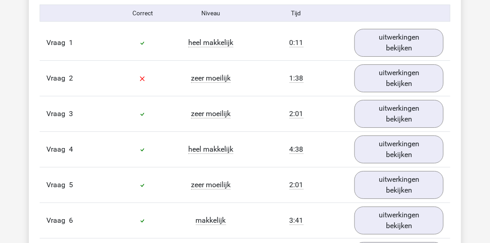
scroll to position [746, 0]
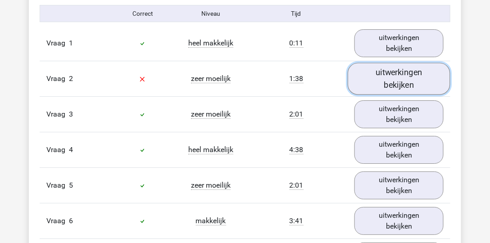
click at [372, 75] on link "uitwerkingen bekijken" at bounding box center [399, 79] width 103 height 32
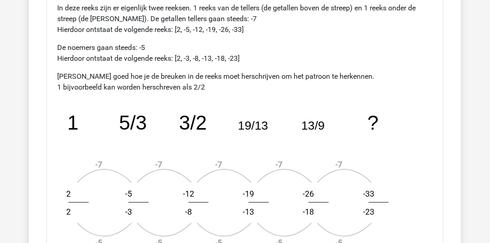
scroll to position [1075, 0]
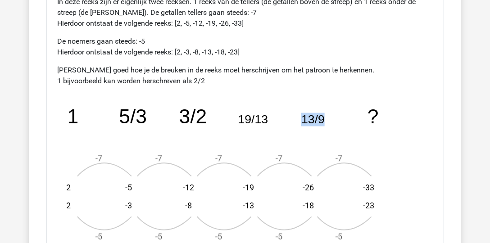
drag, startPoint x: 302, startPoint y: 118, endPoint x: 329, endPoint y: 119, distance: 27.5
click at [327, 119] on icon "image/svg+xml 1 5/3 3/2 19/13 13/9 ? -7 -5 2 2 -7 -5 -5 -3 -7 -5 -12 -8 -7 -5 -…" at bounding box center [237, 173] width 360 height 158
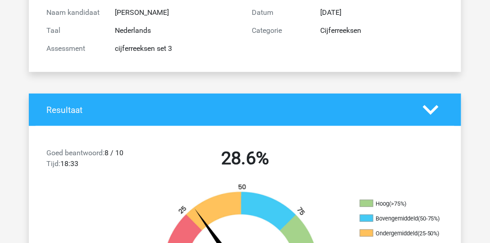
scroll to position [0, 0]
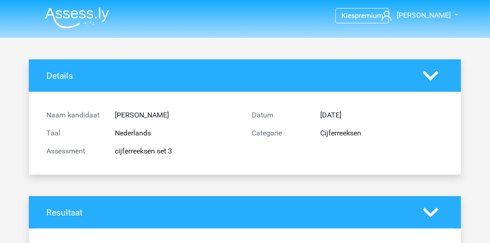
click at [90, 19] on img at bounding box center [77, 17] width 64 height 21
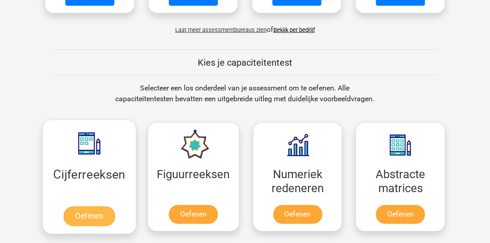
scroll to position [360, 0]
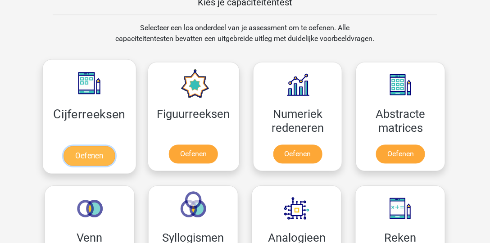
click at [104, 156] on link "Oefenen" at bounding box center [89, 156] width 51 height 20
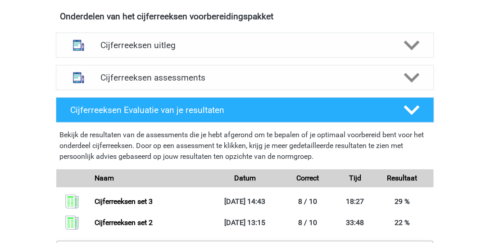
scroll to position [514, 0]
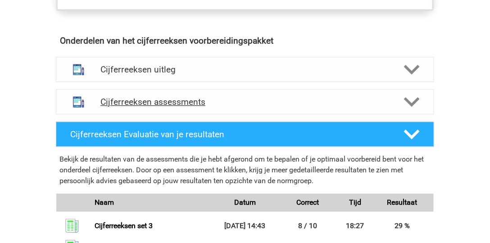
click at [230, 107] on h4 "Cijferreeksen assessments" at bounding box center [244, 102] width 289 height 10
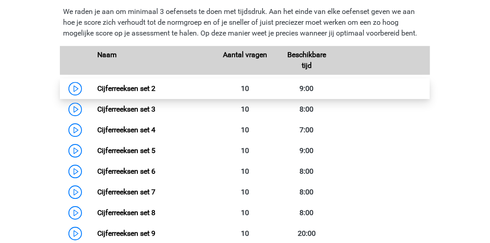
scroll to position [669, 0]
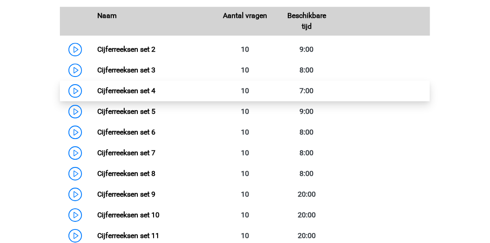
click at [97, 95] on link "Cijferreeksen set 4" at bounding box center [126, 90] width 58 height 9
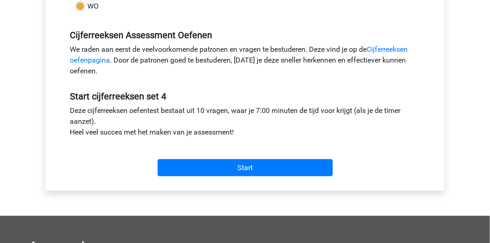
scroll to position [308, 0]
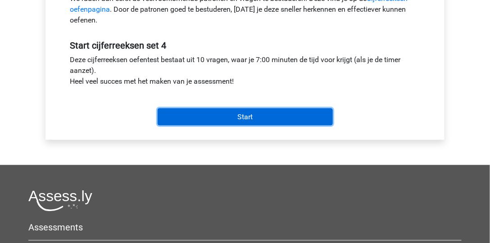
click at [216, 119] on input "Start" at bounding box center [245, 117] width 175 height 17
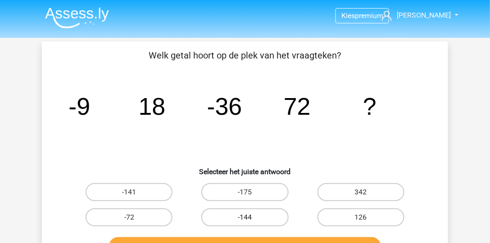
click at [264, 217] on label "-144" at bounding box center [244, 218] width 87 height 18
click at [251, 218] on input "-144" at bounding box center [248, 221] width 6 height 6
radio input "true"
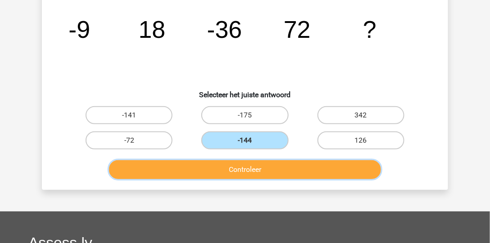
click at [258, 165] on button "Controleer" at bounding box center [245, 169] width 272 height 19
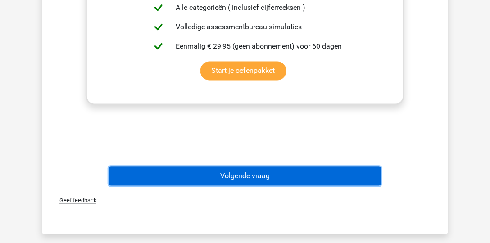
click at [245, 184] on button "Volgende vraag" at bounding box center [245, 176] width 272 height 19
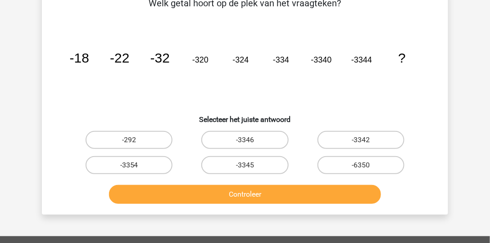
scroll to position [41, 0]
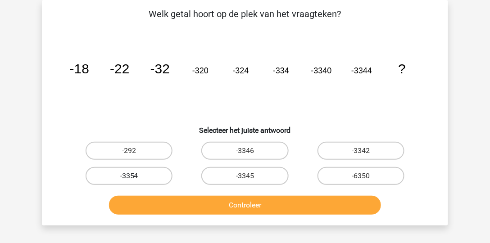
click at [144, 175] on label "-3354" at bounding box center [129, 176] width 87 height 18
click at [135, 176] on input "-3354" at bounding box center [132, 179] width 6 height 6
radio input "true"
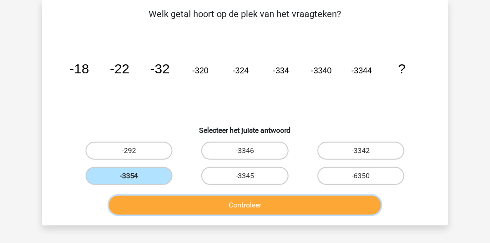
click at [206, 199] on button "Controleer" at bounding box center [245, 205] width 272 height 19
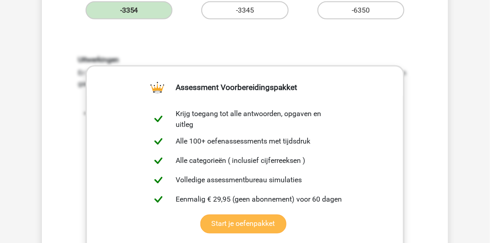
scroll to position [376, 0]
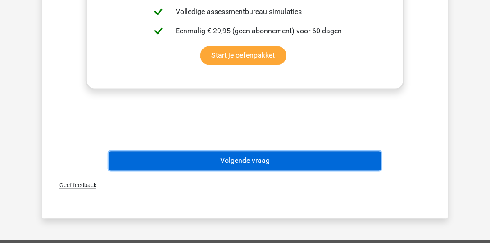
click at [287, 166] on button "Volgende vraag" at bounding box center [245, 161] width 272 height 19
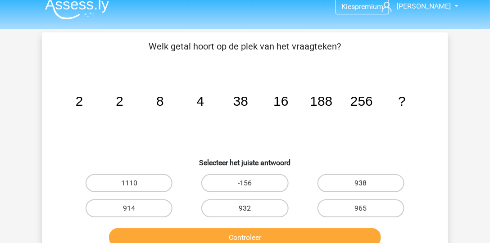
scroll to position [0, 0]
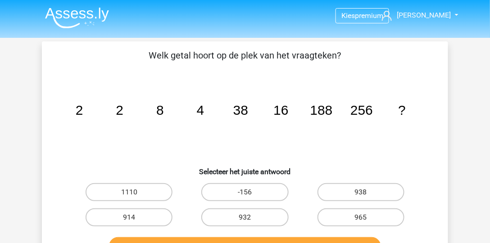
click at [330, 110] on tspan "188" at bounding box center [321, 110] width 23 height 15
click at [364, 193] on input "938" at bounding box center [364, 195] width 6 height 6
radio input "true"
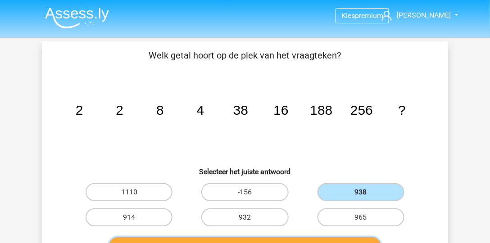
click at [368, 241] on button "Controleer" at bounding box center [245, 246] width 272 height 19
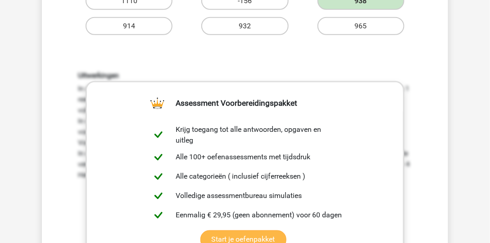
scroll to position [308, 0]
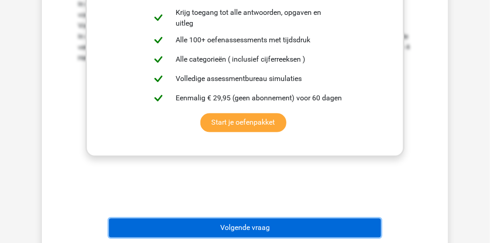
click at [286, 222] on button "Volgende vraag" at bounding box center [245, 228] width 272 height 19
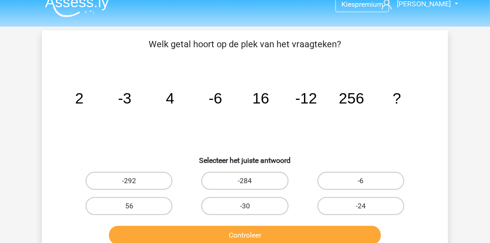
scroll to position [0, 0]
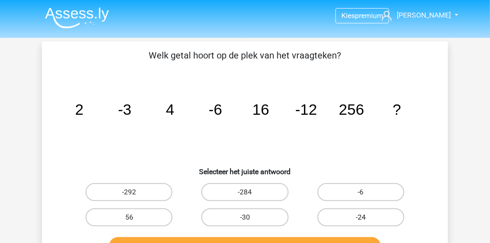
click at [365, 215] on label "-24" at bounding box center [361, 218] width 87 height 18
click at [365, 218] on input "-24" at bounding box center [364, 221] width 6 height 6
radio input "true"
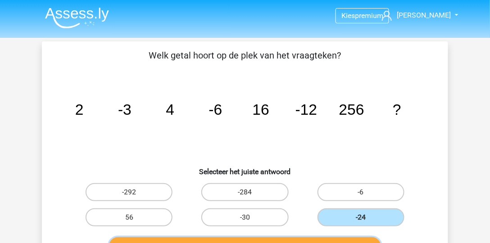
click at [368, 240] on button "Controleer" at bounding box center [245, 246] width 272 height 19
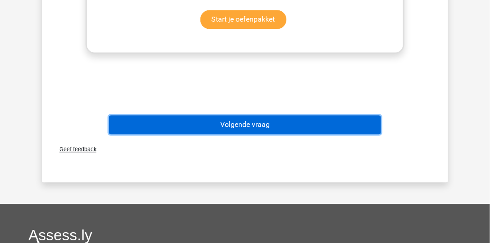
click at [286, 122] on button "Volgende vraag" at bounding box center [245, 125] width 272 height 19
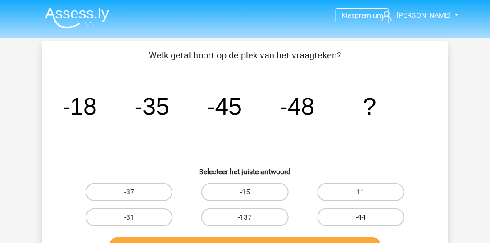
click at [344, 221] on label "-44" at bounding box center [361, 218] width 87 height 18
click at [361, 221] on input "-44" at bounding box center [364, 221] width 6 height 6
radio input "true"
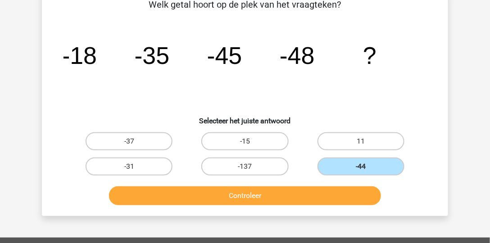
scroll to position [51, 0]
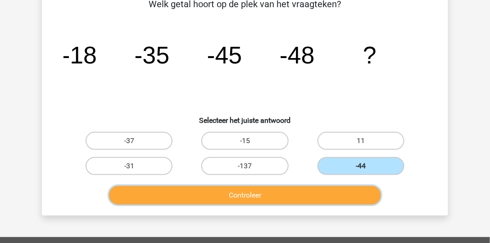
click at [328, 196] on button "Controleer" at bounding box center [245, 195] width 272 height 19
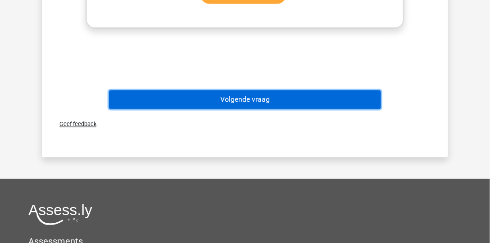
click at [240, 94] on button "Volgende vraag" at bounding box center [245, 99] width 272 height 19
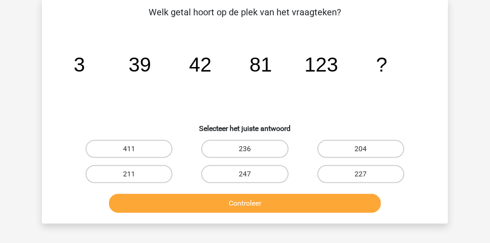
scroll to position [41, 0]
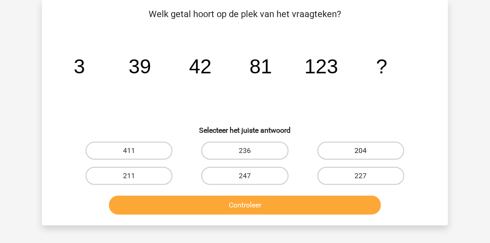
click at [349, 148] on label "204" at bounding box center [361, 151] width 87 height 18
click at [361, 151] on input "204" at bounding box center [364, 154] width 6 height 6
radio input "true"
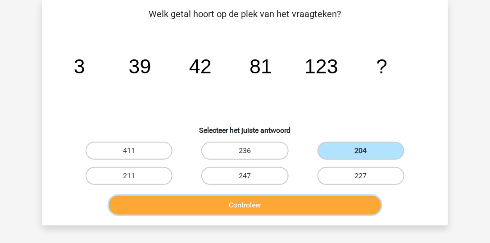
click at [330, 207] on button "Controleer" at bounding box center [245, 205] width 272 height 19
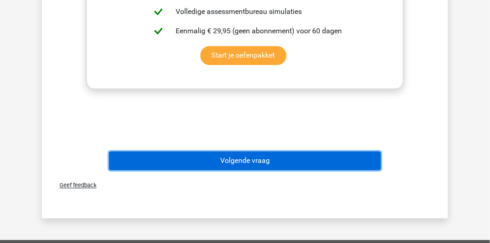
click at [295, 159] on button "Volgende vraag" at bounding box center [245, 161] width 272 height 19
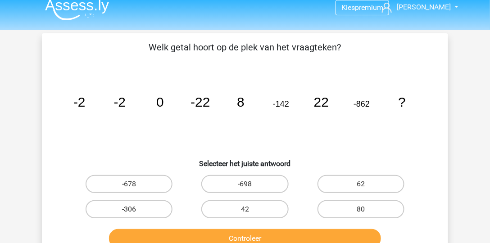
scroll to position [0, 0]
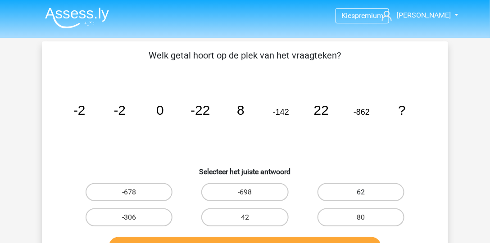
click at [397, 184] on label "62" at bounding box center [361, 192] width 87 height 18
click at [367, 192] on input "62" at bounding box center [364, 195] width 6 height 6
radio input "true"
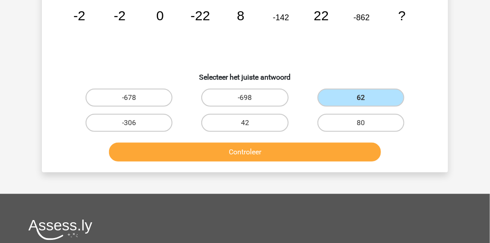
scroll to position [154, 0]
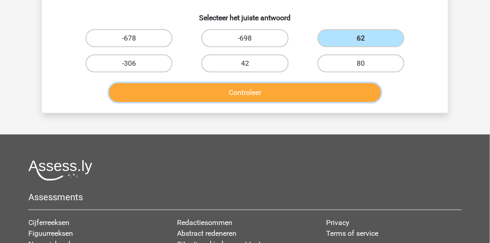
click at [294, 95] on button "Controleer" at bounding box center [245, 92] width 272 height 19
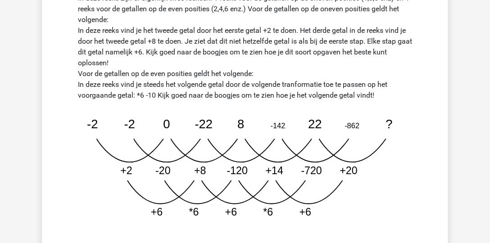
scroll to position [283, 0]
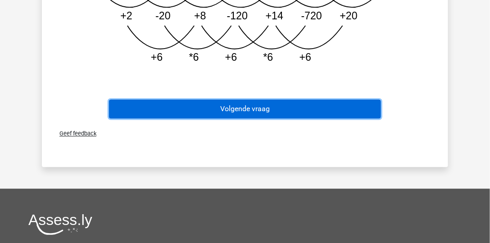
click at [300, 109] on button "Volgende vraag" at bounding box center [245, 109] width 272 height 19
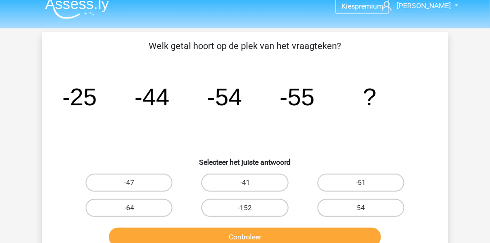
scroll to position [0, 0]
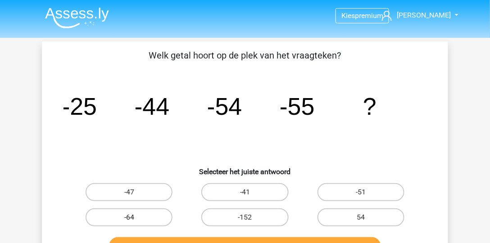
click at [108, 220] on label "-64" at bounding box center [129, 218] width 87 height 18
click at [129, 220] on input "-64" at bounding box center [132, 221] width 6 height 6
radio input "true"
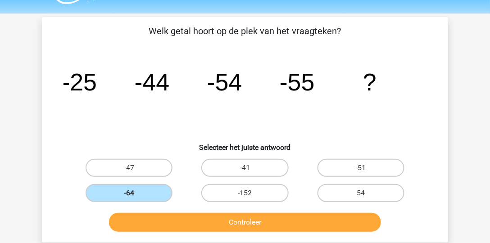
scroll to position [26, 0]
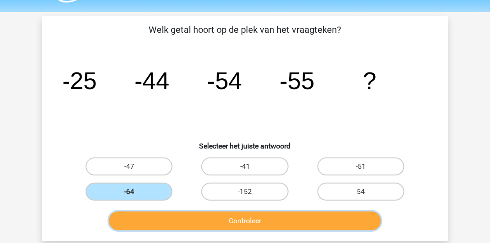
click at [221, 221] on button "Controleer" at bounding box center [245, 221] width 272 height 19
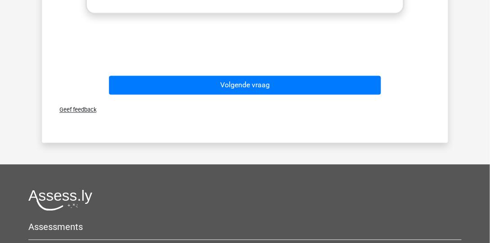
scroll to position [463, 0]
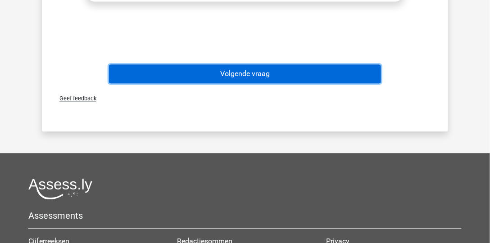
click at [267, 77] on button "Volgende vraag" at bounding box center [245, 73] width 272 height 19
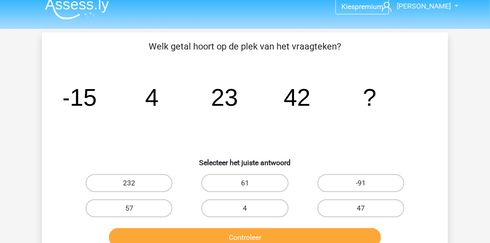
scroll to position [0, 0]
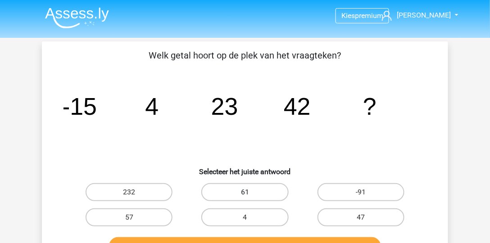
click at [271, 196] on label "61" at bounding box center [244, 192] width 87 height 18
click at [251, 196] on input "61" at bounding box center [248, 195] width 6 height 6
radio input "true"
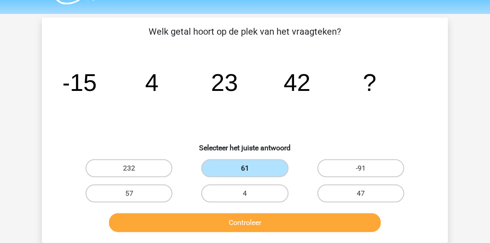
scroll to position [26, 0]
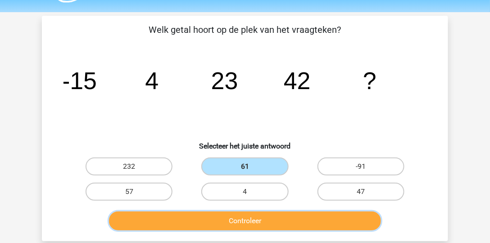
click at [276, 212] on button "Controleer" at bounding box center [245, 221] width 272 height 19
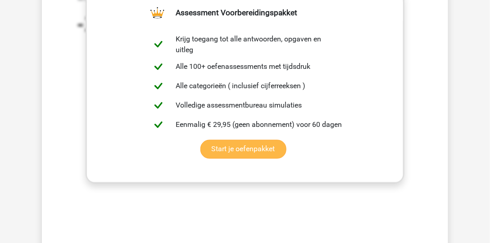
scroll to position [308, 0]
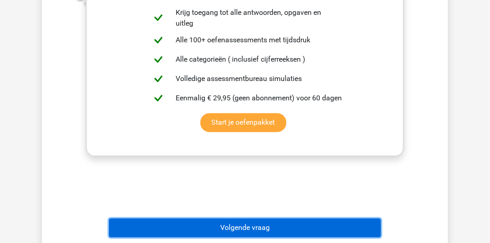
click at [280, 220] on button "Volgende vraag" at bounding box center [245, 228] width 272 height 19
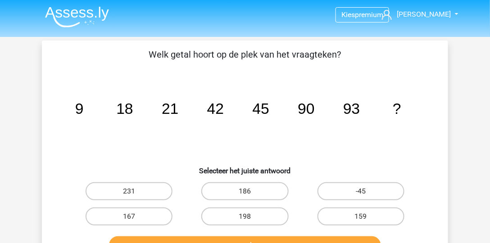
scroll to position [0, 0]
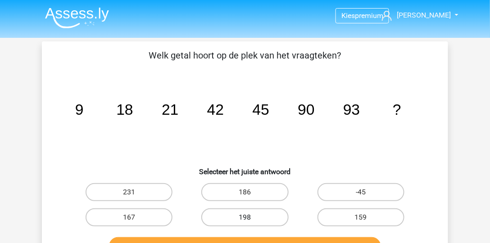
click at [244, 222] on label "198" at bounding box center [244, 218] width 87 height 18
click at [245, 222] on input "198" at bounding box center [248, 221] width 6 height 6
radio input "true"
click at [245, 186] on label "186" at bounding box center [244, 192] width 87 height 18
click at [245, 192] on input "186" at bounding box center [248, 195] width 6 height 6
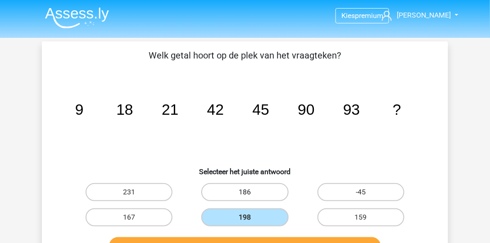
radio input "true"
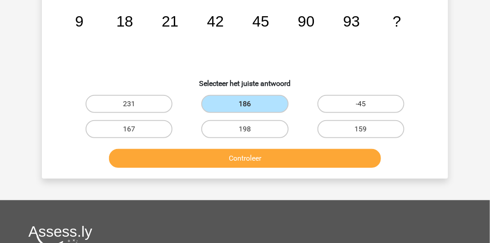
scroll to position [103, 0]
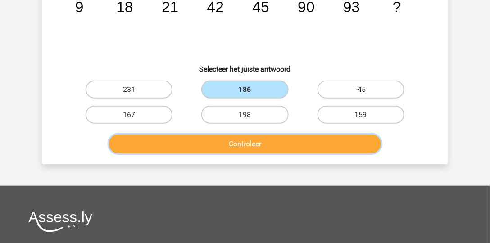
click at [278, 146] on button "Controleer" at bounding box center [245, 144] width 272 height 19
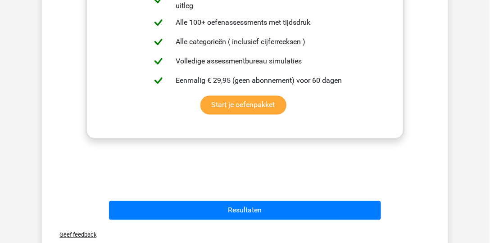
scroll to position [412, 0]
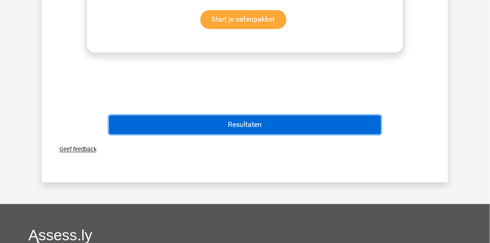
click at [250, 116] on button "Resultaten" at bounding box center [245, 125] width 272 height 19
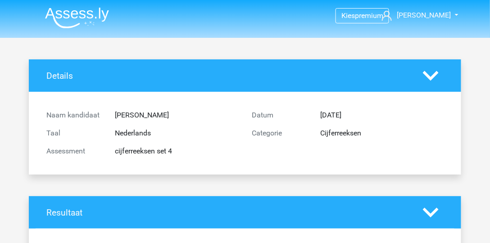
click at [81, 15] on img at bounding box center [77, 17] width 64 height 21
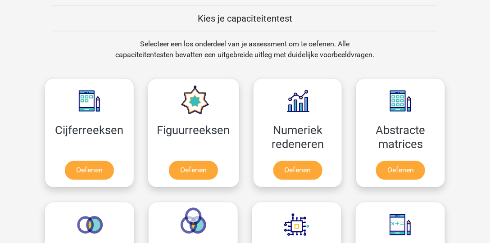
scroll to position [386, 0]
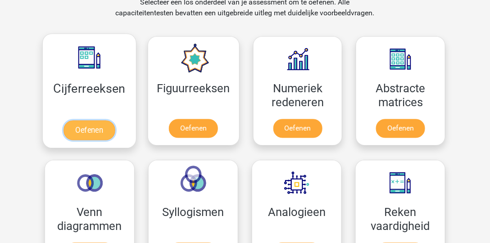
click at [107, 132] on link "Oefenen" at bounding box center [89, 131] width 51 height 20
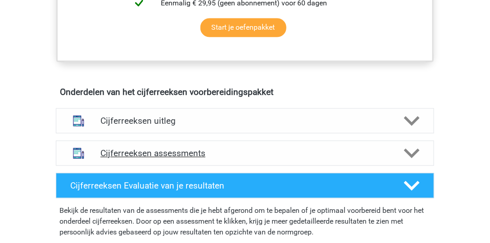
click at [147, 159] on h4 "Cijferreeksen assessments" at bounding box center [244, 153] width 289 height 10
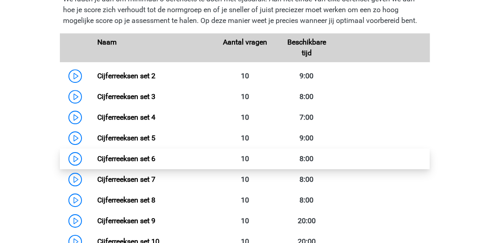
scroll to position [643, 0]
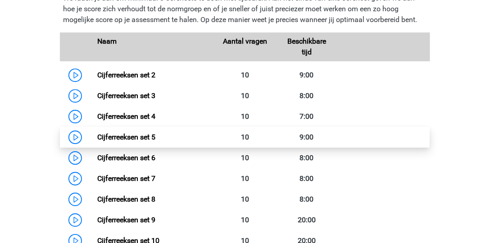
click at [97, 141] on link "Cijferreeksen set 5" at bounding box center [126, 137] width 58 height 9
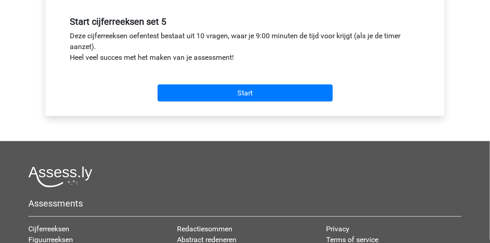
scroll to position [334, 0]
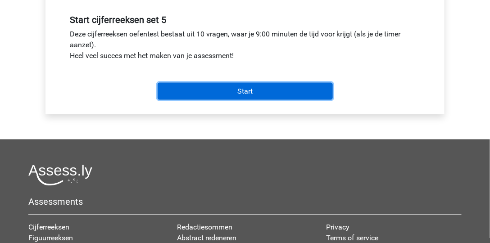
click at [184, 88] on input "Start" at bounding box center [245, 91] width 175 height 17
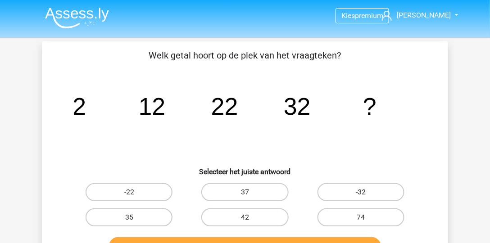
click at [227, 216] on label "42" at bounding box center [244, 218] width 87 height 18
click at [245, 218] on input "42" at bounding box center [248, 221] width 6 height 6
radio input "true"
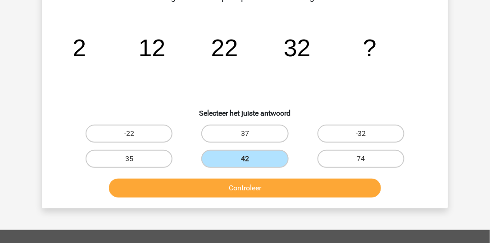
scroll to position [77, 0]
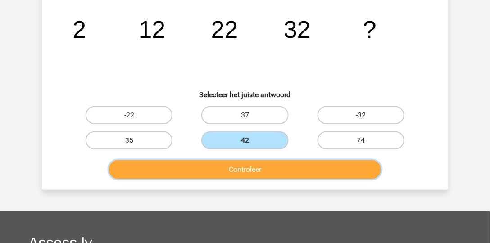
click at [260, 172] on button "Controleer" at bounding box center [245, 169] width 272 height 19
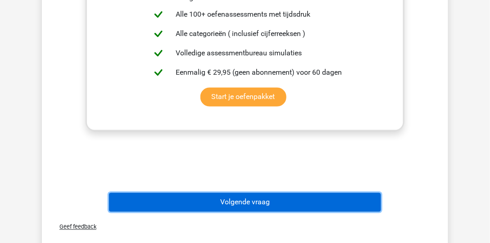
click at [272, 206] on button "Volgende vraag" at bounding box center [245, 202] width 272 height 19
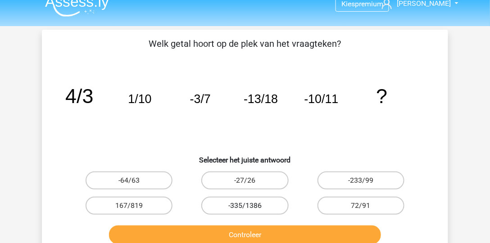
scroll to position [0, 0]
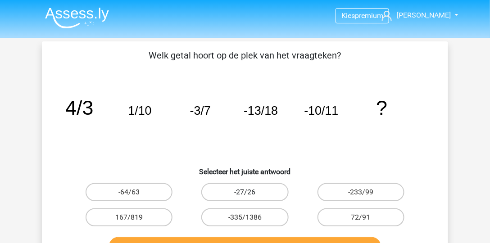
click at [244, 196] on label "-27/26" at bounding box center [244, 192] width 87 height 18
click at [245, 196] on input "-27/26" at bounding box center [248, 195] width 6 height 6
radio input "true"
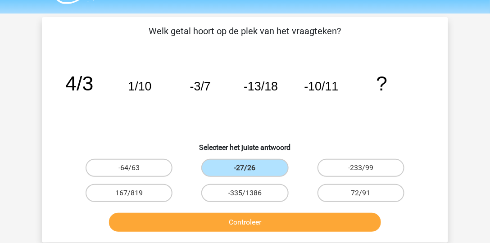
scroll to position [26, 0]
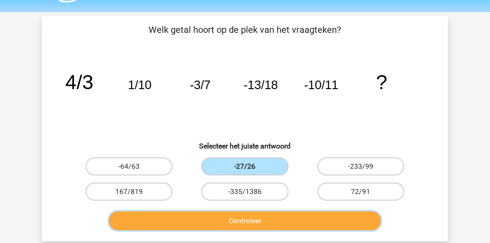
click at [252, 218] on button "Controleer" at bounding box center [245, 221] width 272 height 19
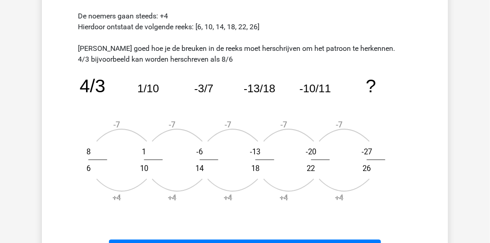
scroll to position [308, 0]
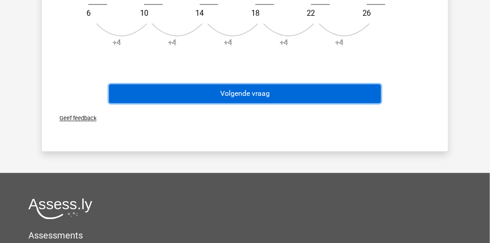
click at [289, 94] on button "Volgende vraag" at bounding box center [245, 93] width 272 height 19
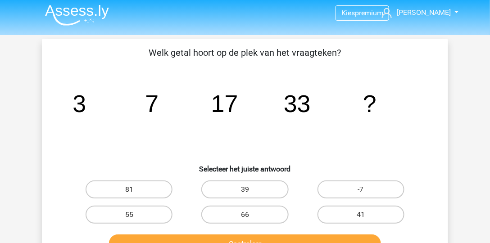
scroll to position [0, 0]
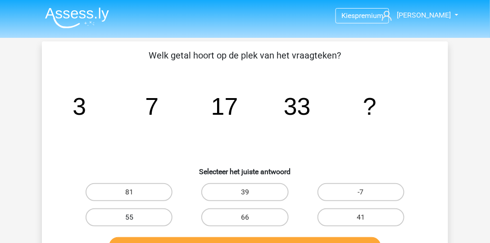
click at [166, 211] on label "55" at bounding box center [129, 218] width 87 height 18
click at [135, 218] on input "55" at bounding box center [132, 221] width 6 height 6
radio input "true"
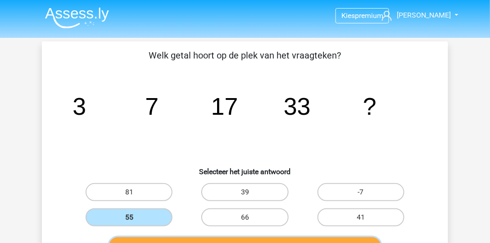
click at [184, 237] on button "Controleer" at bounding box center [245, 246] width 272 height 19
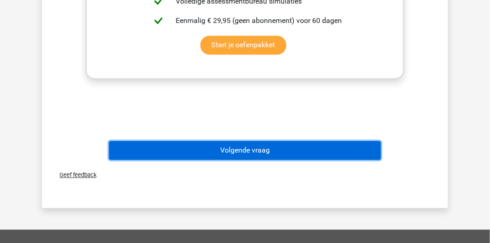
click at [241, 148] on button "Volgende vraag" at bounding box center [245, 150] width 272 height 19
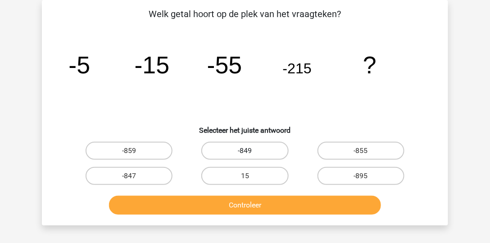
scroll to position [41, 0]
click at [360, 152] on label "-855" at bounding box center [361, 151] width 87 height 18
click at [361, 152] on input "-855" at bounding box center [364, 154] width 6 height 6
radio input "true"
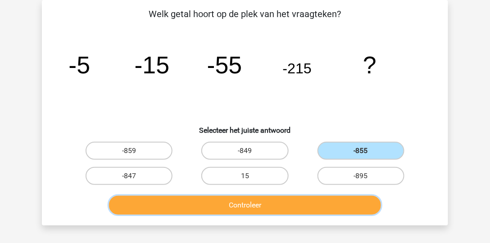
click at [328, 206] on button "Controleer" at bounding box center [245, 205] width 272 height 19
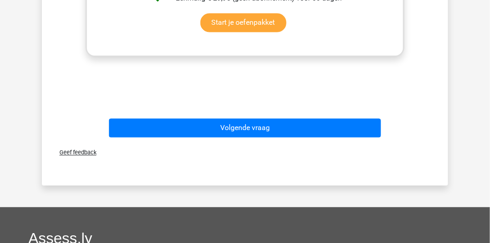
scroll to position [427, 0]
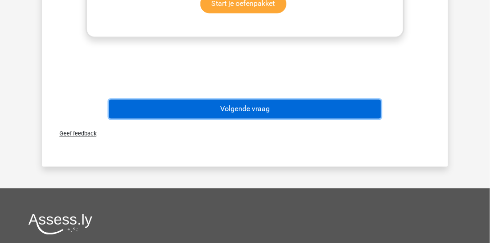
click at [280, 107] on button "Volgende vraag" at bounding box center [245, 109] width 272 height 19
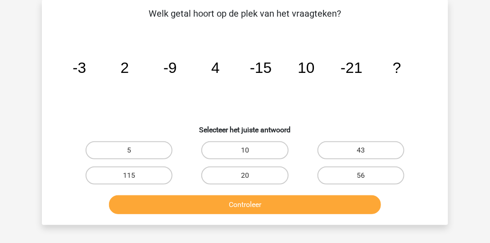
scroll to position [41, 0]
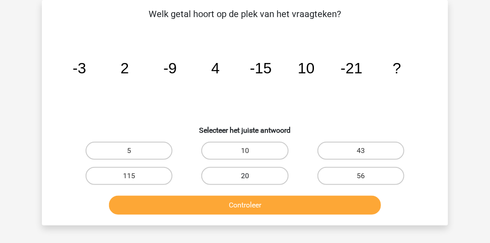
click at [257, 176] on label "20" at bounding box center [244, 176] width 87 height 18
click at [251, 176] on input "20" at bounding box center [248, 179] width 6 height 6
radio input "true"
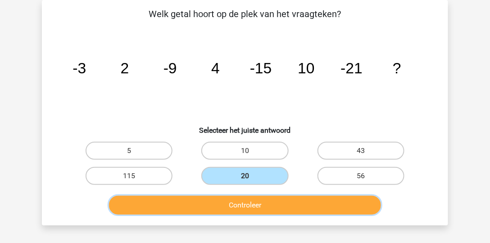
click at [263, 205] on button "Controleer" at bounding box center [245, 205] width 272 height 19
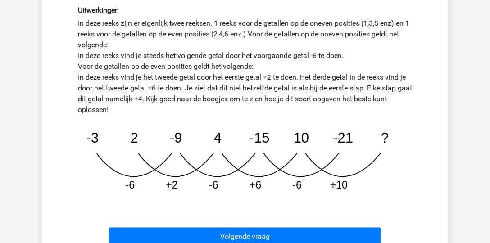
scroll to position [273, 0]
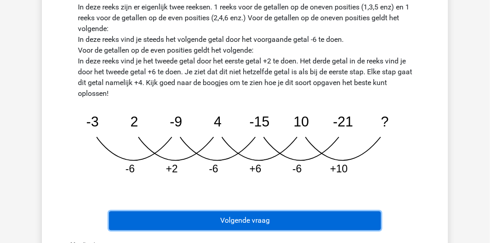
click at [306, 214] on button "Volgende vraag" at bounding box center [245, 221] width 272 height 19
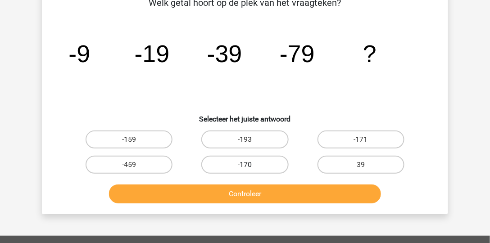
scroll to position [41, 0]
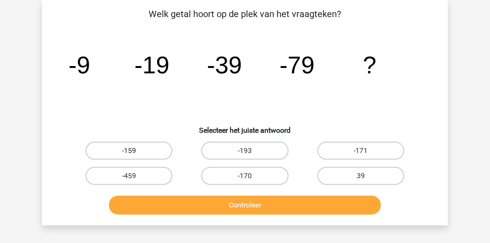
click at [154, 151] on label "-159" at bounding box center [129, 151] width 87 height 18
click at [135, 151] on input "-159" at bounding box center [132, 154] width 6 height 6
radio input "true"
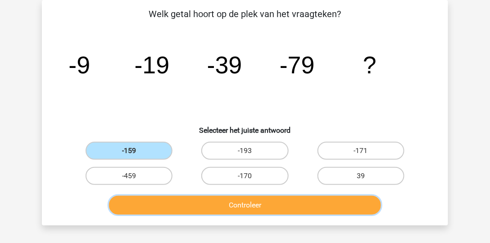
click at [213, 210] on button "Controleer" at bounding box center [245, 205] width 272 height 19
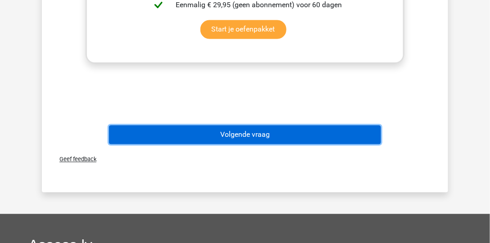
click at [286, 133] on button "Volgende vraag" at bounding box center [245, 135] width 272 height 19
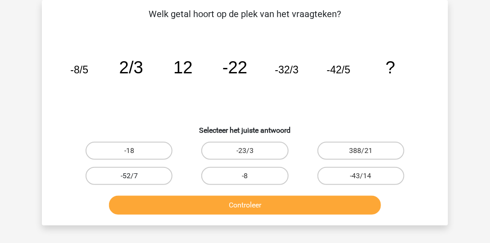
click at [167, 173] on label "-52/7" at bounding box center [129, 176] width 87 height 18
click at [135, 176] on input "-52/7" at bounding box center [132, 179] width 6 height 6
radio input "true"
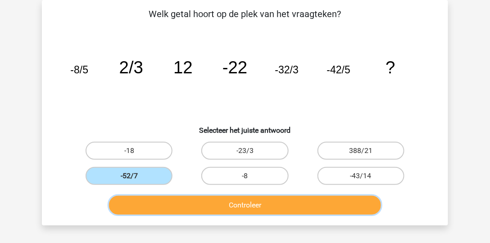
click at [240, 204] on button "Controleer" at bounding box center [245, 205] width 272 height 19
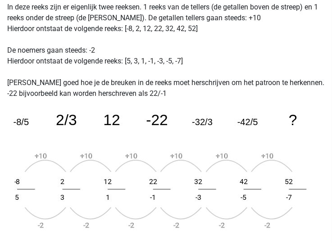
scroll to position [324, 0]
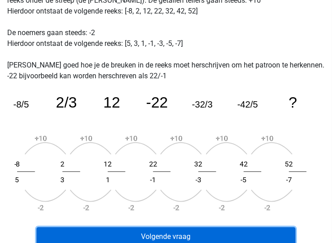
click at [149, 232] on button "Volgende vraag" at bounding box center [165, 236] width 259 height 19
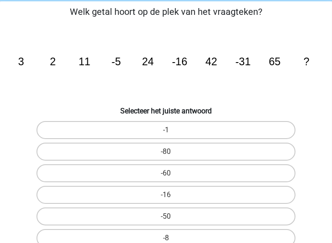
scroll to position [34, 0]
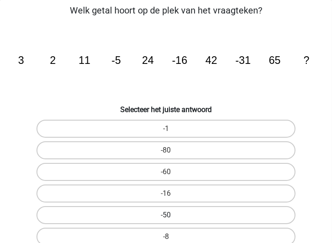
click at [182, 209] on label "-50" at bounding box center [165, 215] width 259 height 18
click at [172, 215] on input "-50" at bounding box center [169, 218] width 6 height 6
radio input "true"
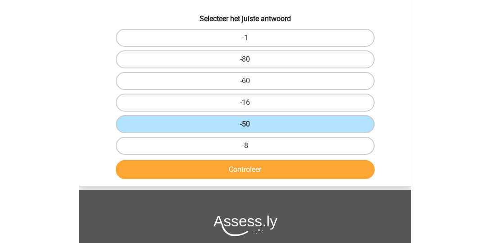
scroll to position [111, 0]
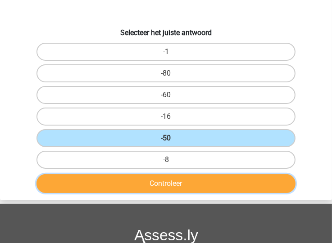
click at [187, 188] on button "Controleer" at bounding box center [165, 183] width 259 height 19
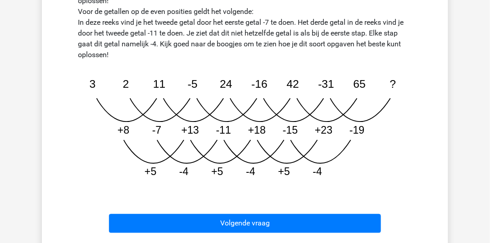
scroll to position [343, 0]
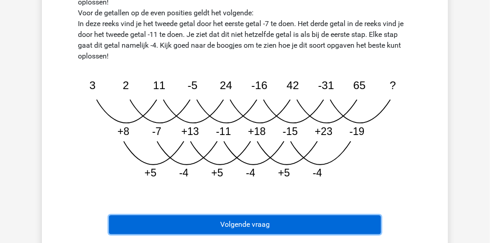
click at [236, 219] on button "Volgende vraag" at bounding box center [245, 225] width 272 height 19
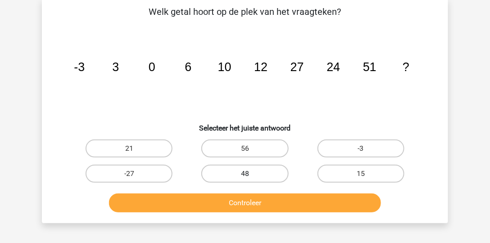
scroll to position [41, 0]
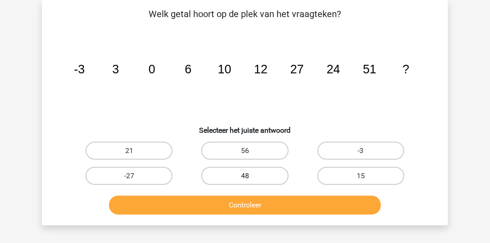
drag, startPoint x: 281, startPoint y: 175, endPoint x: 284, endPoint y: 196, distance: 21.8
click at [281, 175] on label "48" at bounding box center [244, 176] width 87 height 18
click at [251, 176] on input "48" at bounding box center [248, 179] width 6 height 6
radio input "true"
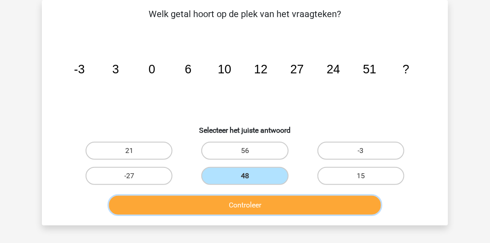
click at [284, 198] on button "Controleer" at bounding box center [245, 205] width 272 height 19
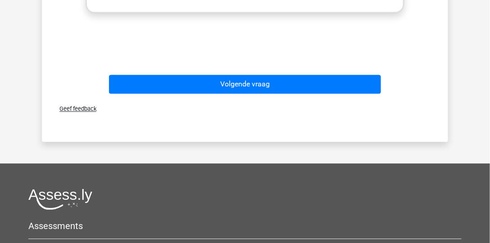
scroll to position [453, 0]
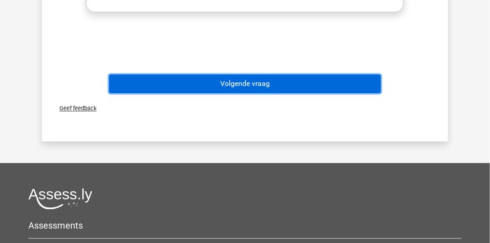
click at [246, 86] on button "Volgende vraag" at bounding box center [245, 83] width 272 height 19
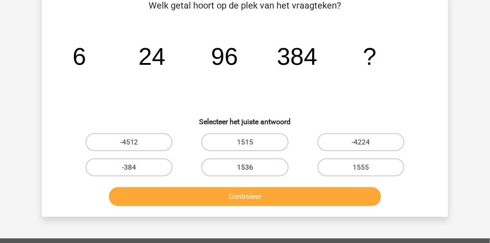
scroll to position [41, 0]
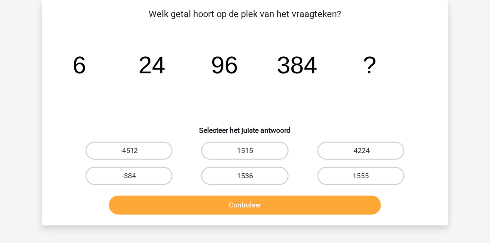
click at [259, 175] on label "1536" at bounding box center [244, 176] width 87 height 18
click at [251, 176] on input "1536" at bounding box center [248, 179] width 6 height 6
radio input "true"
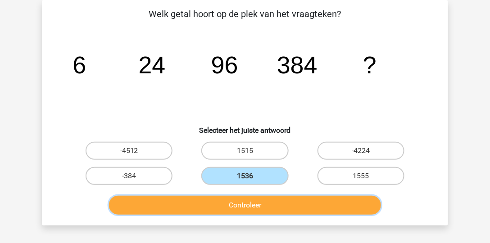
click at [272, 211] on button "Controleer" at bounding box center [245, 205] width 272 height 19
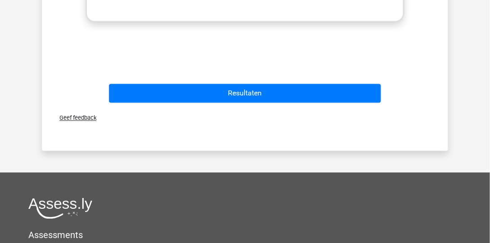
scroll to position [453, 0]
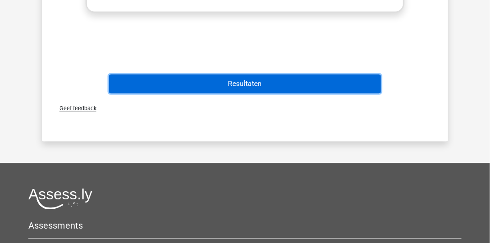
click at [316, 85] on button "Resultaten" at bounding box center [245, 83] width 272 height 19
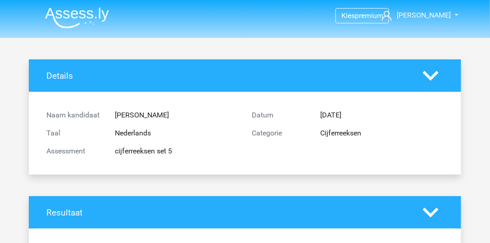
click at [83, 18] on img at bounding box center [77, 17] width 64 height 21
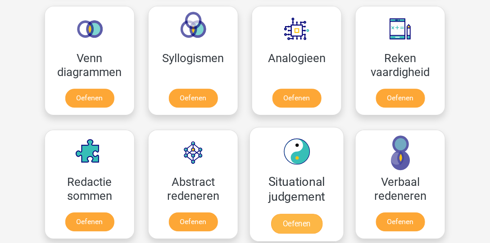
scroll to position [540, 0]
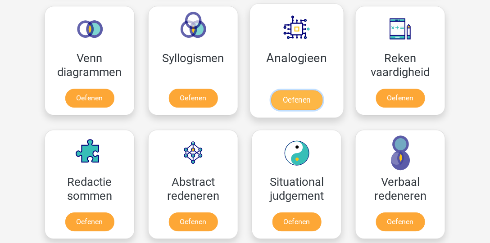
click at [309, 101] on link "Oefenen" at bounding box center [296, 100] width 51 height 20
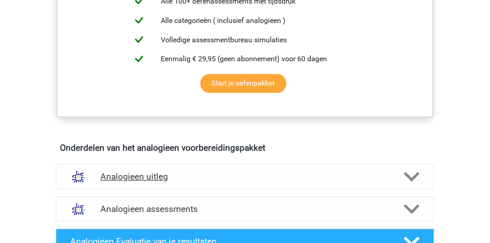
scroll to position [386, 0]
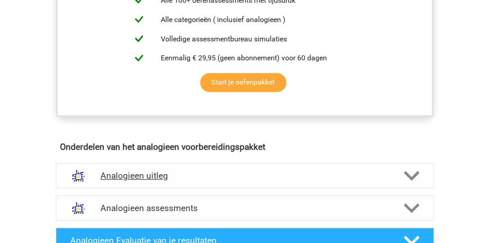
click at [182, 177] on h4 "Analogieen uitleg" at bounding box center [244, 176] width 289 height 10
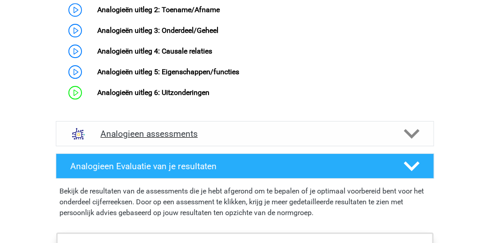
scroll to position [746, 0]
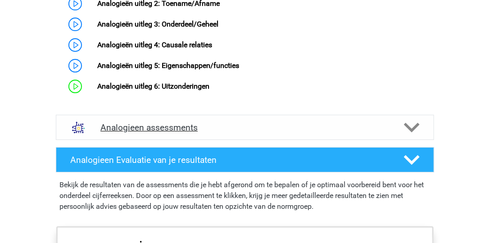
click at [213, 133] on h4 "Analogieen assessments" at bounding box center [244, 127] width 289 height 10
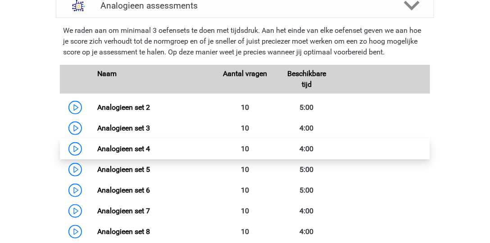
scroll to position [901, 0]
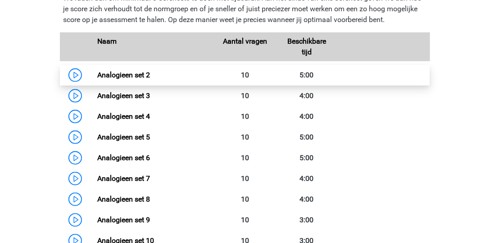
click at [97, 79] on link "Analogieen set 2" at bounding box center [123, 75] width 53 height 9
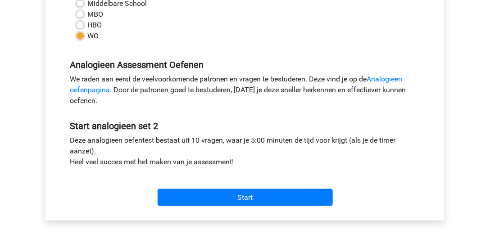
scroll to position [231, 0]
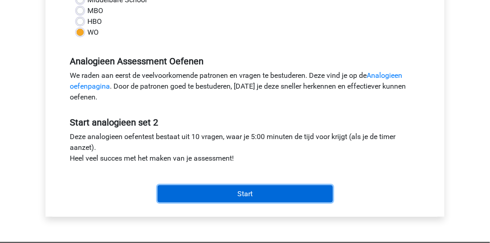
click at [183, 198] on input "Start" at bounding box center [245, 194] width 175 height 17
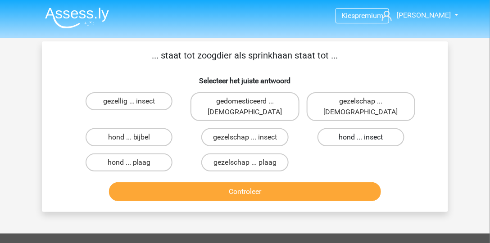
click at [355, 128] on label "hond ... insect" at bounding box center [361, 137] width 87 height 18
click at [361, 137] on input "hond ... insect" at bounding box center [364, 140] width 6 height 6
radio input "true"
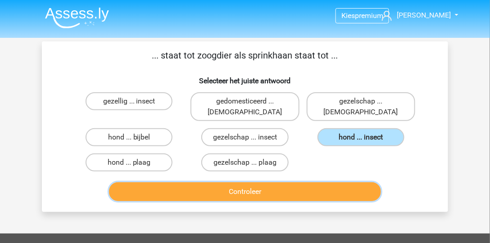
click at [347, 182] on button "Controleer" at bounding box center [245, 191] width 272 height 19
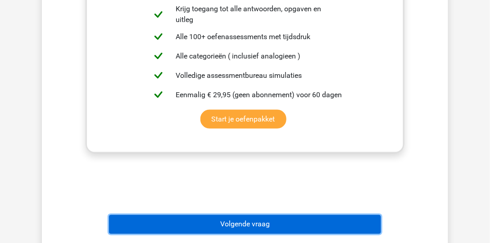
drag, startPoint x: 277, startPoint y: 218, endPoint x: 295, endPoint y: 184, distance: 38.3
click at [277, 217] on button "Volgende vraag" at bounding box center [245, 224] width 272 height 19
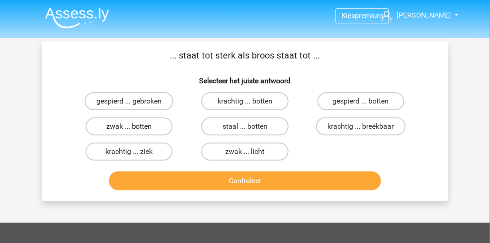
click at [126, 130] on label "zwak ... botten" at bounding box center [129, 127] width 87 height 18
click at [129, 130] on input "zwak ... botten" at bounding box center [132, 130] width 6 height 6
radio input "true"
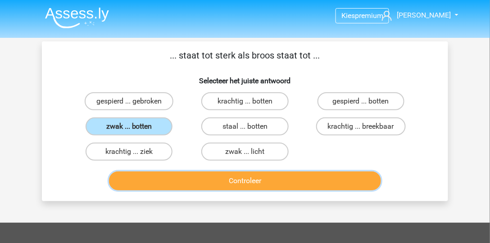
click at [193, 183] on button "Controleer" at bounding box center [245, 181] width 272 height 19
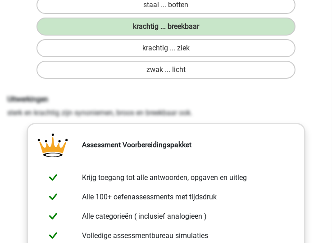
scroll to position [180, 0]
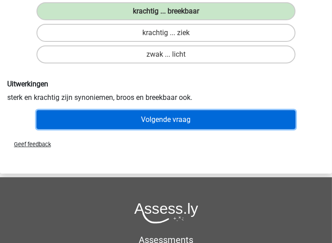
click at [241, 118] on button "Volgende vraag" at bounding box center [165, 119] width 259 height 19
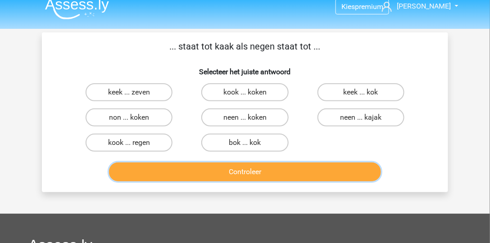
scroll to position [0, 0]
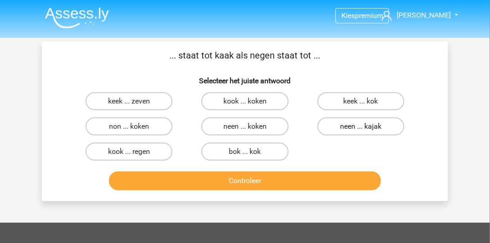
click at [387, 123] on label "neen ... kajak" at bounding box center [361, 127] width 87 height 18
click at [367, 127] on input "neen ... kajak" at bounding box center [364, 130] width 6 height 6
radio input "true"
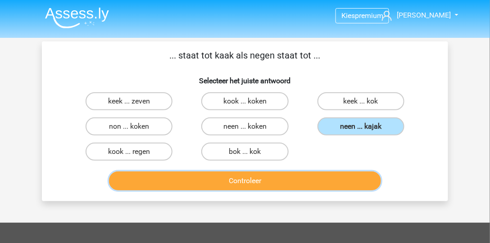
click at [299, 179] on button "Controleer" at bounding box center [245, 181] width 272 height 19
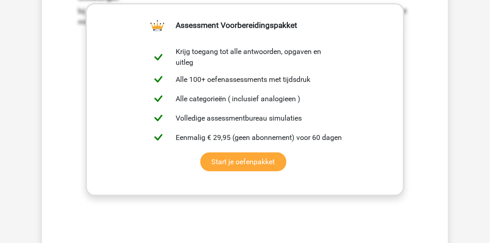
scroll to position [231, 0]
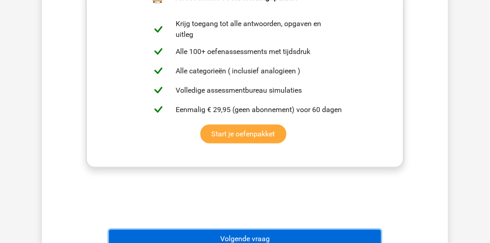
click at [294, 236] on button "Volgende vraag" at bounding box center [245, 239] width 272 height 19
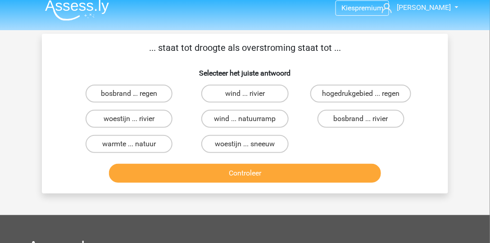
scroll to position [0, 0]
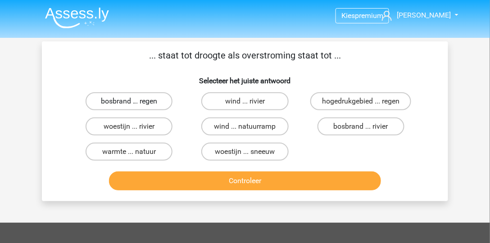
click at [150, 102] on label "bosbrand ... regen" at bounding box center [129, 101] width 87 height 18
click at [135, 102] on input "bosbrand ... regen" at bounding box center [132, 104] width 6 height 6
radio input "true"
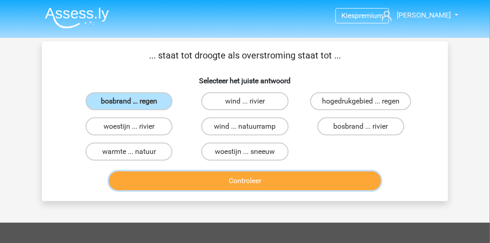
click at [209, 178] on button "Controleer" at bounding box center [245, 181] width 272 height 19
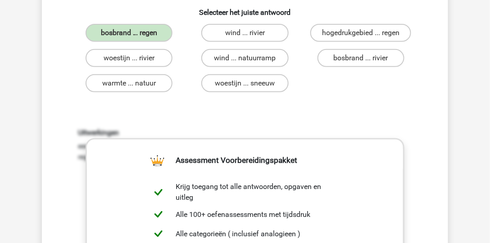
scroll to position [77, 0]
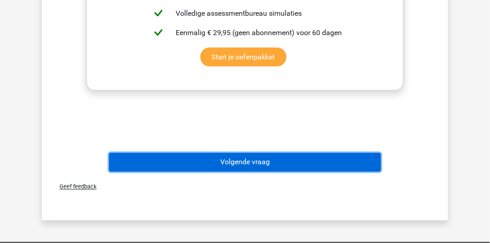
click at [238, 169] on button "Volgende vraag" at bounding box center [245, 162] width 272 height 19
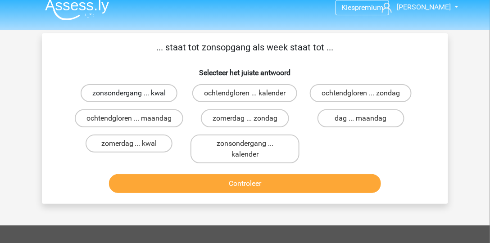
scroll to position [0, 0]
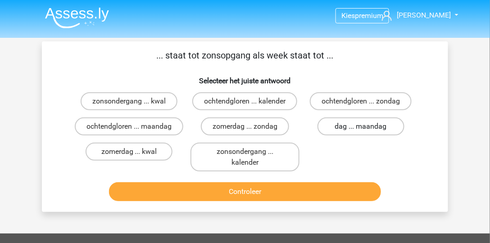
click at [355, 125] on label "dag ... maandag" at bounding box center [361, 127] width 87 height 18
click at [361, 127] on input "dag ... maandag" at bounding box center [364, 130] width 6 height 6
radio input "true"
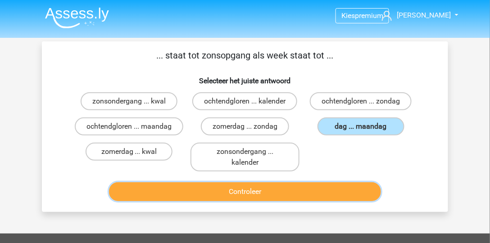
click at [330, 201] on button "Controleer" at bounding box center [245, 191] width 272 height 19
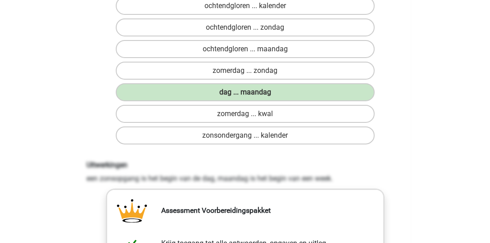
scroll to position [180, 0]
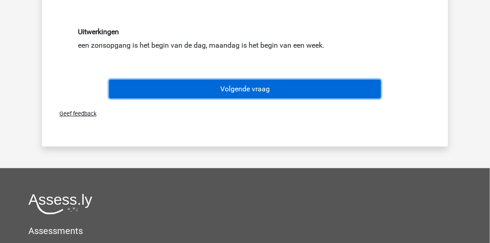
click at [265, 99] on button "Volgende vraag" at bounding box center [245, 89] width 272 height 19
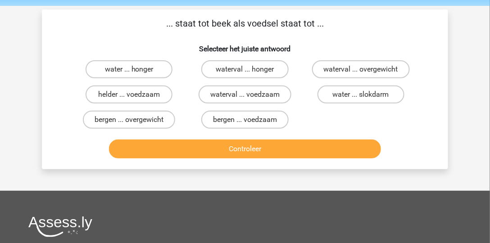
scroll to position [15, 0]
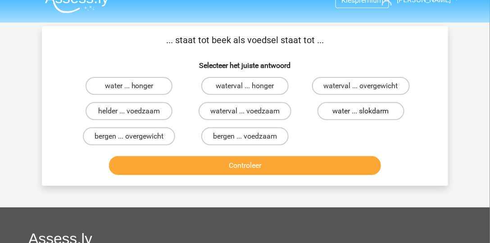
click at [348, 115] on label "water ... slokdarm" at bounding box center [361, 111] width 87 height 18
click at [361, 115] on input "water ... slokdarm" at bounding box center [364, 114] width 6 height 6
radio input "true"
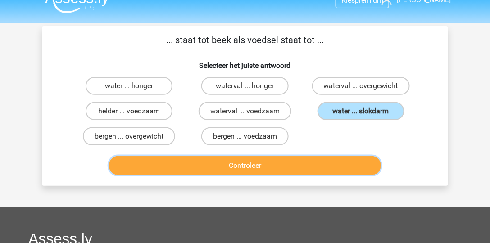
click at [318, 162] on button "Controleer" at bounding box center [245, 165] width 272 height 19
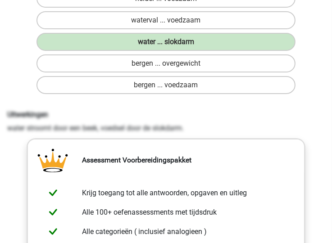
scroll to position [170, 0]
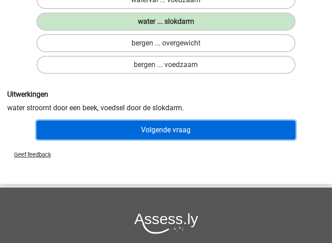
click at [273, 125] on button "Volgende vraag" at bounding box center [165, 130] width 259 height 19
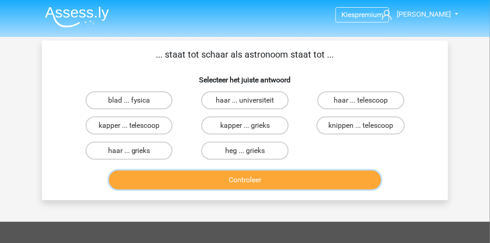
scroll to position [0, 0]
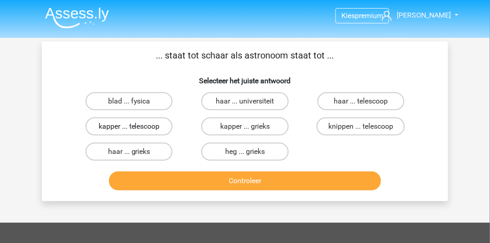
click at [154, 130] on label "kapper ... telescoop" at bounding box center [129, 127] width 87 height 18
click at [135, 130] on input "kapper ... telescoop" at bounding box center [132, 130] width 6 height 6
radio input "true"
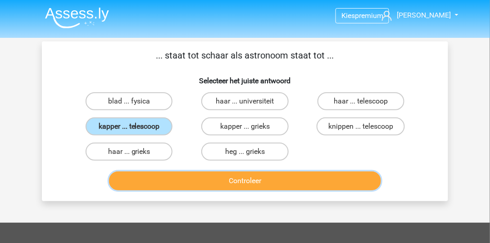
click at [183, 174] on button "Controleer" at bounding box center [245, 181] width 272 height 19
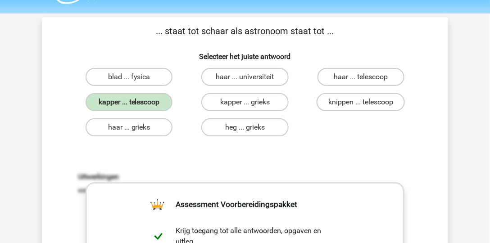
scroll to position [26, 0]
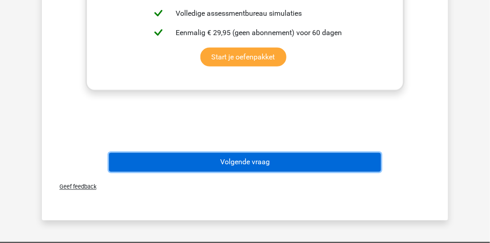
click at [260, 155] on button "Volgende vraag" at bounding box center [245, 162] width 272 height 19
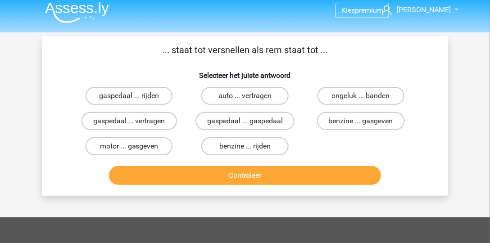
scroll to position [0, 0]
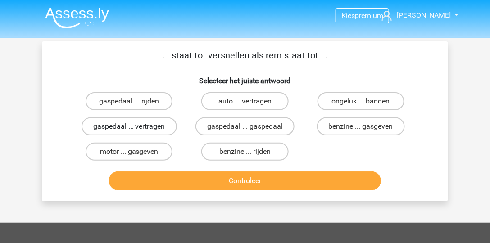
click at [145, 128] on label "gaspedaal ... vertragen" at bounding box center [129, 127] width 95 height 18
click at [135, 128] on input "gaspedaal ... vertragen" at bounding box center [132, 130] width 6 height 6
radio input "true"
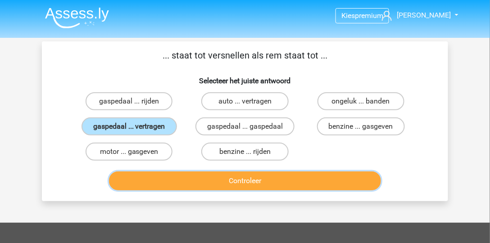
click at [174, 181] on button "Controleer" at bounding box center [245, 181] width 272 height 19
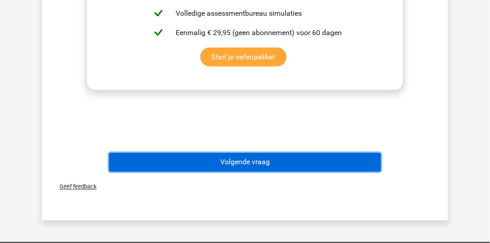
click at [279, 166] on button "Volgende vraag" at bounding box center [245, 162] width 272 height 19
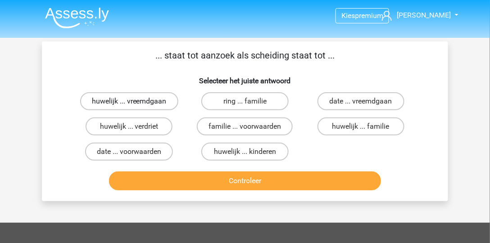
click at [128, 104] on label "huwelijk ... vreemdgaan" at bounding box center [129, 101] width 98 height 18
click at [129, 104] on input "huwelijk ... vreemdgaan" at bounding box center [132, 104] width 6 height 6
radio input "true"
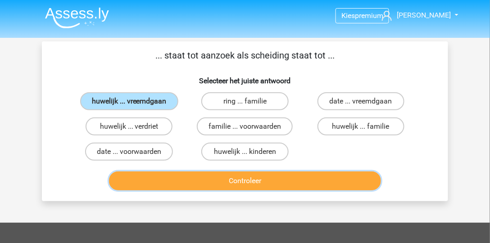
click at [242, 176] on button "Controleer" at bounding box center [245, 181] width 272 height 19
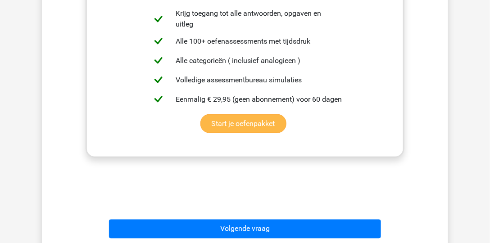
scroll to position [257, 0]
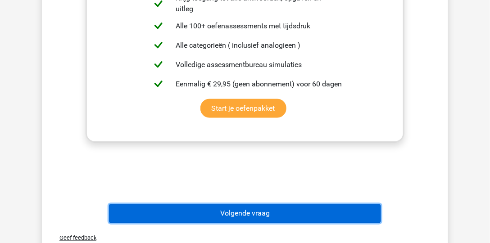
click at [254, 211] on button "Volgende vraag" at bounding box center [245, 213] width 272 height 19
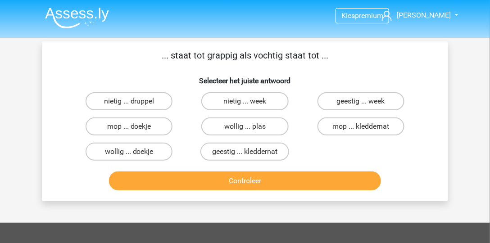
scroll to position [0, 0]
click at [269, 157] on label "geestig ... kleddernat" at bounding box center [244, 152] width 89 height 18
click at [251, 157] on input "geestig ... kleddernat" at bounding box center [248, 155] width 6 height 6
radio input "true"
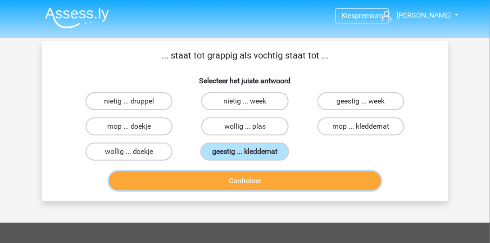
click at [276, 179] on button "Controleer" at bounding box center [245, 181] width 272 height 19
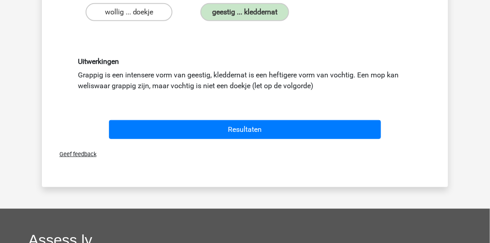
scroll to position [128, 0]
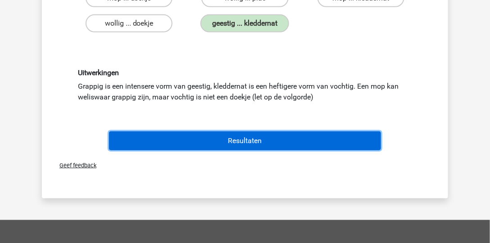
click at [363, 138] on button "Resultaten" at bounding box center [245, 141] width 272 height 19
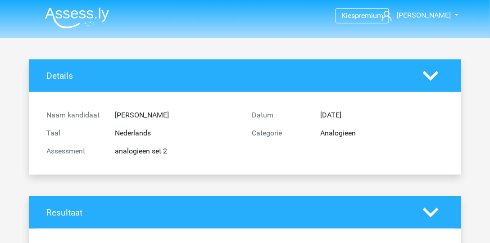
click at [78, 12] on img at bounding box center [77, 17] width 64 height 21
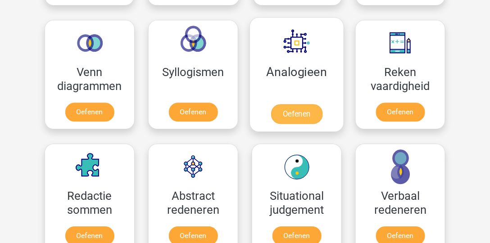
scroll to position [514, 0]
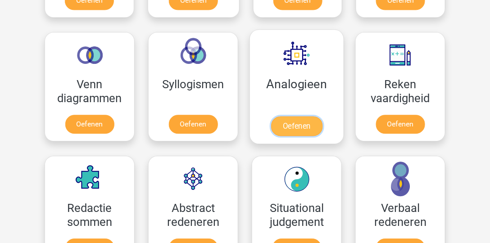
click at [304, 120] on link "Oefenen" at bounding box center [296, 126] width 51 height 20
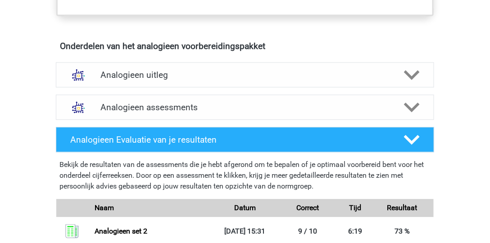
scroll to position [489, 0]
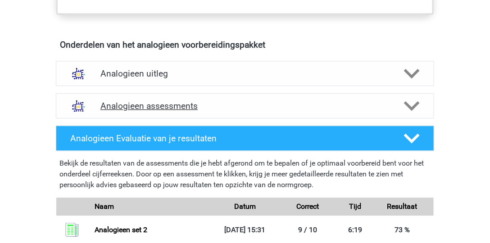
click at [203, 107] on h4 "Analogieen assessments" at bounding box center [244, 106] width 289 height 10
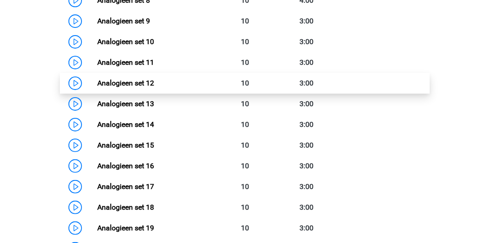
scroll to position [798, 0]
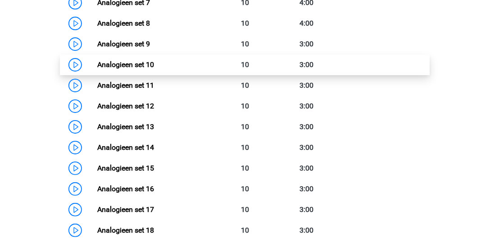
click at [117, 67] on link "Analogieen set 10" at bounding box center [125, 64] width 57 height 9
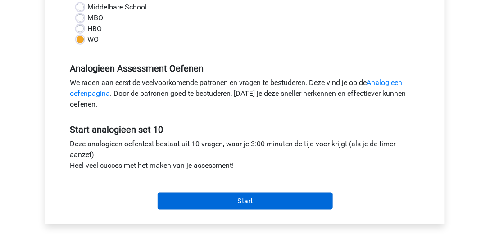
scroll to position [308, 0]
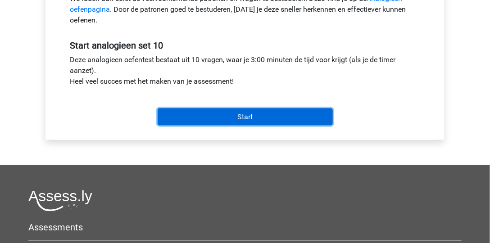
click at [195, 113] on input "Start" at bounding box center [245, 117] width 175 height 17
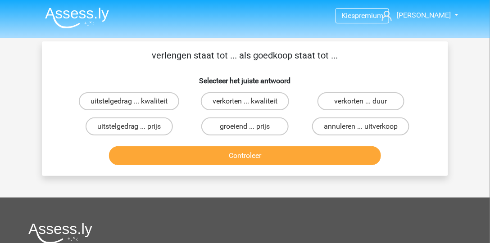
click at [362, 104] on input "verkorten ... duur" at bounding box center [364, 104] width 6 height 6
radio input "true"
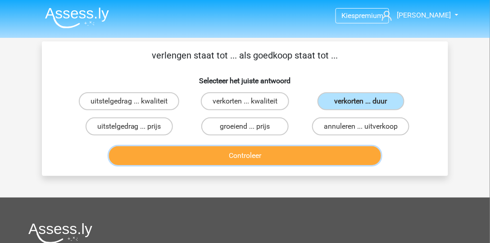
click at [359, 152] on button "Controleer" at bounding box center [245, 155] width 272 height 19
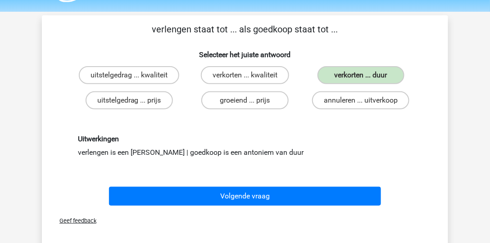
scroll to position [26, 0]
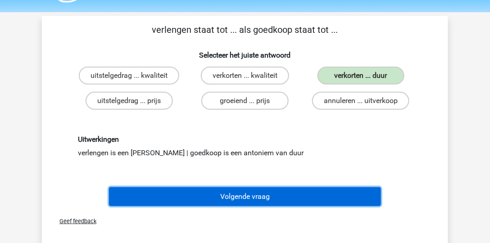
click at [260, 193] on button "Volgende vraag" at bounding box center [245, 196] width 272 height 19
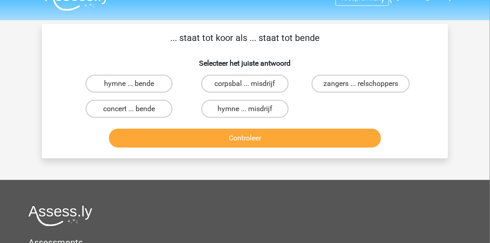
scroll to position [15, 0]
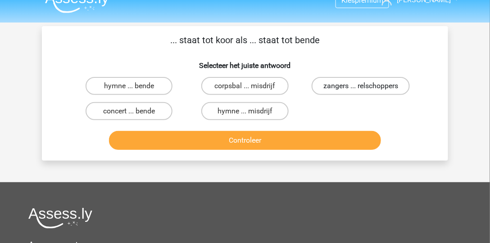
click at [349, 85] on label "zangers ... relschoppers" at bounding box center [361, 86] width 98 height 18
click at [361, 86] on input "zangers ... relschoppers" at bounding box center [364, 89] width 6 height 6
radio input "true"
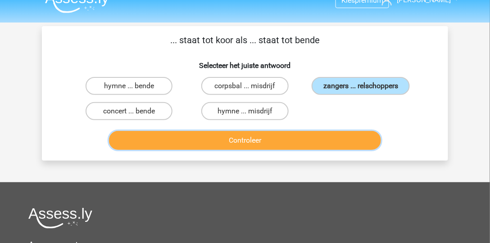
click at [338, 141] on button "Controleer" at bounding box center [245, 140] width 272 height 19
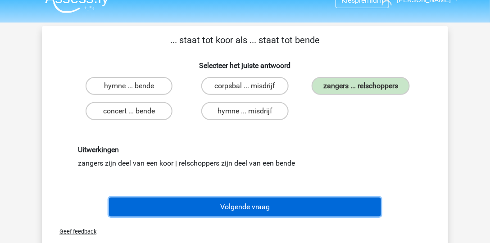
click at [262, 209] on button "Volgende vraag" at bounding box center [245, 207] width 272 height 19
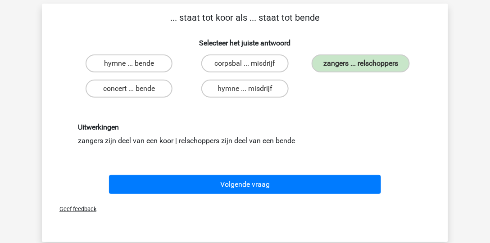
scroll to position [41, 0]
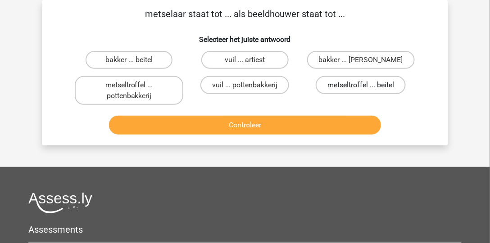
click at [374, 88] on label "metseltroffel ... beitel" at bounding box center [361, 85] width 90 height 18
click at [367, 88] on input "metseltroffel ... beitel" at bounding box center [364, 88] width 6 height 6
radio input "true"
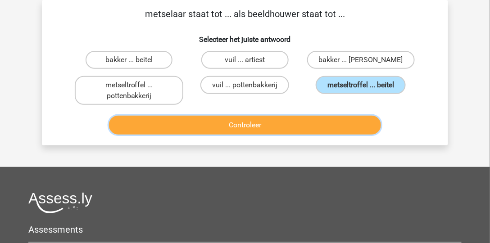
click at [343, 121] on button "Controleer" at bounding box center [245, 125] width 272 height 19
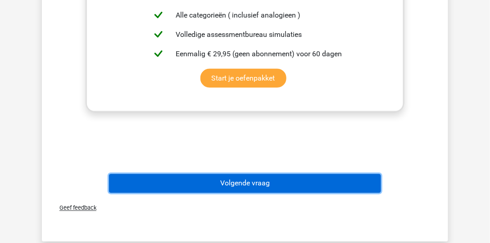
click at [244, 180] on button "Volgende vraag" at bounding box center [245, 183] width 272 height 19
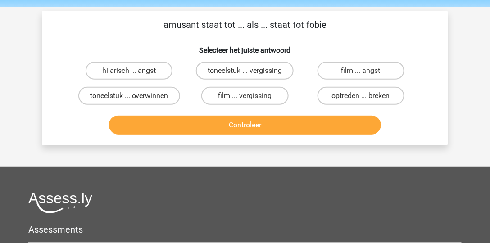
scroll to position [0, 0]
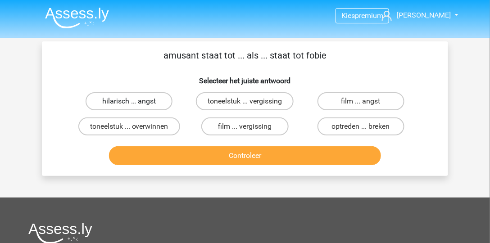
click at [151, 100] on label "hilarisch ... angst" at bounding box center [129, 101] width 87 height 18
click at [135, 101] on input "hilarisch ... angst" at bounding box center [132, 104] width 6 height 6
radio input "true"
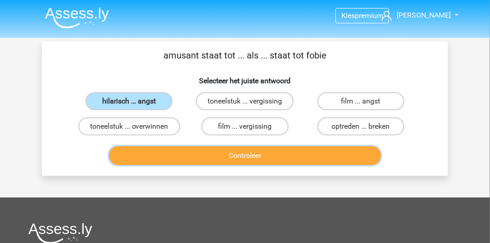
click at [245, 153] on button "Controleer" at bounding box center [245, 155] width 272 height 19
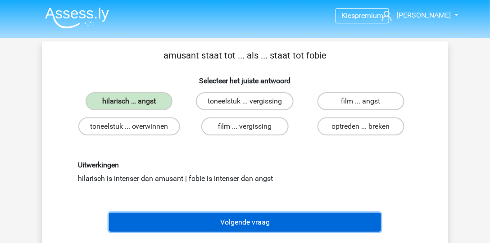
click at [245, 217] on button "Volgende vraag" at bounding box center [245, 222] width 272 height 19
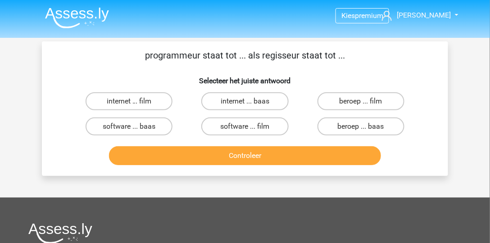
click at [250, 128] on input "software ... film" at bounding box center [248, 130] width 6 height 6
radio input "true"
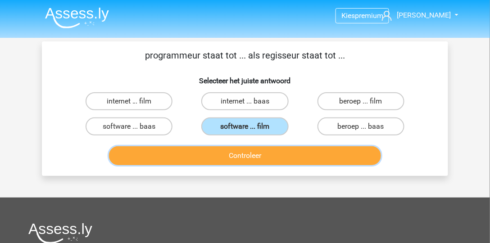
click at [263, 152] on button "Controleer" at bounding box center [245, 155] width 272 height 19
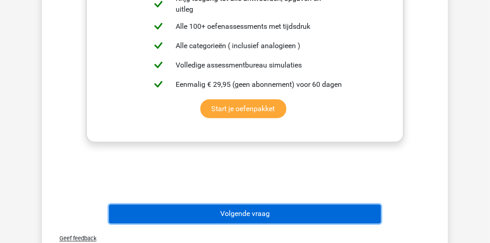
click at [277, 218] on button "Volgende vraag" at bounding box center [245, 214] width 272 height 19
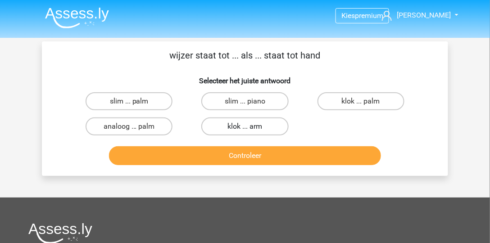
click at [235, 128] on label "klok ... arm" at bounding box center [244, 127] width 87 height 18
click at [245, 128] on input "klok ... arm" at bounding box center [248, 130] width 6 height 6
radio input "true"
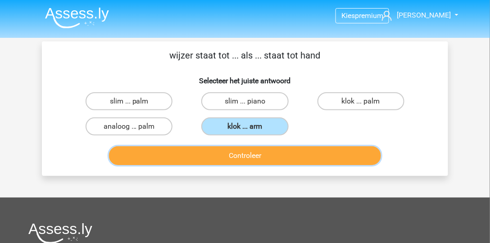
click at [268, 154] on button "Controleer" at bounding box center [245, 155] width 272 height 19
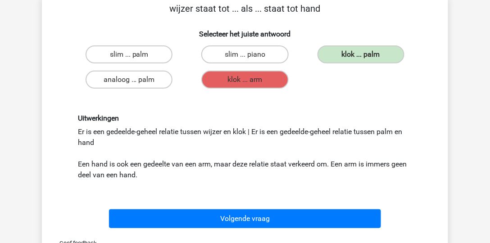
scroll to position [51, 0]
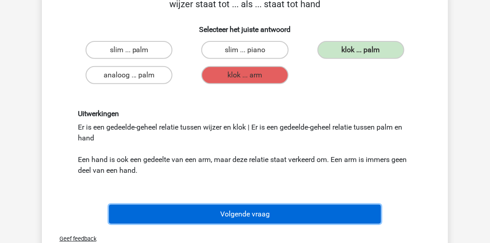
click at [242, 215] on button "Volgende vraag" at bounding box center [245, 214] width 272 height 19
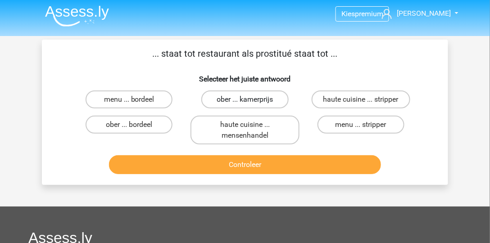
scroll to position [0, 0]
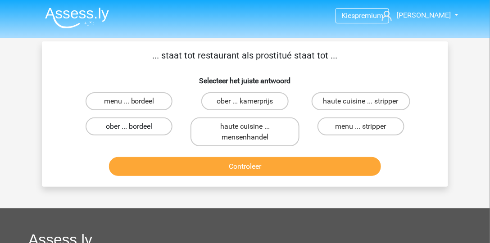
click at [157, 128] on label "ober ... bordeel" at bounding box center [129, 127] width 87 height 18
click at [135, 128] on input "ober ... bordeel" at bounding box center [132, 130] width 6 height 6
radio input "true"
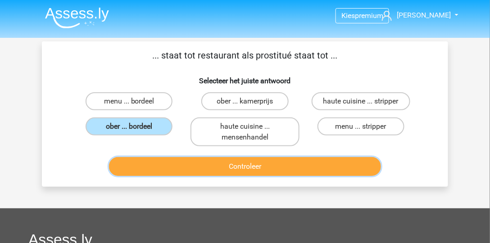
click at [267, 169] on button "Controleer" at bounding box center [245, 166] width 272 height 19
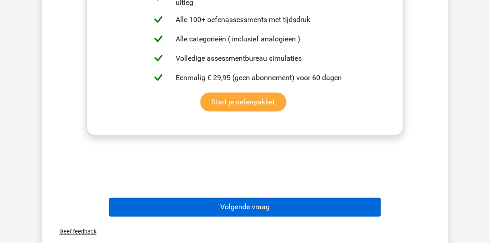
scroll to position [283, 0]
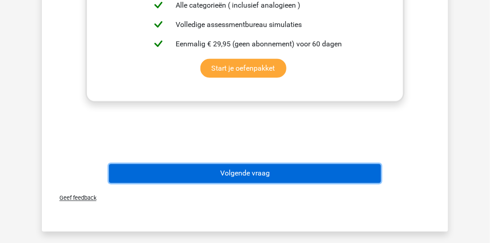
click at [259, 177] on button "Volgende vraag" at bounding box center [245, 173] width 272 height 19
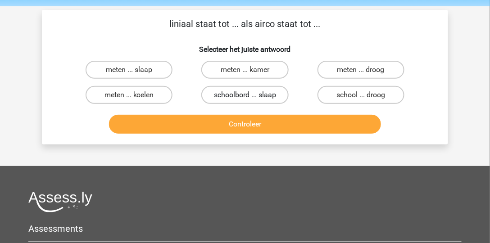
scroll to position [0, 0]
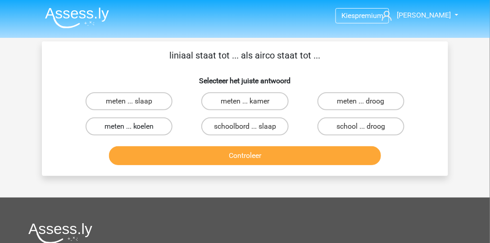
click at [161, 130] on label "meten ... koelen" at bounding box center [129, 127] width 87 height 18
click at [135, 130] on input "meten ... koelen" at bounding box center [132, 130] width 6 height 6
radio input "true"
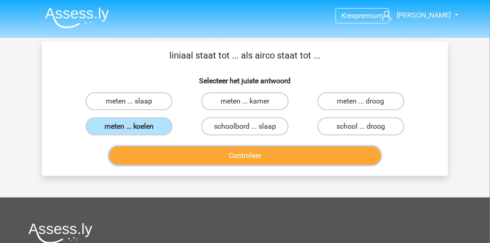
click at [165, 149] on button "Controleer" at bounding box center [245, 155] width 272 height 19
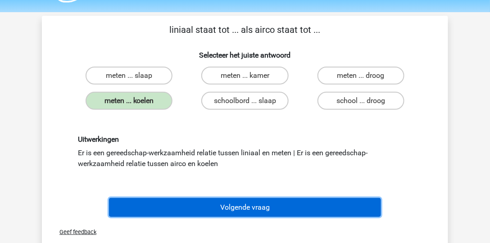
click at [285, 210] on button "Volgende vraag" at bounding box center [245, 207] width 272 height 19
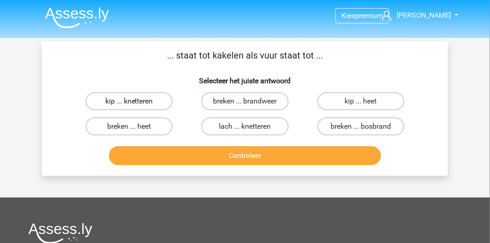
click at [169, 99] on label "kip ... knetteren" at bounding box center [129, 101] width 87 height 18
click at [135, 101] on input "kip ... knetteren" at bounding box center [132, 104] width 6 height 6
radio input "true"
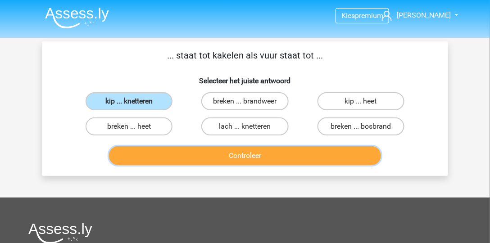
click at [215, 155] on button "Controleer" at bounding box center [245, 155] width 272 height 19
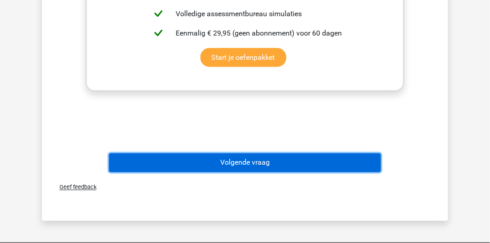
click at [218, 161] on button "Volgende vraag" at bounding box center [245, 163] width 272 height 19
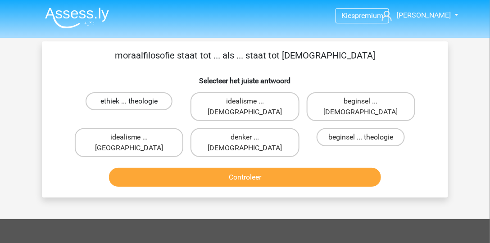
click at [162, 105] on label "ethiek ... theologie" at bounding box center [129, 101] width 87 height 18
click at [135, 105] on input "ethiek ... theologie" at bounding box center [132, 104] width 6 height 6
radio input "true"
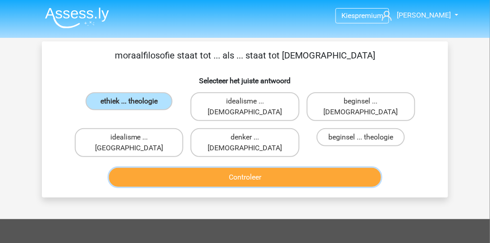
click at [205, 168] on button "Controleer" at bounding box center [245, 177] width 272 height 19
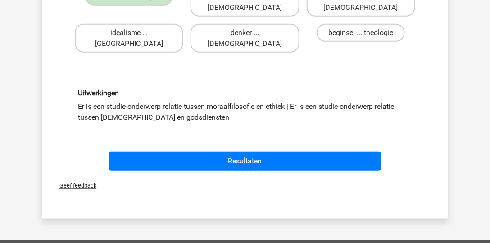
scroll to position [103, 0]
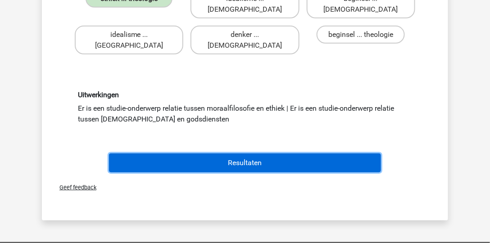
click at [249, 154] on button "Resultaten" at bounding box center [245, 163] width 272 height 19
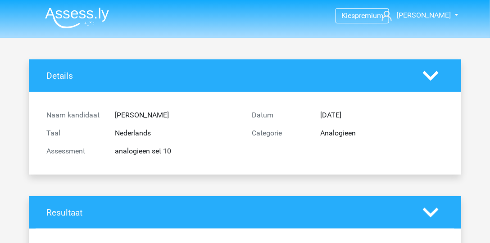
click at [91, 17] on img at bounding box center [77, 17] width 64 height 21
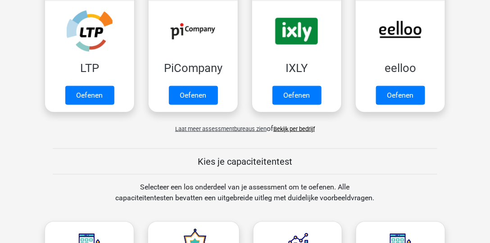
scroll to position [334, 0]
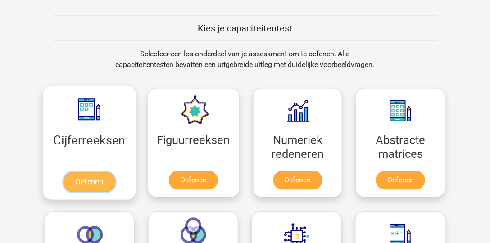
click at [110, 177] on link "Oefenen" at bounding box center [89, 182] width 51 height 20
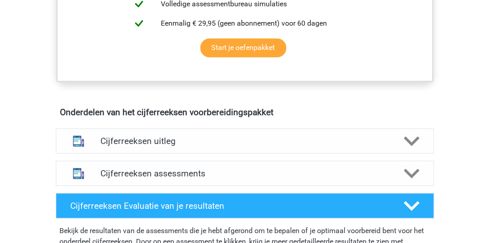
scroll to position [540, 0]
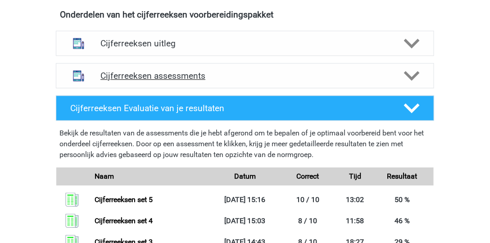
click at [206, 81] on h4 "Cijferreeksen assessments" at bounding box center [244, 76] width 289 height 10
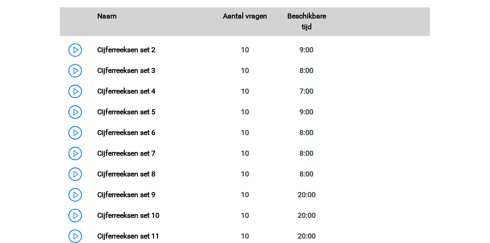
scroll to position [669, 0]
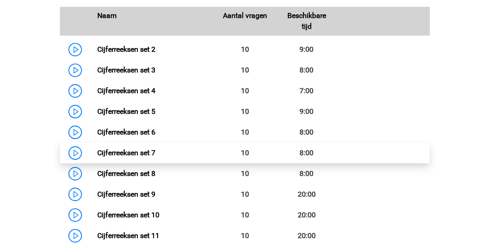
click at [97, 157] on link "Cijferreeksen set 7" at bounding box center [126, 153] width 58 height 9
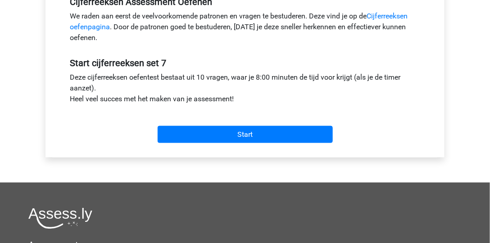
scroll to position [334, 0]
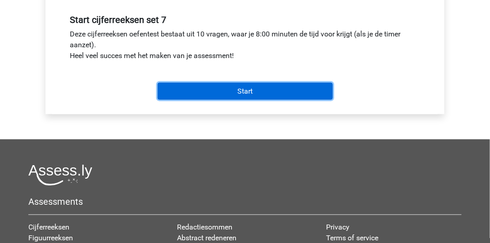
click at [233, 90] on input "Start" at bounding box center [245, 91] width 175 height 17
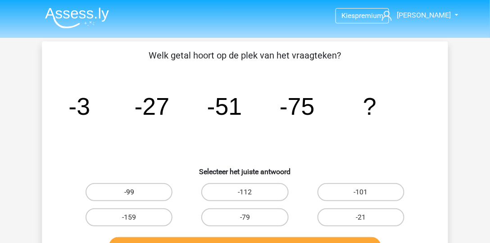
click at [127, 192] on label "-99" at bounding box center [129, 192] width 87 height 18
click at [129, 192] on input "-99" at bounding box center [132, 195] width 6 height 6
radio input "true"
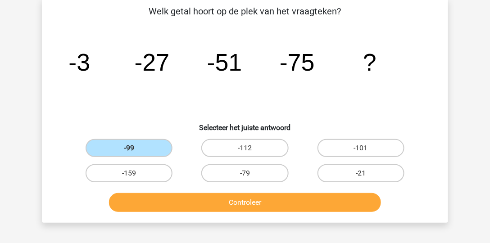
scroll to position [51, 0]
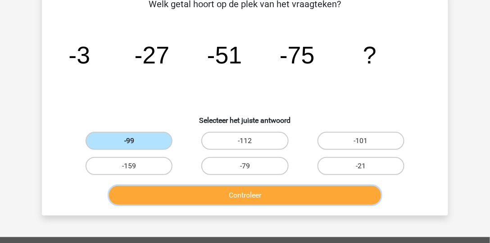
click at [231, 190] on button "Controleer" at bounding box center [245, 195] width 272 height 19
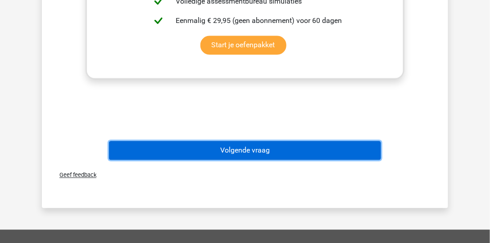
click at [251, 147] on button "Volgende vraag" at bounding box center [245, 150] width 272 height 19
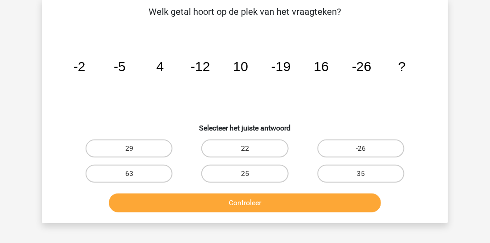
scroll to position [41, 0]
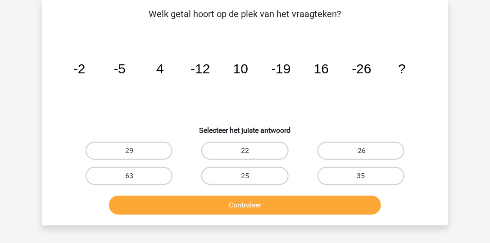
click at [226, 153] on label "22" at bounding box center [244, 151] width 87 height 18
click at [245, 153] on input "22" at bounding box center [248, 154] width 6 height 6
radio input "true"
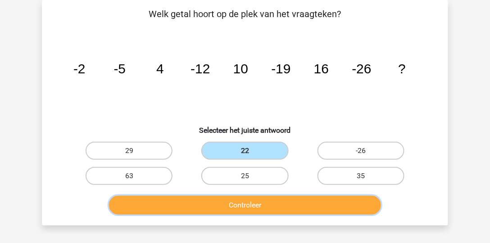
click at [234, 212] on button "Controleer" at bounding box center [245, 205] width 272 height 19
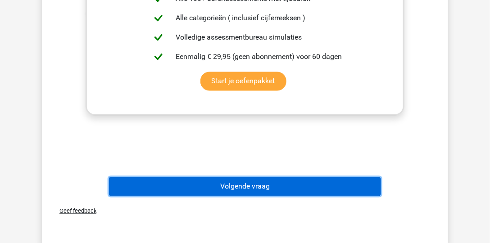
click at [230, 184] on button "Volgende vraag" at bounding box center [245, 186] width 272 height 19
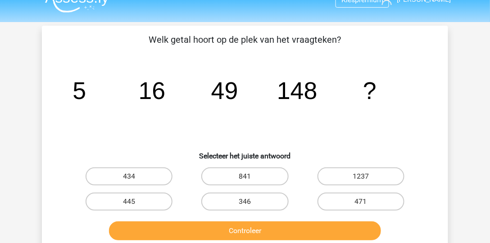
scroll to position [15, 0]
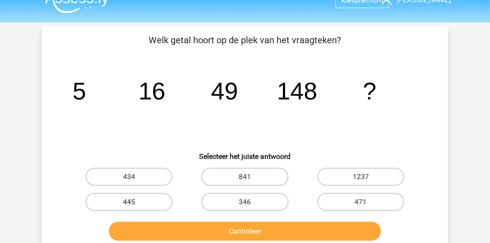
click at [151, 200] on label "445" at bounding box center [129, 202] width 87 height 18
click at [135, 202] on input "445" at bounding box center [132, 205] width 6 height 6
radio input "true"
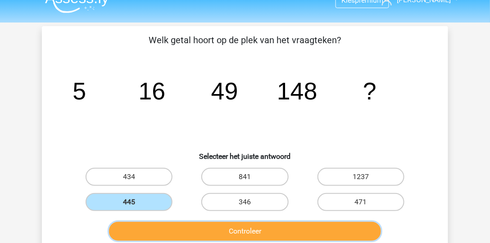
click at [248, 227] on button "Controleer" at bounding box center [245, 231] width 272 height 19
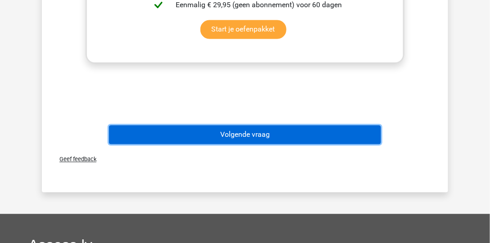
click at [277, 129] on button "Volgende vraag" at bounding box center [245, 135] width 272 height 19
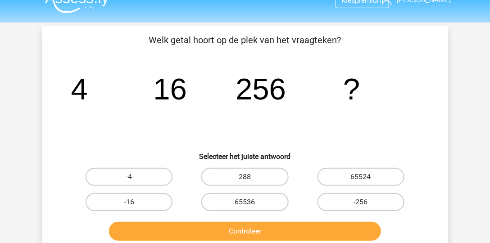
click at [262, 205] on label "65536" at bounding box center [244, 202] width 87 height 18
click at [251, 205] on input "65536" at bounding box center [248, 205] width 6 height 6
radio input "true"
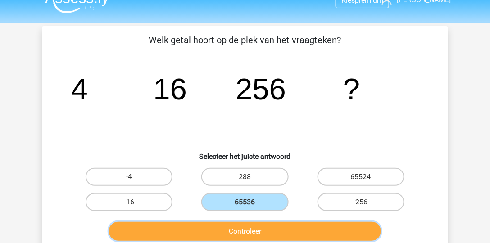
click at [264, 227] on button "Controleer" at bounding box center [245, 231] width 272 height 19
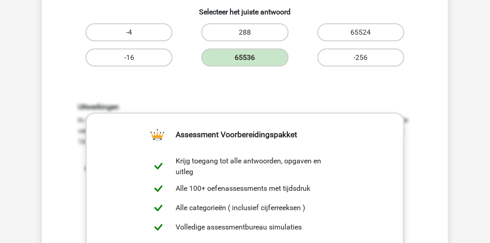
scroll to position [299, 0]
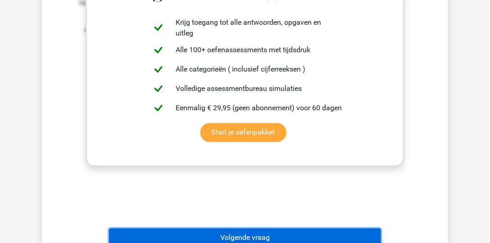
click at [259, 235] on button "Volgende vraag" at bounding box center [245, 238] width 272 height 19
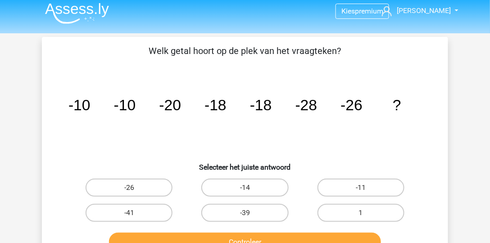
scroll to position [0, 0]
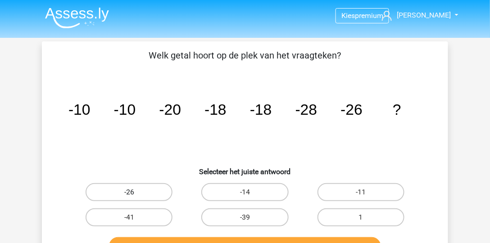
click at [141, 193] on label "-26" at bounding box center [129, 192] width 87 height 18
click at [135, 193] on input "-26" at bounding box center [132, 195] width 6 height 6
radio input "true"
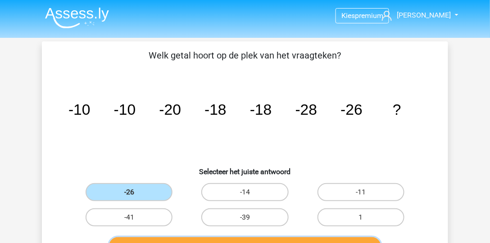
click at [216, 238] on button "Controleer" at bounding box center [245, 246] width 272 height 19
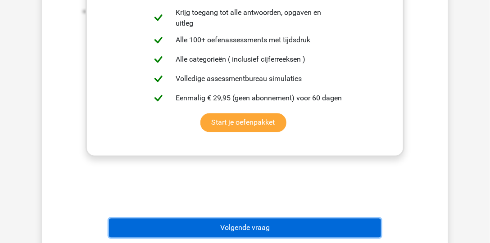
click at [253, 222] on button "Volgende vraag" at bounding box center [245, 228] width 272 height 19
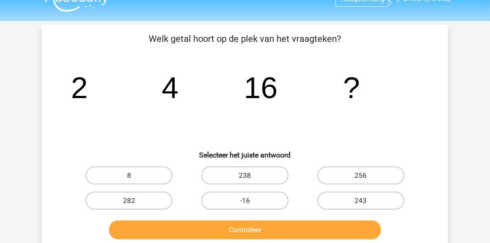
scroll to position [15, 0]
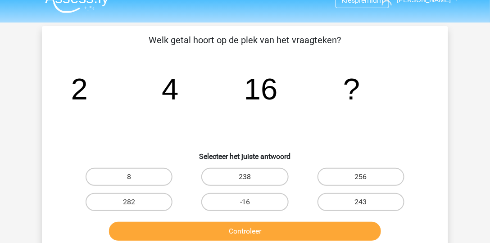
drag, startPoint x: 356, startPoint y: 181, endPoint x: 359, endPoint y: 188, distance: 8.1
click at [356, 181] on label "256" at bounding box center [361, 177] width 87 height 18
click at [361, 181] on input "256" at bounding box center [364, 180] width 6 height 6
radio input "true"
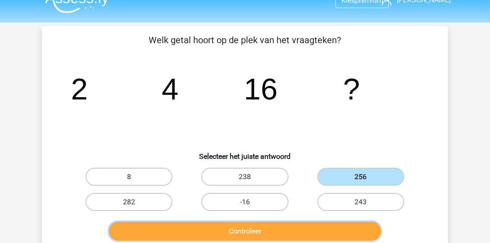
click at [350, 229] on button "Controleer" at bounding box center [245, 231] width 272 height 19
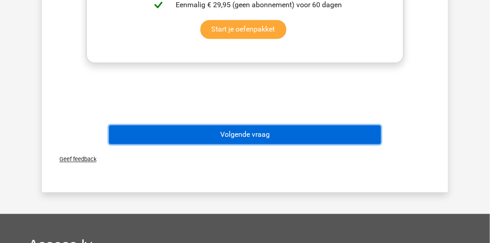
drag, startPoint x: 277, startPoint y: 133, endPoint x: 287, endPoint y: 135, distance: 9.6
click at [277, 133] on button "Volgende vraag" at bounding box center [245, 135] width 272 height 19
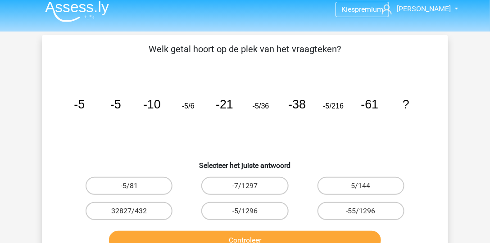
scroll to position [0, 0]
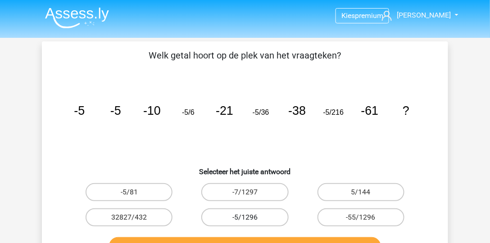
click at [263, 217] on label "-5/1296" at bounding box center [244, 218] width 87 height 18
click at [251, 218] on input "-5/1296" at bounding box center [248, 221] width 6 height 6
radio input "true"
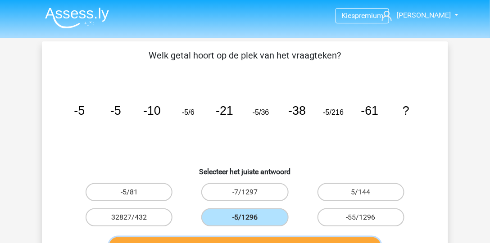
click at [269, 240] on button "Controleer" at bounding box center [245, 246] width 272 height 19
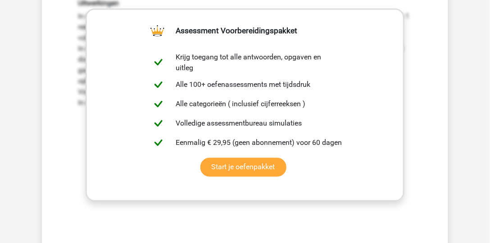
scroll to position [412, 0]
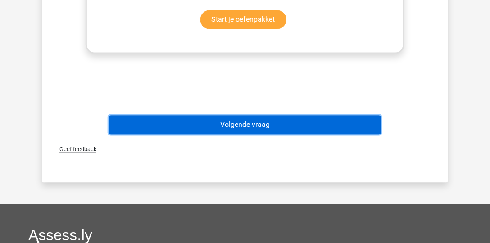
click at [268, 125] on button "Volgende vraag" at bounding box center [245, 125] width 272 height 19
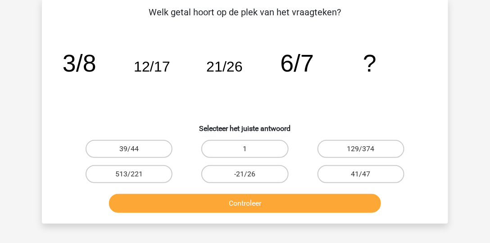
scroll to position [41, 0]
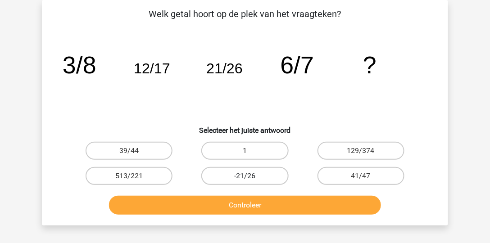
click at [263, 181] on label "-21/26" at bounding box center [244, 176] width 87 height 18
click at [251, 181] on input "-21/26" at bounding box center [248, 179] width 6 height 6
radio input "true"
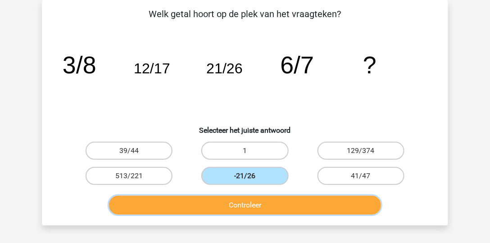
click at [256, 211] on button "Controleer" at bounding box center [245, 205] width 272 height 19
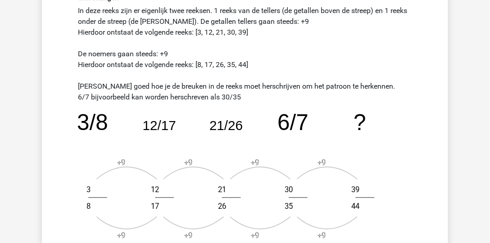
scroll to position [273, 0]
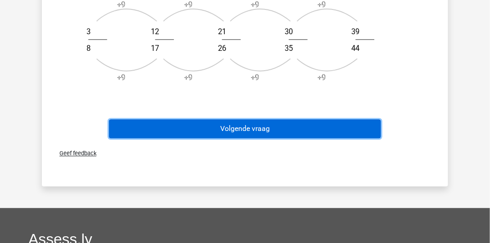
click at [242, 123] on button "Volgende vraag" at bounding box center [245, 129] width 272 height 19
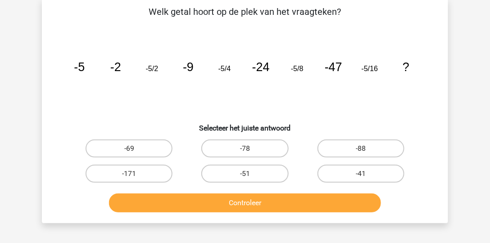
scroll to position [41, 0]
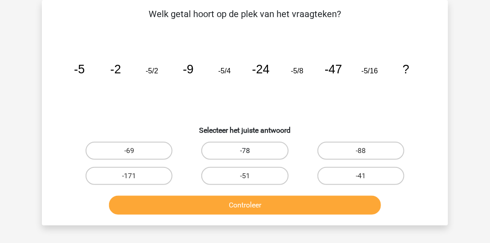
click at [285, 151] on label "-78" at bounding box center [244, 151] width 87 height 18
click at [251, 151] on input "-78" at bounding box center [248, 154] width 6 height 6
radio input "true"
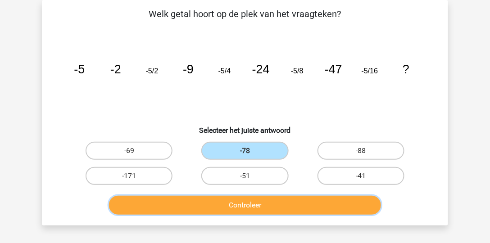
click at [301, 204] on button "Controleer" at bounding box center [245, 205] width 272 height 19
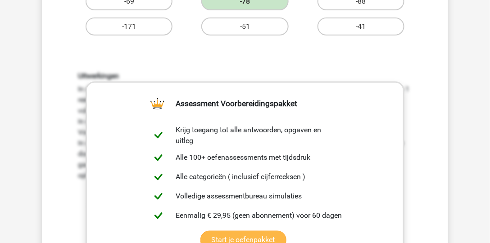
scroll to position [195, 0]
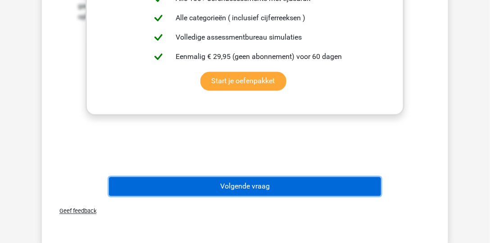
click at [296, 177] on button "Volgende vraag" at bounding box center [245, 186] width 272 height 19
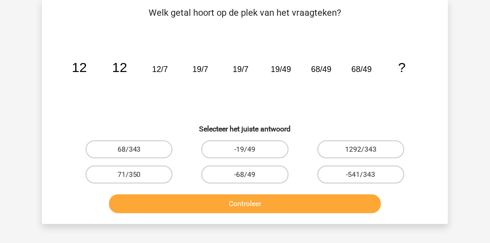
scroll to position [41, 0]
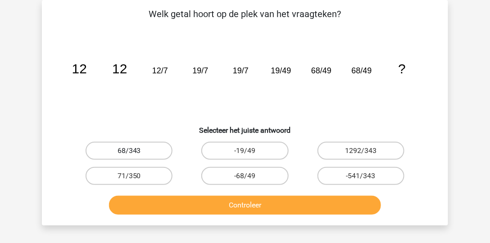
click at [163, 148] on label "68/343" at bounding box center [129, 151] width 87 height 18
click at [135, 151] on input "68/343" at bounding box center [132, 154] width 6 height 6
radio input "true"
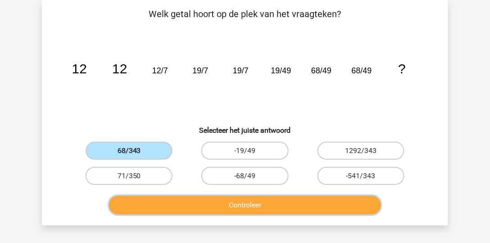
click at [210, 210] on button "Controleer" at bounding box center [245, 205] width 272 height 19
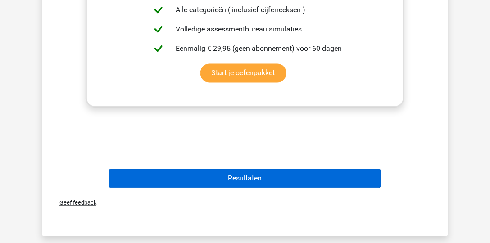
scroll to position [376, 0]
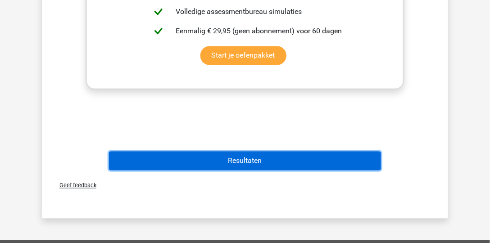
click at [278, 161] on button "Resultaten" at bounding box center [245, 161] width 272 height 19
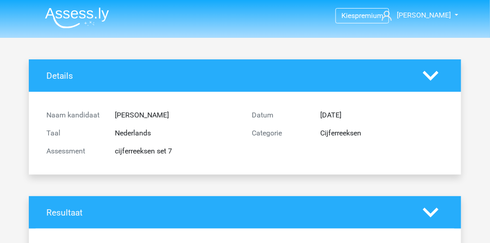
click at [94, 16] on img at bounding box center [77, 17] width 64 height 21
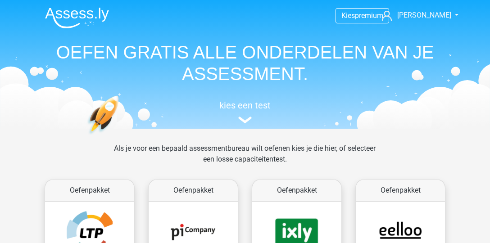
scroll to position [437, 0]
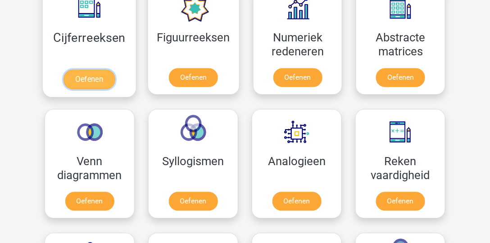
click at [103, 89] on link "Oefenen" at bounding box center [89, 79] width 51 height 20
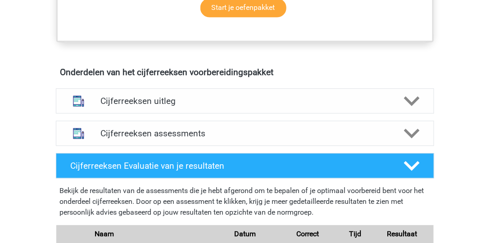
scroll to position [489, 0]
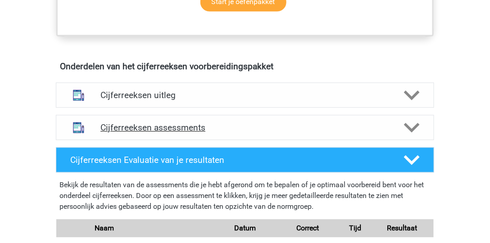
click at [199, 129] on div "Cijferreeksen assessments" at bounding box center [245, 127] width 378 height 25
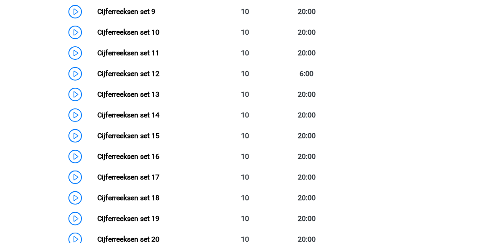
scroll to position [849, 0]
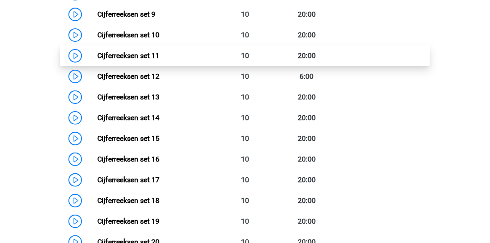
click at [150, 60] on link "Cijferreeksen set 11" at bounding box center [128, 55] width 62 height 9
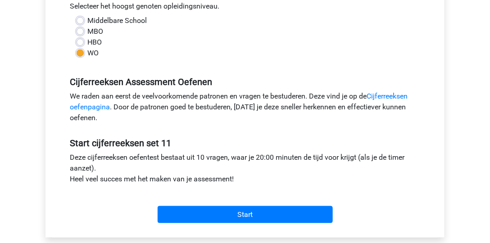
scroll to position [283, 0]
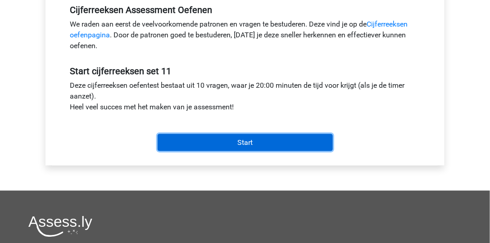
click at [204, 145] on input "Start" at bounding box center [245, 142] width 175 height 17
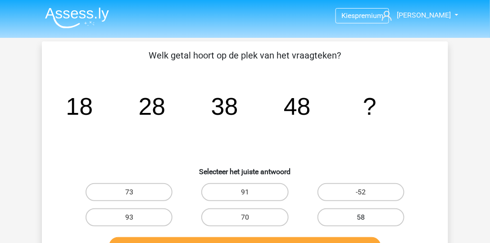
click at [386, 212] on label "58" at bounding box center [361, 218] width 87 height 18
click at [367, 218] on input "58" at bounding box center [364, 221] width 6 height 6
radio input "true"
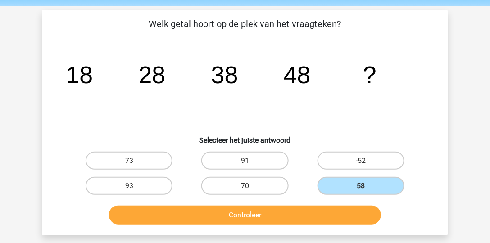
scroll to position [51, 0]
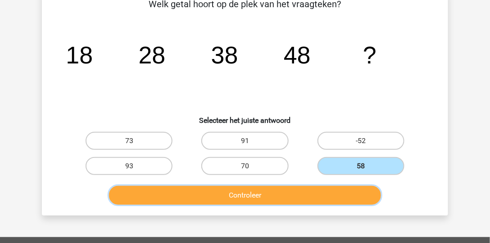
click at [351, 196] on button "Controleer" at bounding box center [245, 195] width 272 height 19
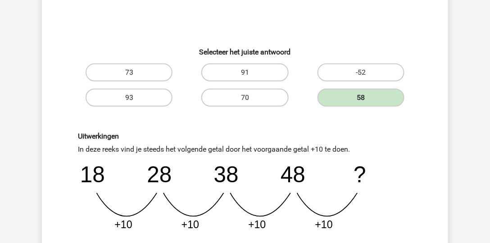
scroll to position [231, 0]
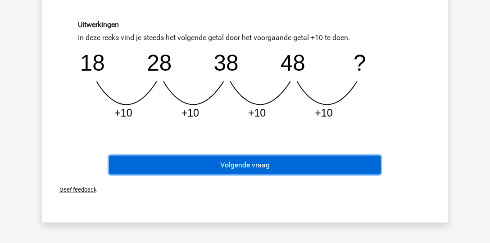
click at [268, 161] on button "Volgende vraag" at bounding box center [245, 165] width 272 height 19
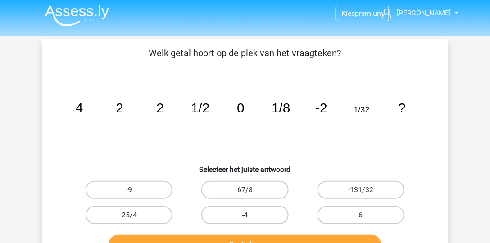
scroll to position [0, 0]
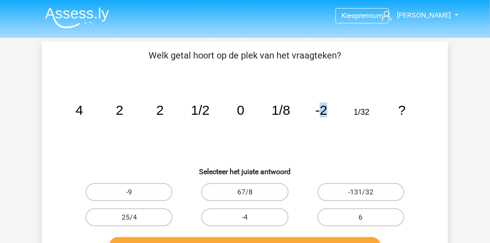
drag, startPoint x: 319, startPoint y: 107, endPoint x: 327, endPoint y: 106, distance: 8.1
click at [327, 106] on icon "image/svg+xml 4 2 2 1/2 0 1/8 -2 1/32 ?" at bounding box center [245, 114] width 363 height 91
drag, startPoint x: 360, startPoint y: 113, endPoint x: 369, endPoint y: 113, distance: 9.0
click at [369, 113] on tspan "1/32" at bounding box center [362, 112] width 16 height 9
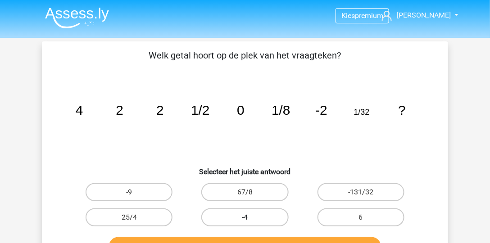
click at [268, 213] on label "-4" at bounding box center [244, 218] width 87 height 18
click at [251, 218] on input "-4" at bounding box center [248, 221] width 6 height 6
radio input "true"
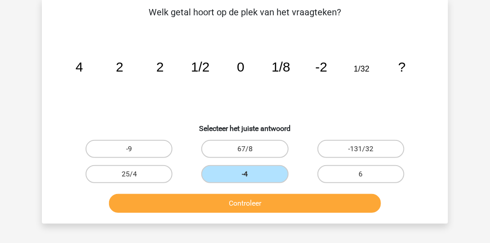
scroll to position [51, 0]
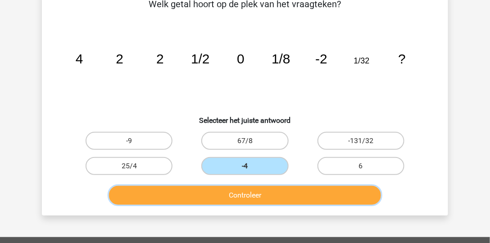
click at [277, 202] on button "Controleer" at bounding box center [245, 195] width 272 height 19
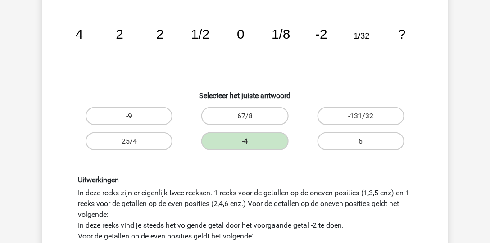
scroll to position [257, 0]
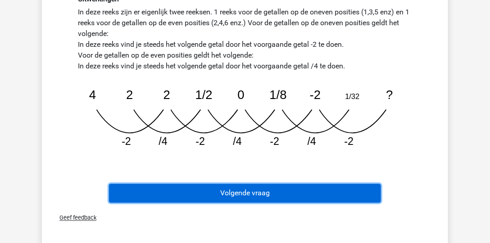
drag, startPoint x: 227, startPoint y: 194, endPoint x: 231, endPoint y: 188, distance: 6.3
click at [231, 188] on button "Volgende vraag" at bounding box center [245, 193] width 272 height 19
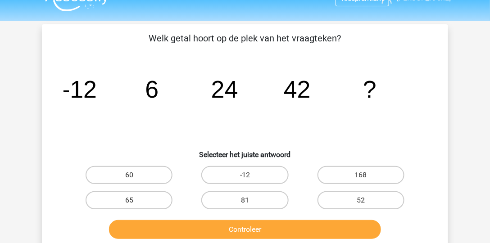
scroll to position [15, 0]
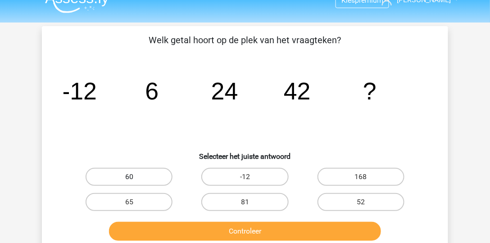
click at [163, 177] on label "60" at bounding box center [129, 177] width 87 height 18
click at [135, 177] on input "60" at bounding box center [132, 180] width 6 height 6
radio input "true"
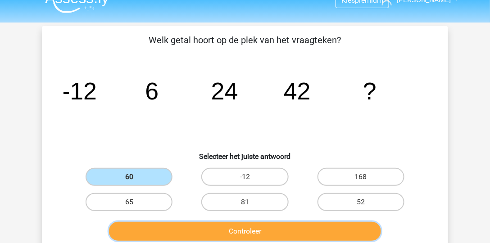
click at [270, 231] on button "Controleer" at bounding box center [245, 231] width 272 height 19
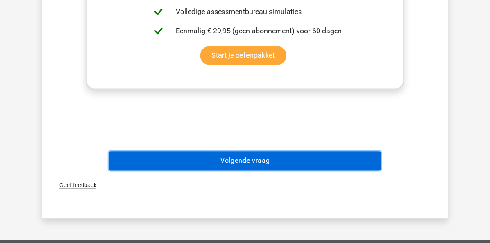
click at [243, 157] on button "Volgende vraag" at bounding box center [245, 161] width 272 height 19
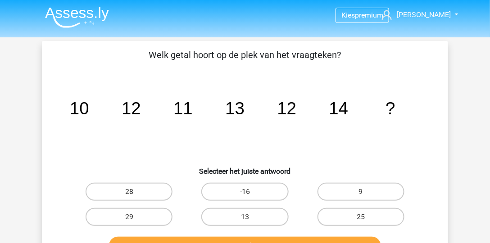
scroll to position [0, 0]
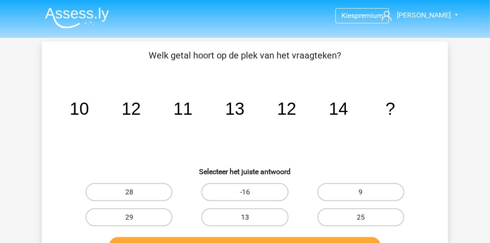
click at [269, 222] on label "13" at bounding box center [244, 218] width 87 height 18
click at [251, 222] on input "13" at bounding box center [248, 221] width 6 height 6
radio input "true"
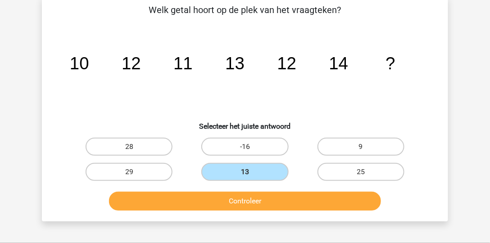
scroll to position [51, 0]
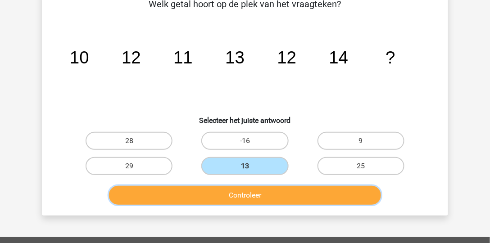
click at [314, 191] on button "Controleer" at bounding box center [245, 195] width 272 height 19
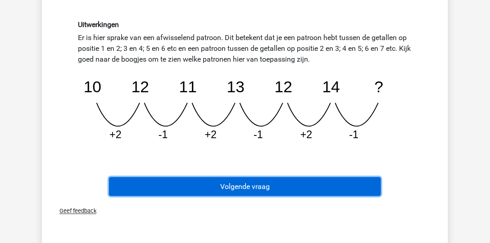
click at [268, 181] on button "Volgende vraag" at bounding box center [245, 186] width 272 height 19
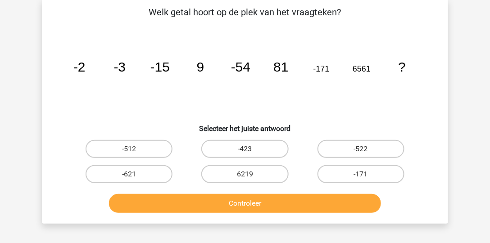
scroll to position [41, 0]
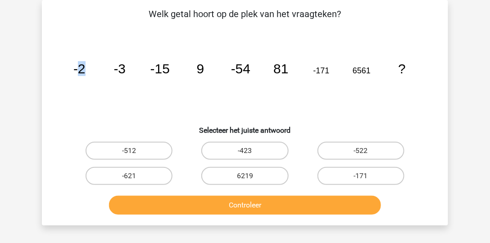
drag, startPoint x: 77, startPoint y: 67, endPoint x: 121, endPoint y: 67, distance: 43.2
click at [112, 67] on icon "image/svg+xml -2 -3 -15 9 -54 81 -171 6561 ?" at bounding box center [245, 73] width 363 height 91
drag, startPoint x: 89, startPoint y: 68, endPoint x: 122, endPoint y: 69, distance: 33.8
click at [89, 68] on icon "image/svg+xml -2 -3 -15 9 -54 81 -171 6561 ?" at bounding box center [245, 73] width 363 height 91
click at [156, 69] on tspan "-15" at bounding box center [159, 68] width 19 height 15
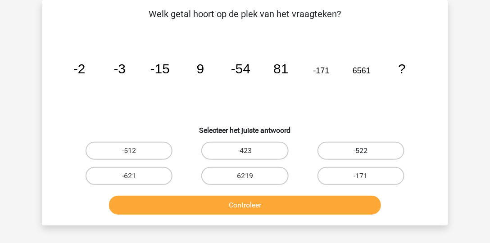
click at [379, 157] on label "-522" at bounding box center [361, 151] width 87 height 18
click at [367, 157] on input "-522" at bounding box center [364, 154] width 6 height 6
radio input "true"
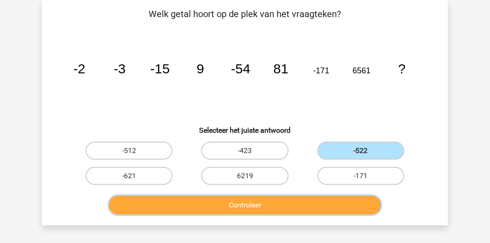
click at [348, 212] on button "Controleer" at bounding box center [245, 205] width 272 height 19
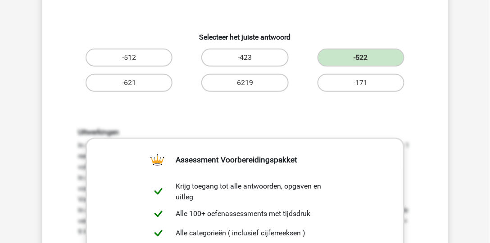
scroll to position [144, 0]
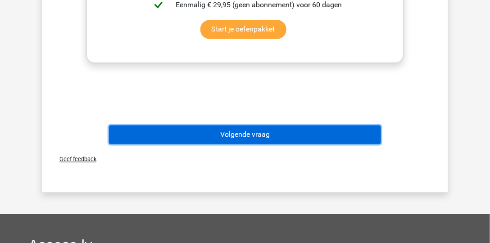
click at [255, 139] on button "Volgende vraag" at bounding box center [245, 135] width 272 height 19
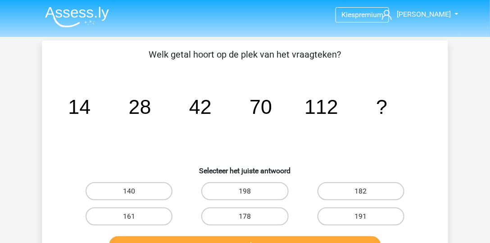
scroll to position [0, 0]
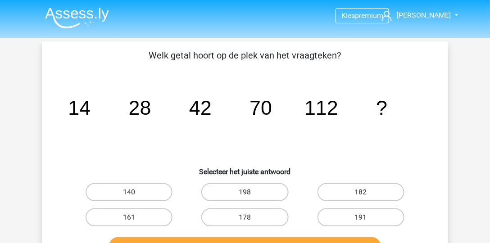
click at [245, 218] on input "178" at bounding box center [248, 221] width 6 height 6
radio input "true"
click at [170, 190] on label "140" at bounding box center [129, 192] width 87 height 18
click at [135, 192] on input "140" at bounding box center [132, 195] width 6 height 6
radio input "true"
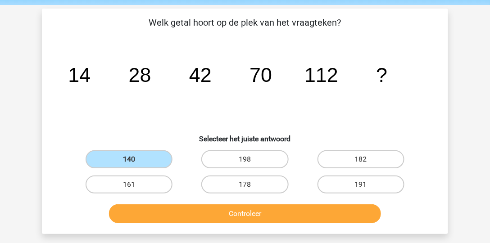
scroll to position [51, 0]
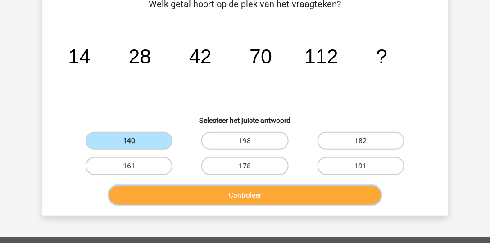
click at [235, 190] on button "Controleer" at bounding box center [245, 195] width 272 height 19
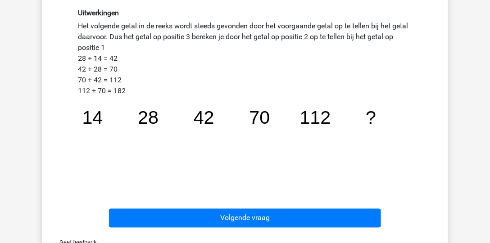
scroll to position [283, 0]
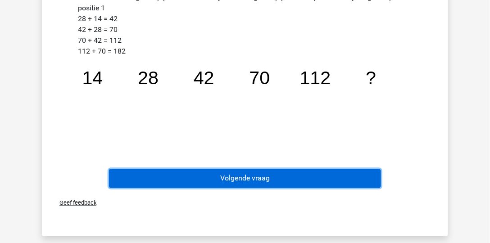
click at [274, 179] on button "Volgende vraag" at bounding box center [245, 178] width 272 height 19
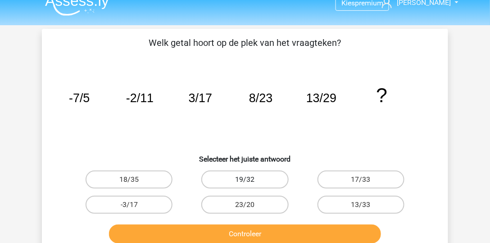
scroll to position [0, 0]
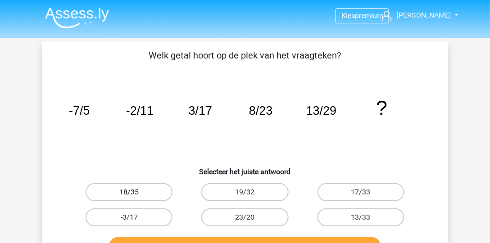
click at [116, 190] on label "18/35" at bounding box center [129, 192] width 87 height 18
click at [129, 192] on input "18/35" at bounding box center [132, 195] width 6 height 6
radio input "true"
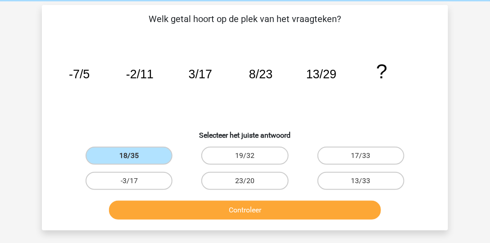
scroll to position [51, 0]
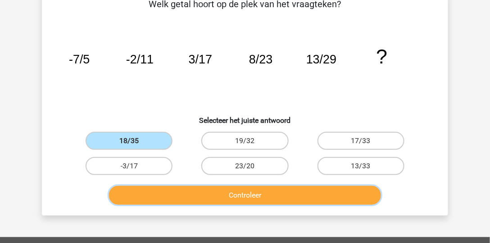
click at [212, 201] on button "Controleer" at bounding box center [245, 195] width 272 height 19
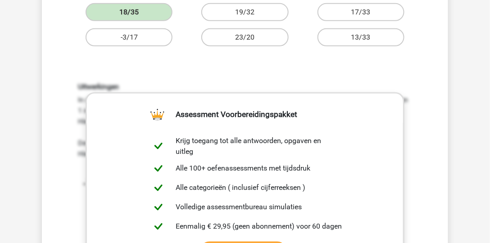
scroll to position [334, 0]
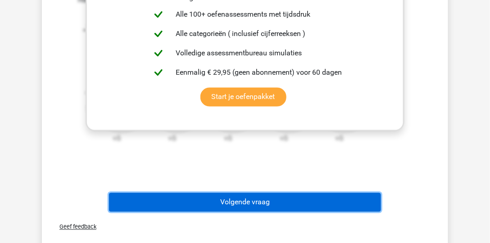
click at [266, 195] on button "Volgende vraag" at bounding box center [245, 202] width 272 height 19
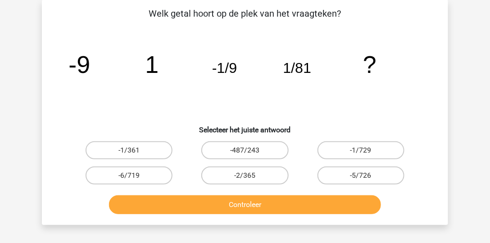
scroll to position [41, 0]
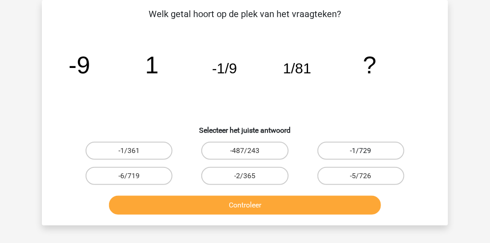
click at [390, 154] on label "-1/729" at bounding box center [361, 151] width 87 height 18
click at [367, 154] on input "-1/729" at bounding box center [364, 154] width 6 height 6
radio input "true"
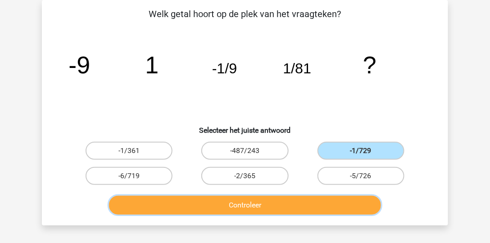
click at [345, 205] on button "Controleer" at bounding box center [245, 205] width 272 height 19
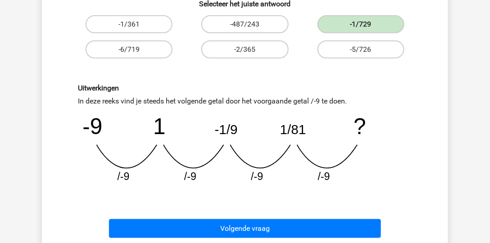
scroll to position [170, 0]
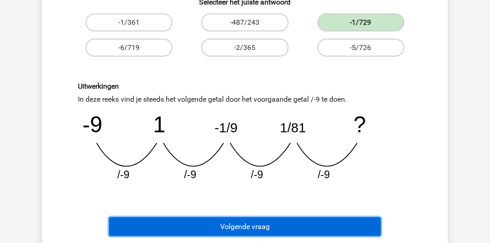
click at [304, 222] on button "Volgende vraag" at bounding box center [245, 227] width 272 height 19
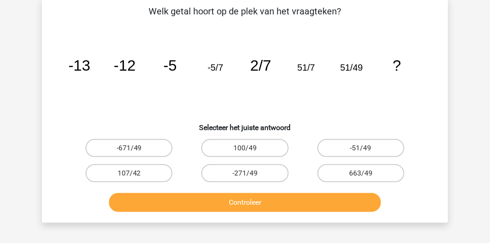
scroll to position [41, 0]
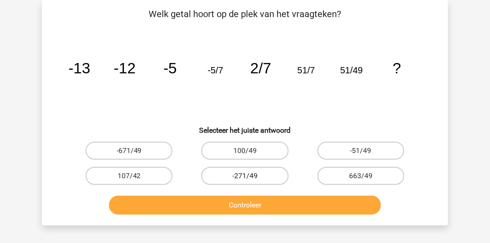
click at [277, 172] on label "-271/49" at bounding box center [244, 176] width 87 height 18
click at [251, 176] on input "-271/49" at bounding box center [248, 179] width 6 height 6
radio input "true"
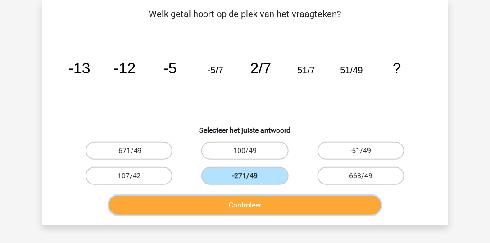
click at [264, 201] on button "Controleer" at bounding box center [245, 205] width 272 height 19
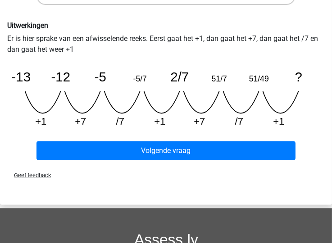
scroll to position [308, 0]
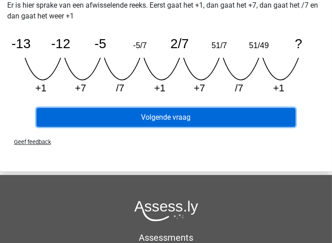
click at [244, 114] on button "Volgende vraag" at bounding box center [165, 117] width 259 height 19
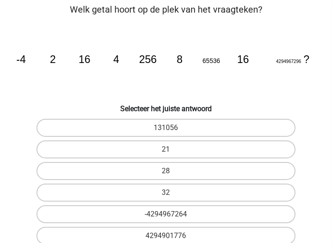
scroll to position [34, 0]
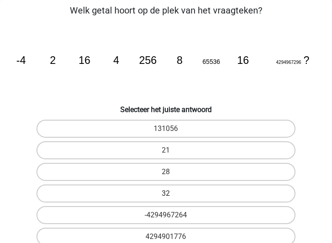
click at [173, 196] on label "32" at bounding box center [165, 194] width 259 height 18
click at [172, 196] on input "32" at bounding box center [169, 197] width 6 height 6
radio input "true"
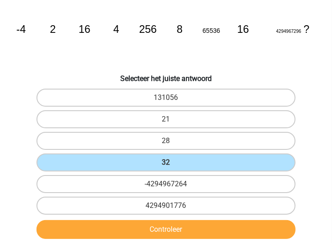
scroll to position [188, 0]
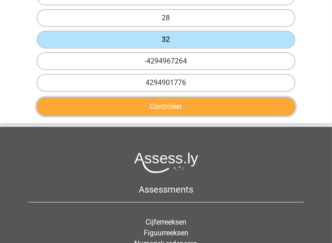
click at [220, 98] on button "Controleer" at bounding box center [165, 106] width 259 height 19
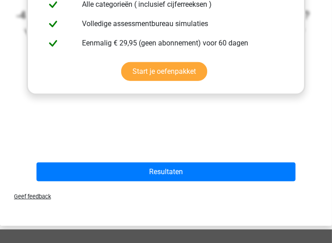
scroll to position [446, 0]
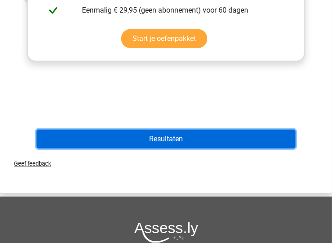
click at [217, 139] on button "Resultaten" at bounding box center [165, 139] width 259 height 19
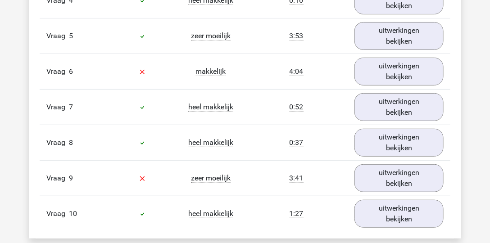
scroll to position [875, 0]
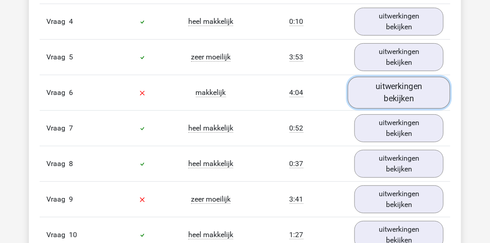
click at [331, 84] on link "uitwerkingen bekijken" at bounding box center [399, 93] width 103 height 32
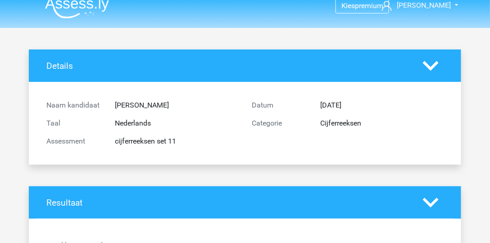
scroll to position [0, 0]
